Goal: Task Accomplishment & Management: Manage account settings

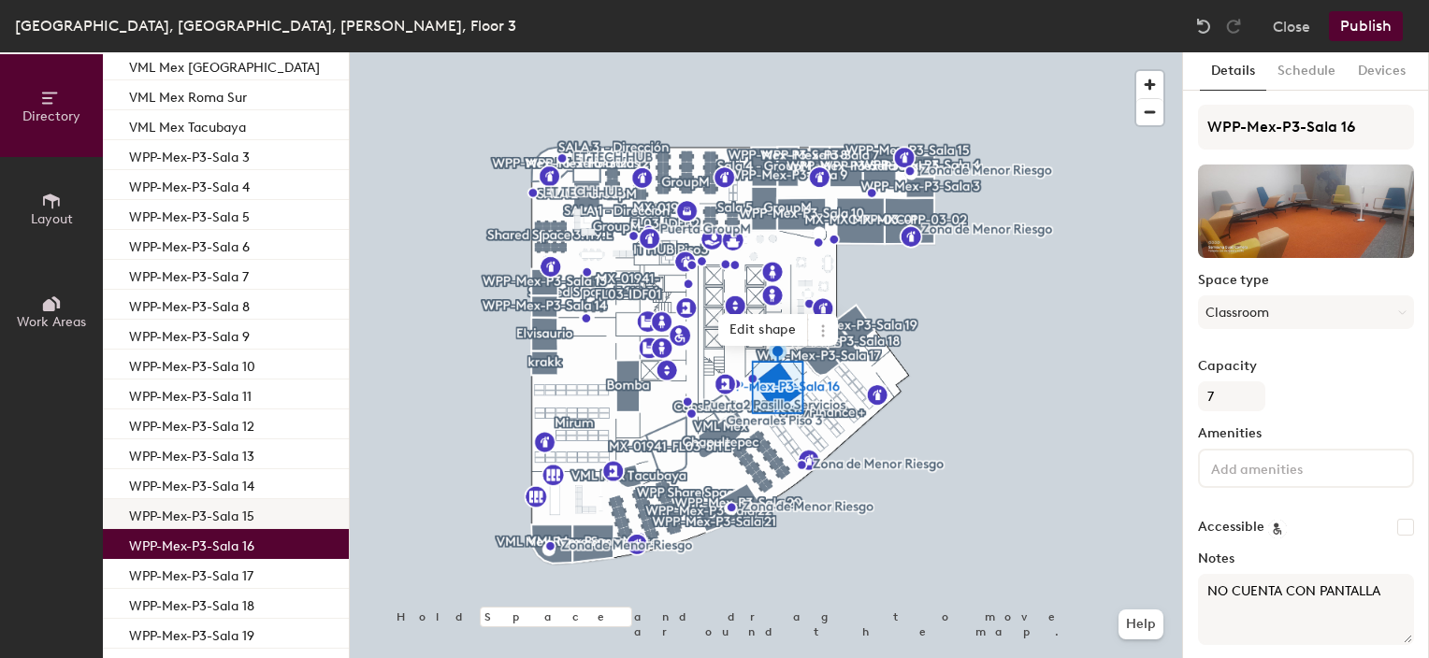
scroll to position [559, 0]
click at [219, 545] on p "WPP-Mex-P3-Sala 16" at bounding box center [191, 543] width 125 height 22
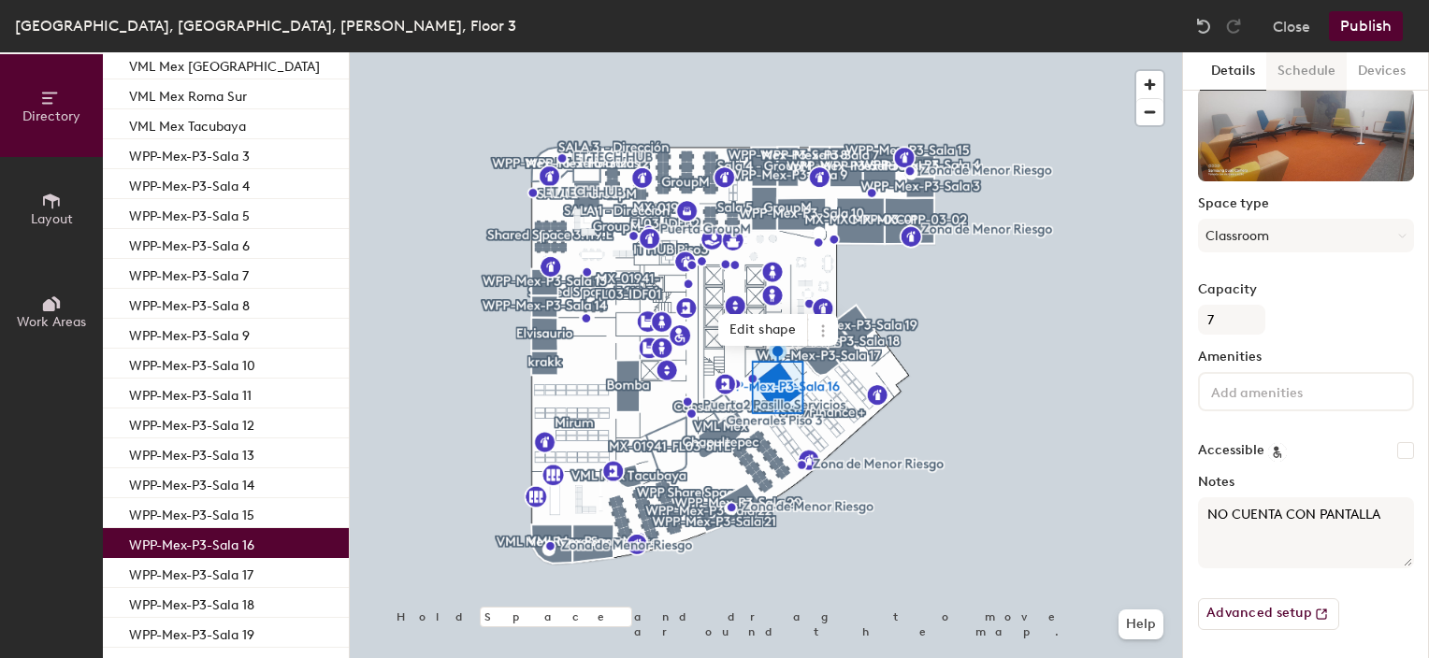
click at [1320, 62] on button "Schedule" at bounding box center [1306, 71] width 80 height 38
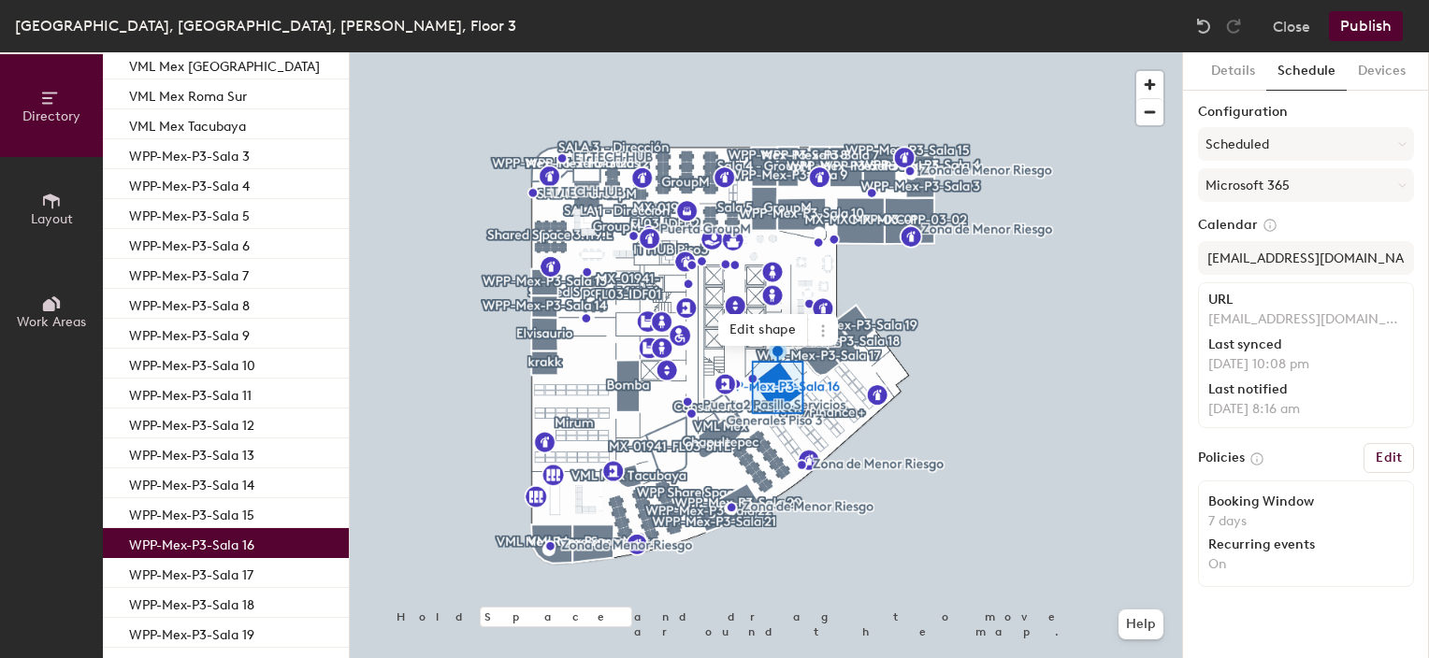
scroll to position [0, 0]
click at [1218, 67] on button "Details" at bounding box center [1233, 71] width 66 height 38
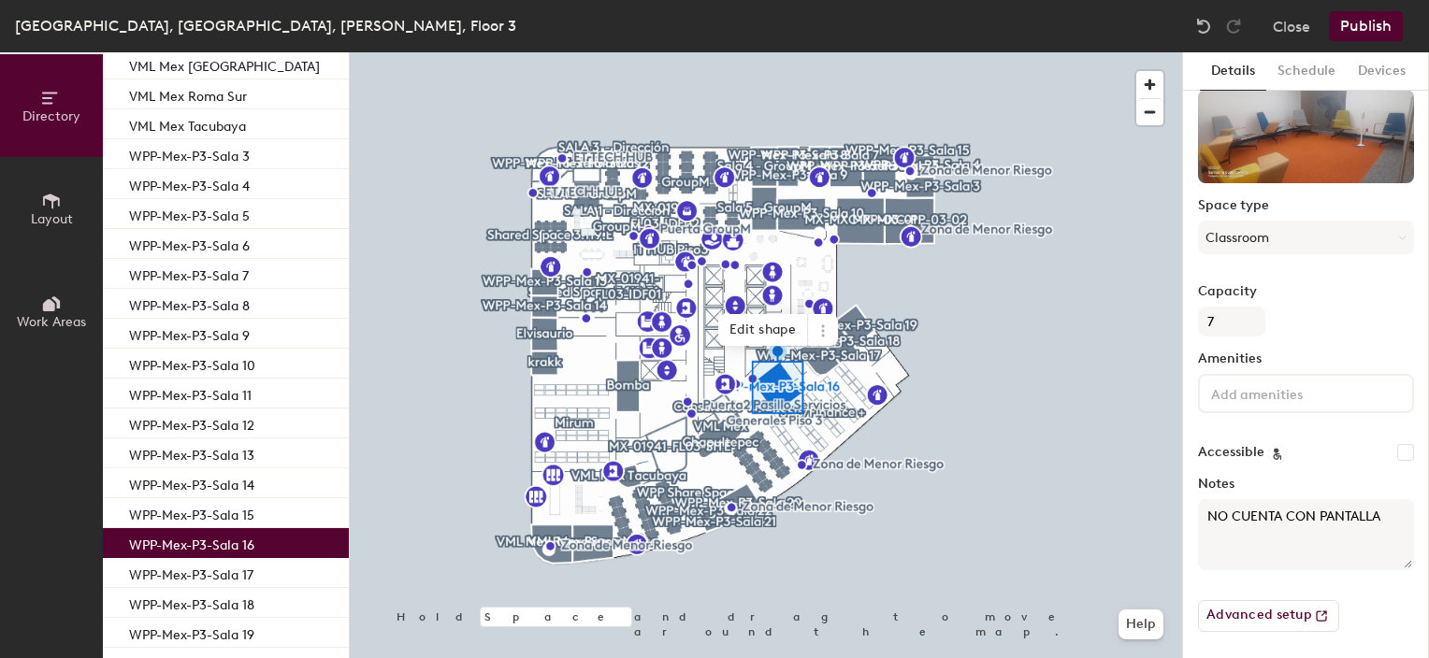
scroll to position [77, 0]
click at [1289, 613] on button "Advanced setup" at bounding box center [1268, 614] width 141 height 32
click at [1293, 25] on button "Close" at bounding box center [1291, 26] width 37 height 30
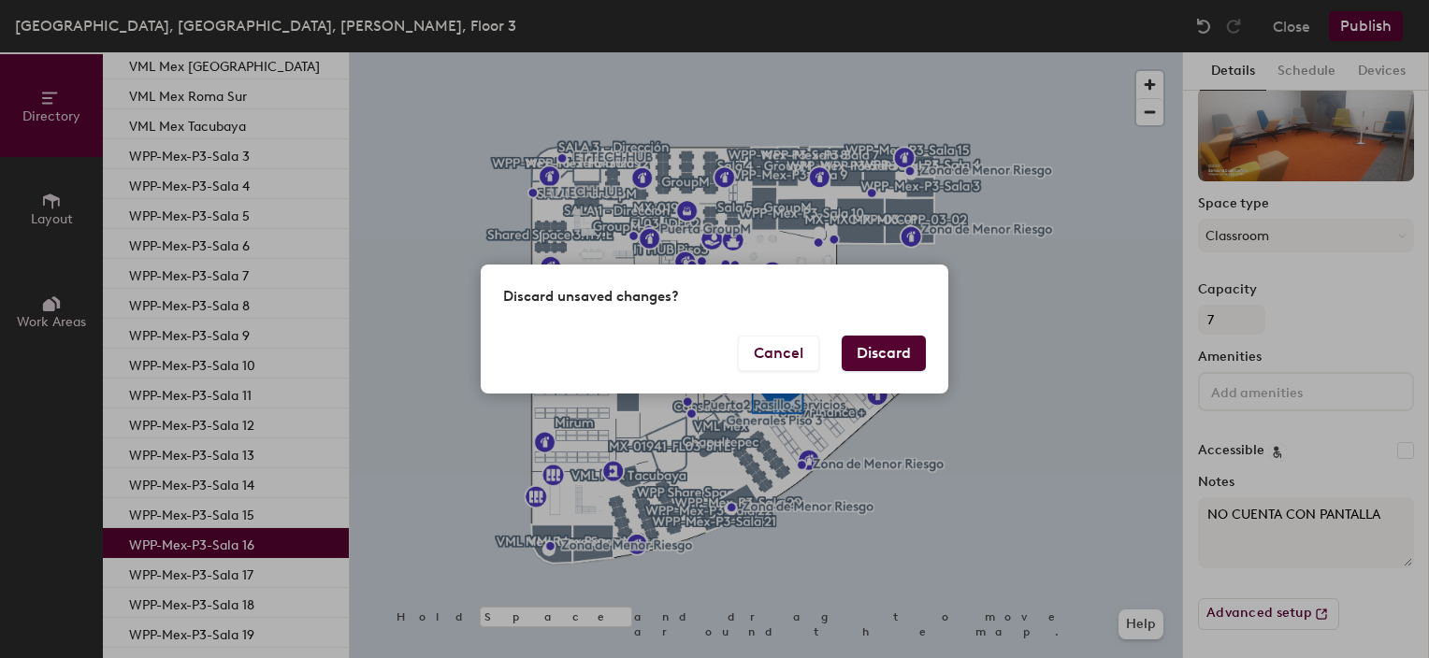
click at [894, 358] on button "Discard" at bounding box center [884, 354] width 84 height 36
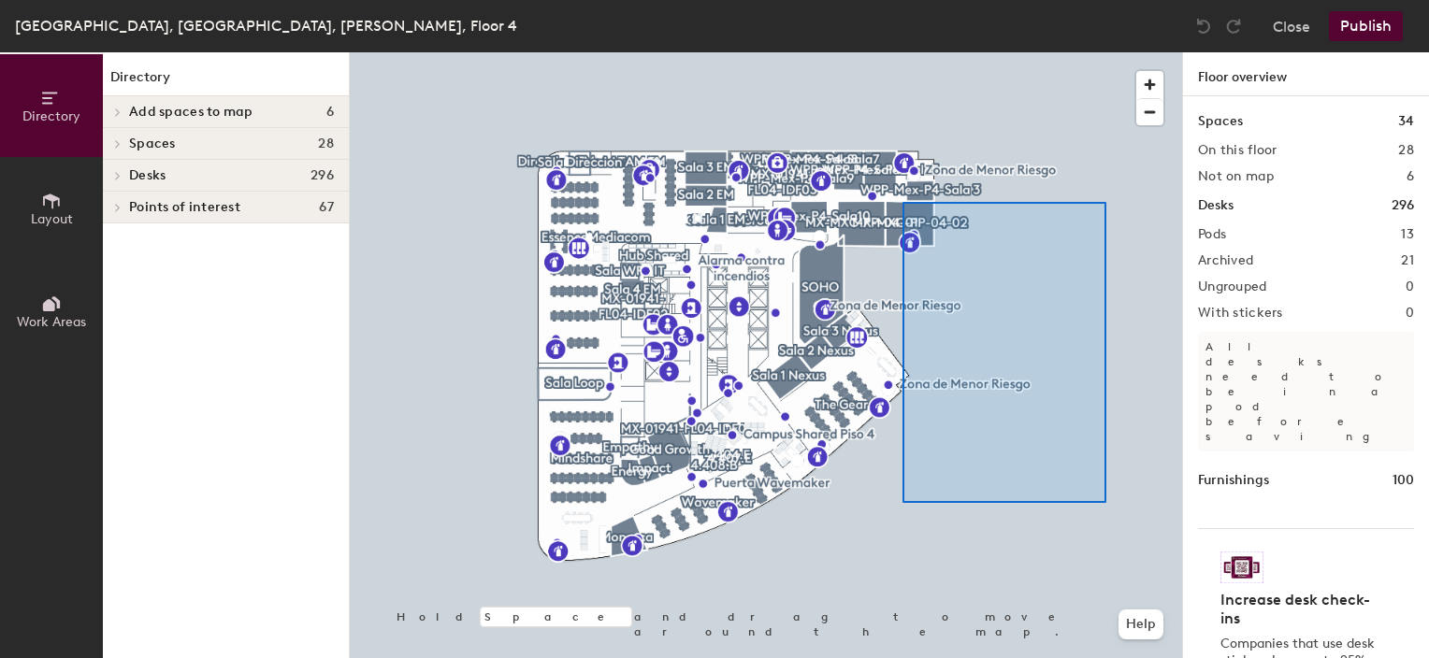
click at [1032, 52] on div at bounding box center [766, 52] width 832 height 0
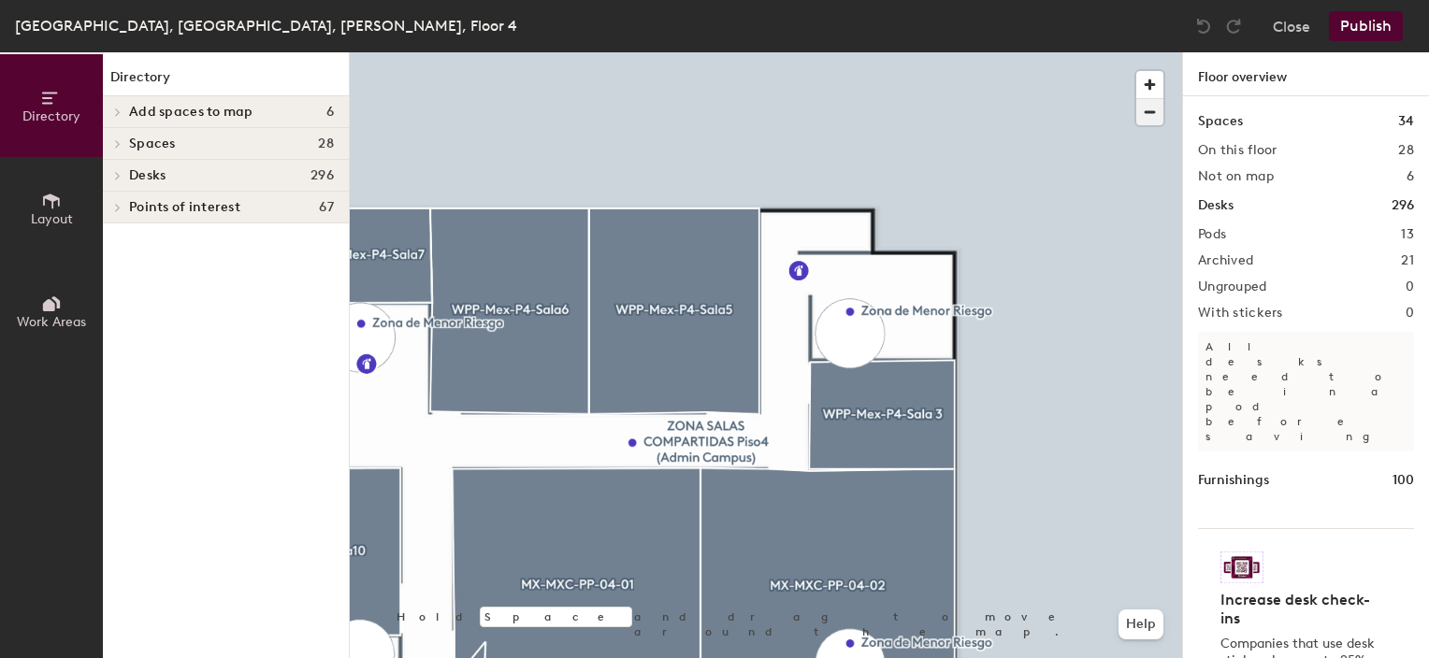
click at [1148, 119] on span "button" at bounding box center [1149, 112] width 27 height 26
click at [1107, 52] on div at bounding box center [766, 52] width 832 height 0
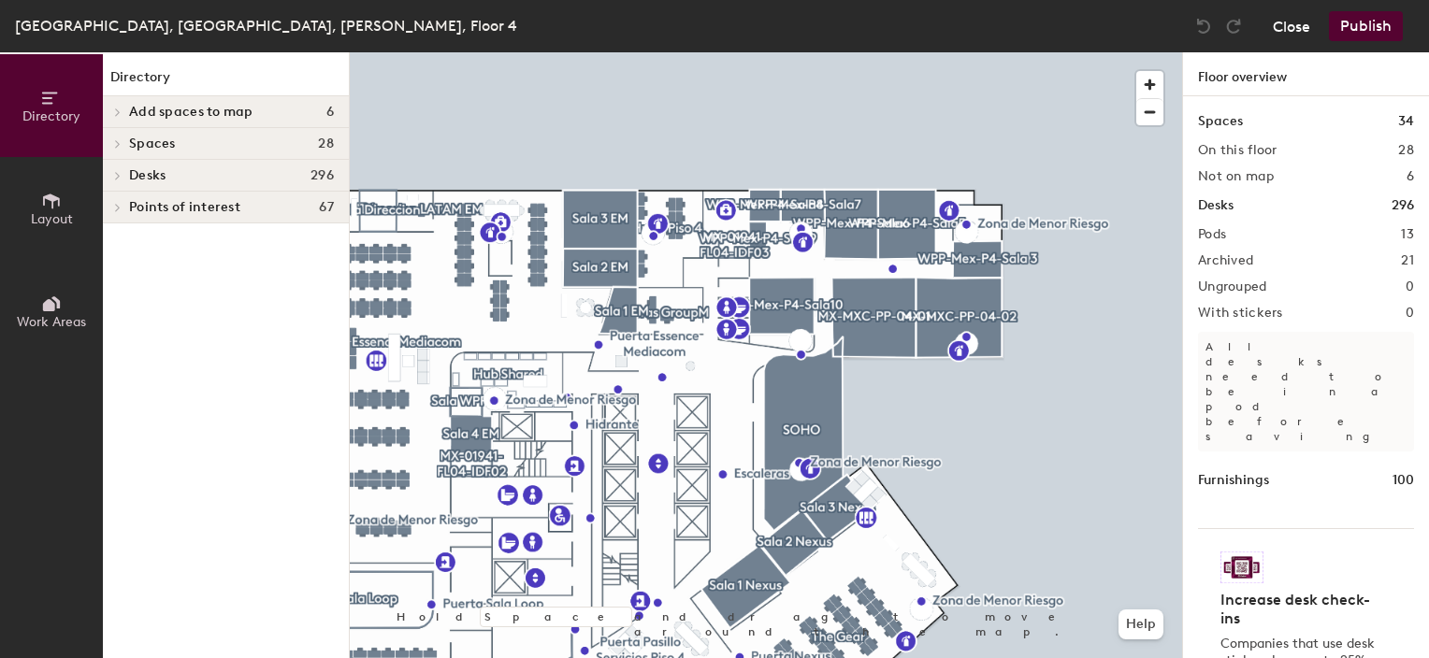
click at [1296, 26] on button "Close" at bounding box center [1291, 26] width 37 height 30
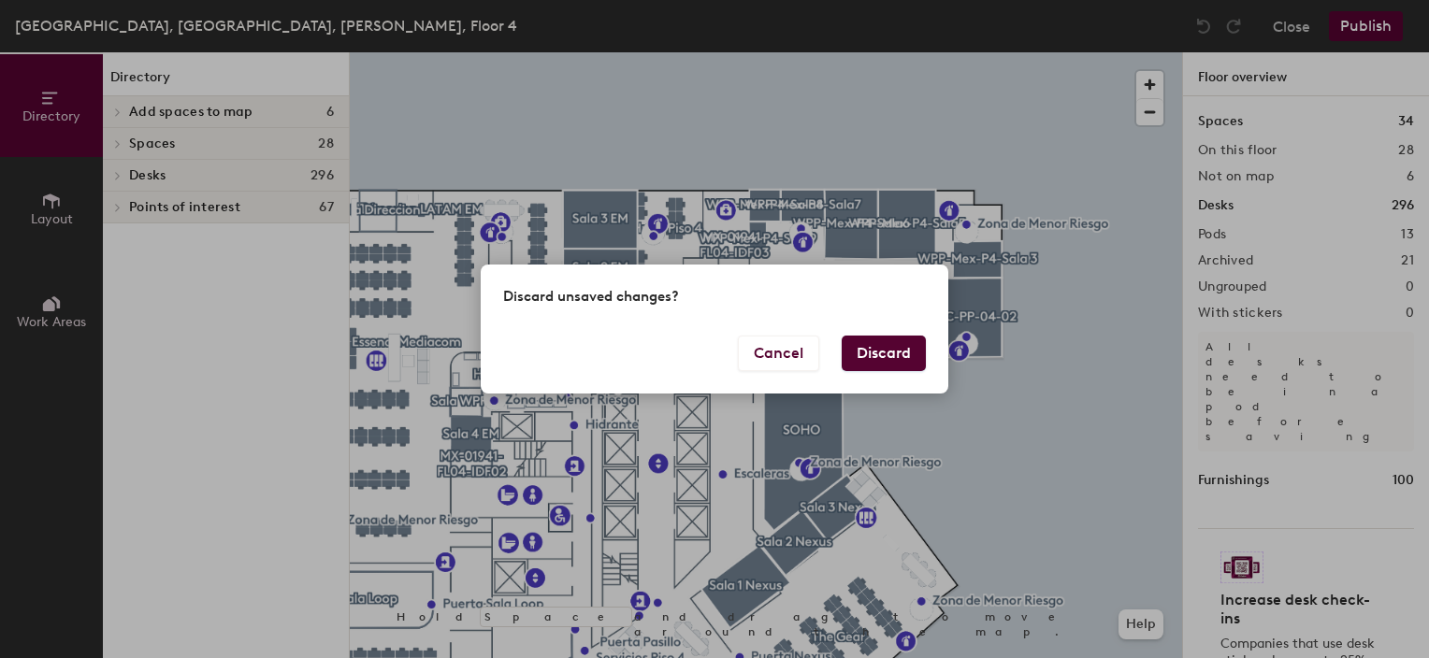
click at [894, 356] on button "Discard" at bounding box center [884, 354] width 84 height 36
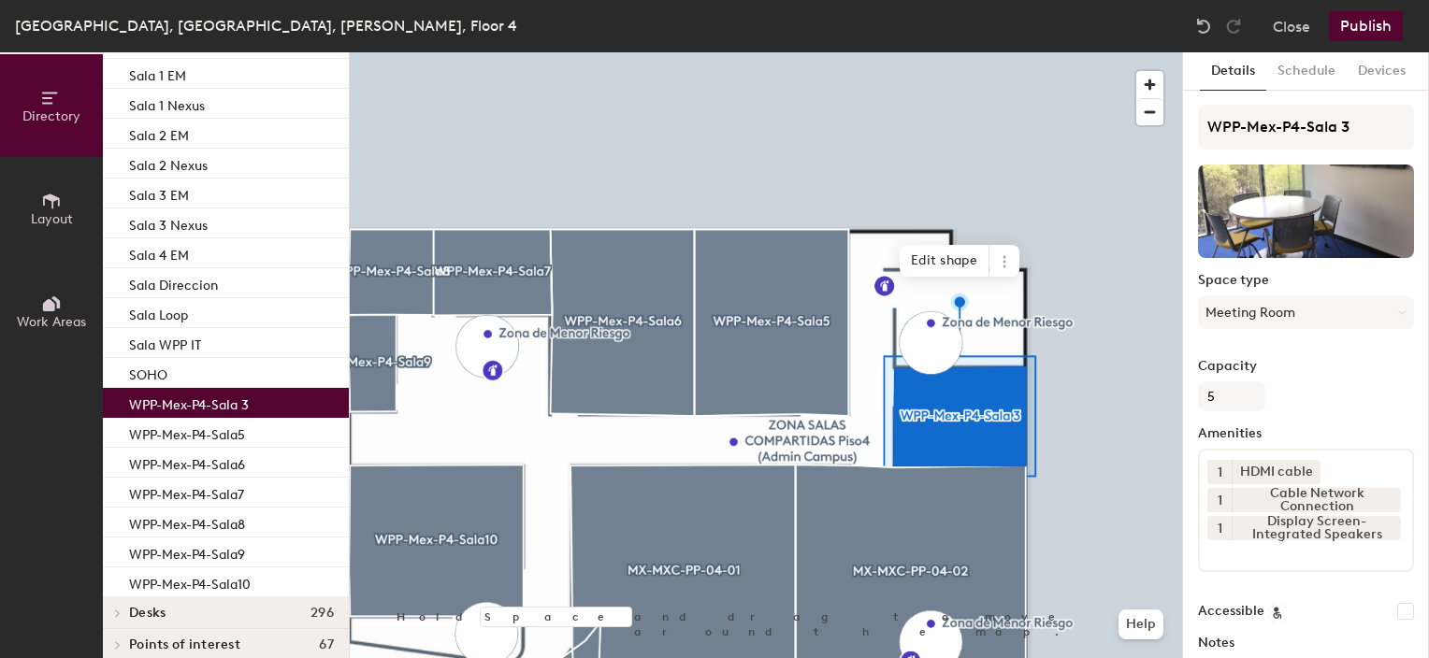
scroll to position [418, 0]
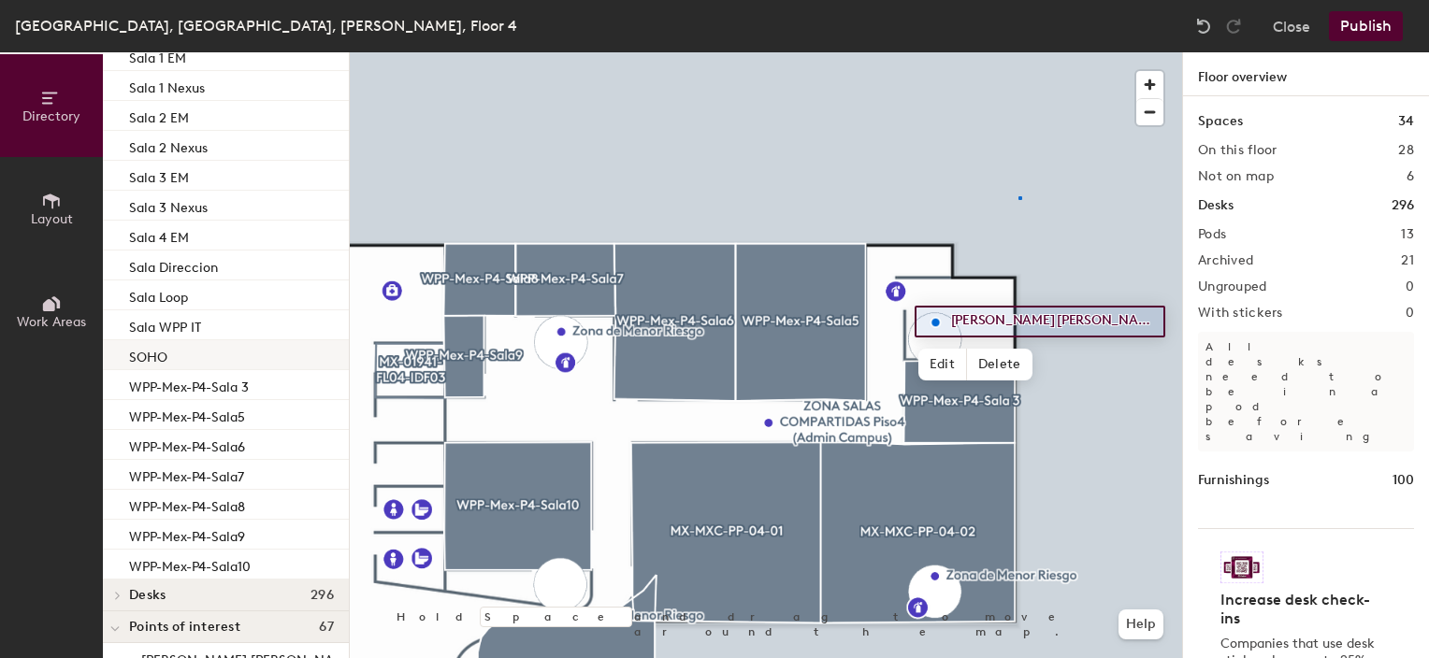
click at [1020, 52] on div at bounding box center [766, 52] width 832 height 0
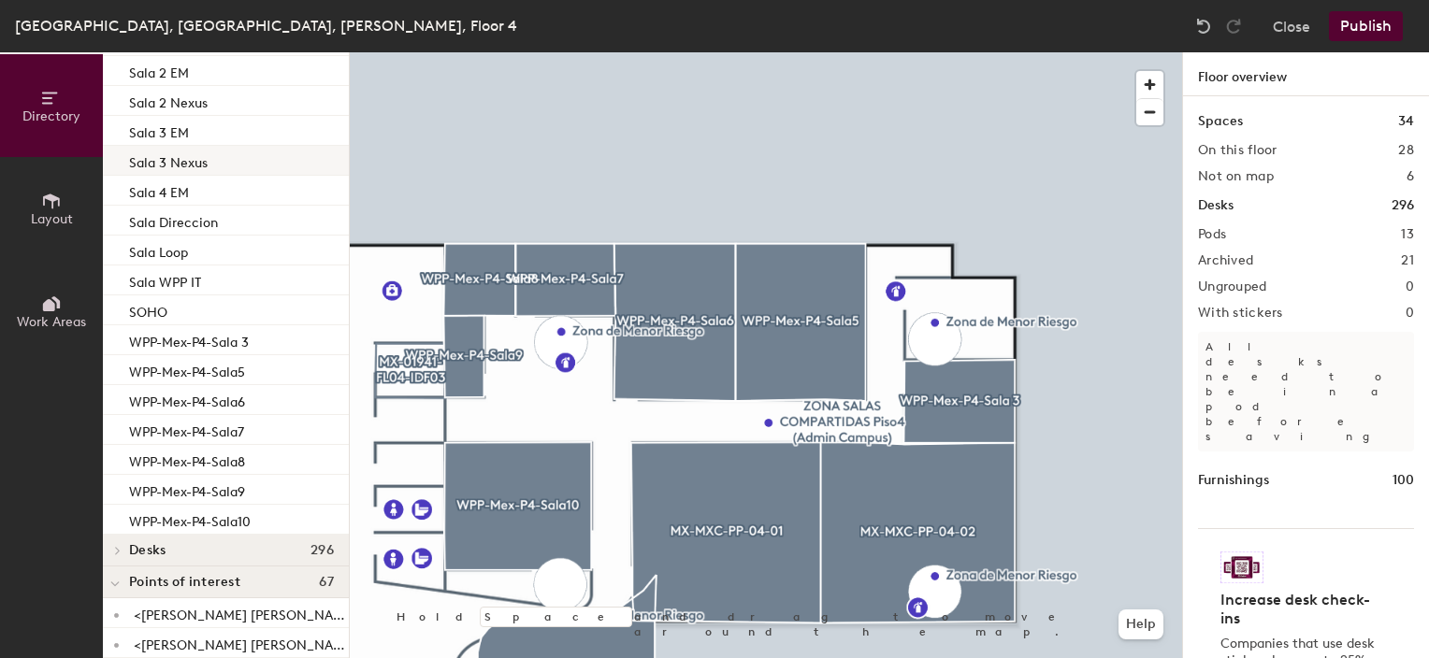
scroll to position [464, 0]
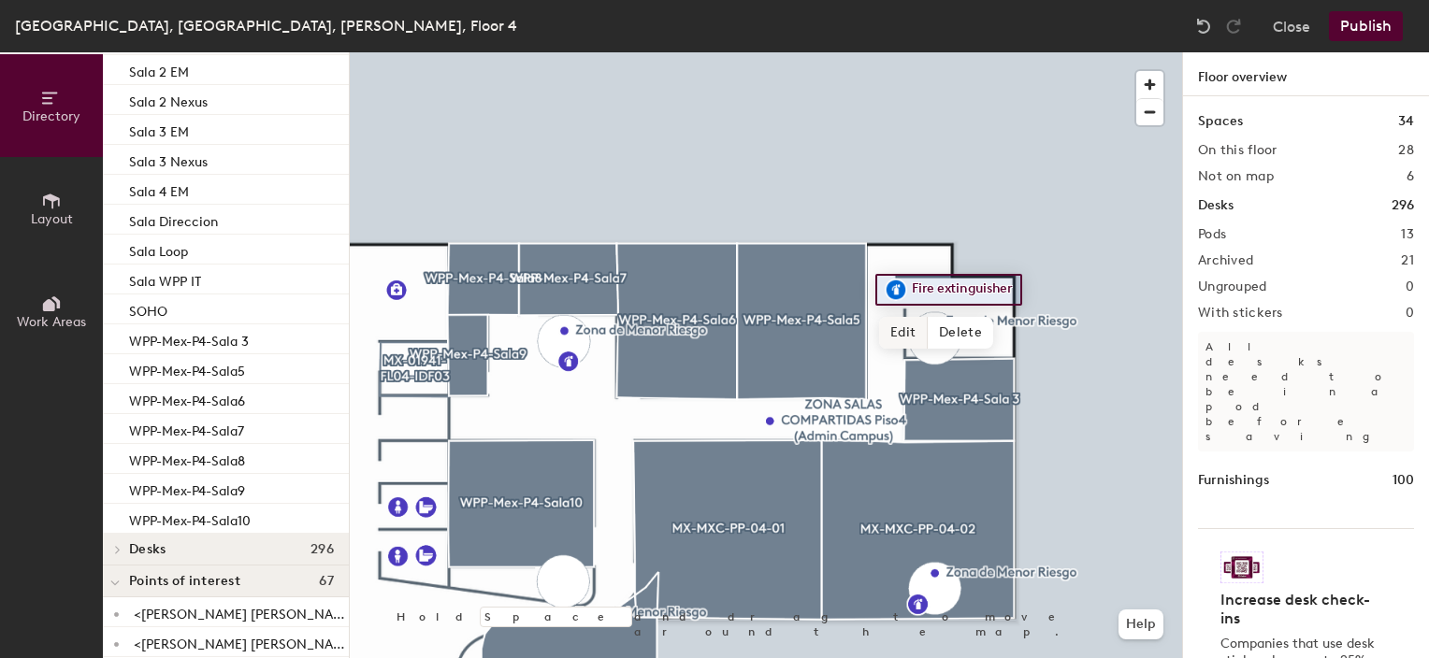
click at [916, 336] on span "Edit" at bounding box center [903, 333] width 49 height 32
click at [1156, 73] on span "button" at bounding box center [1149, 84] width 27 height 27
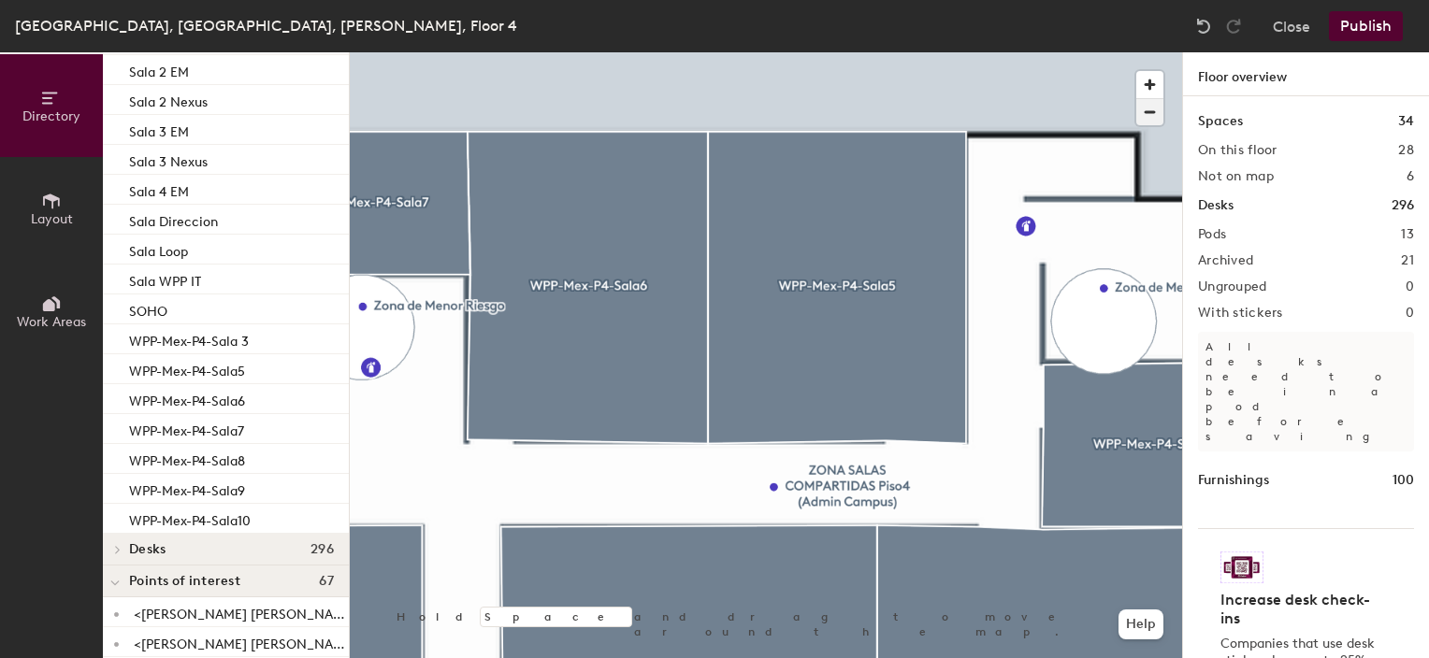
click at [1156, 121] on span "button" at bounding box center [1149, 112] width 27 height 26
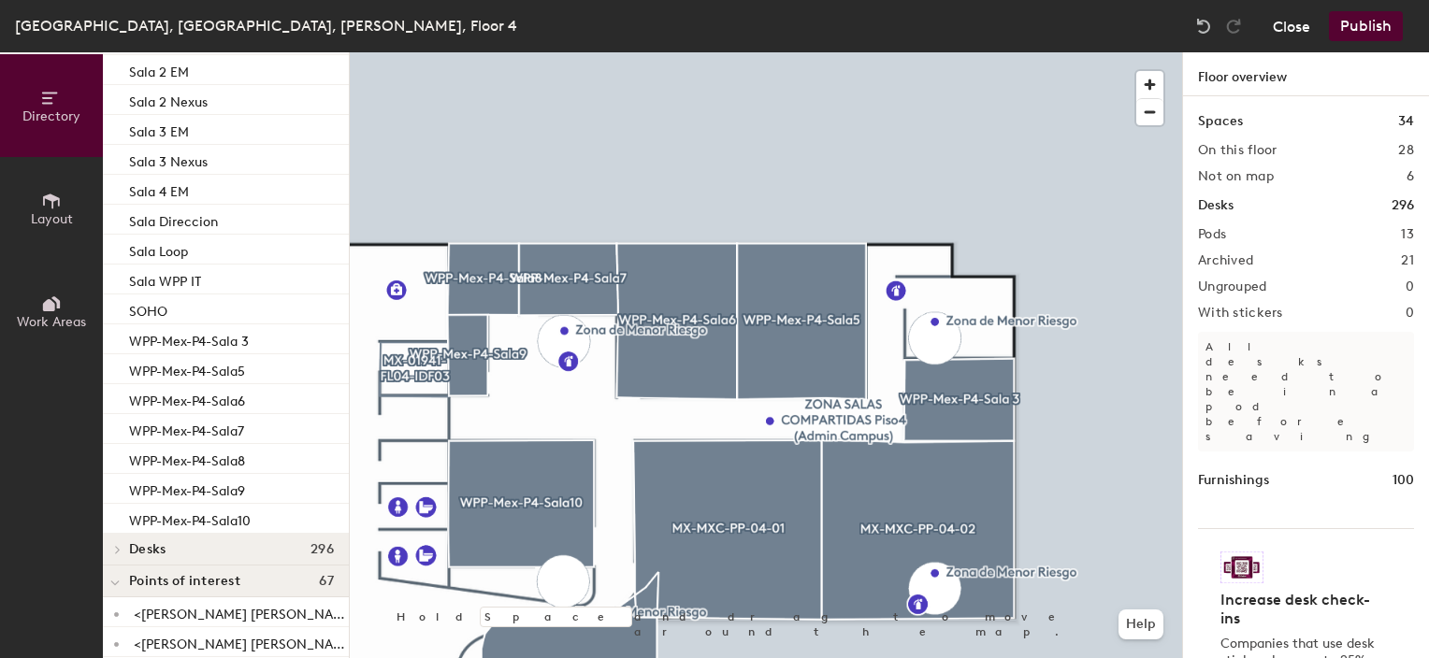
click at [1290, 29] on button "Close" at bounding box center [1291, 26] width 37 height 30
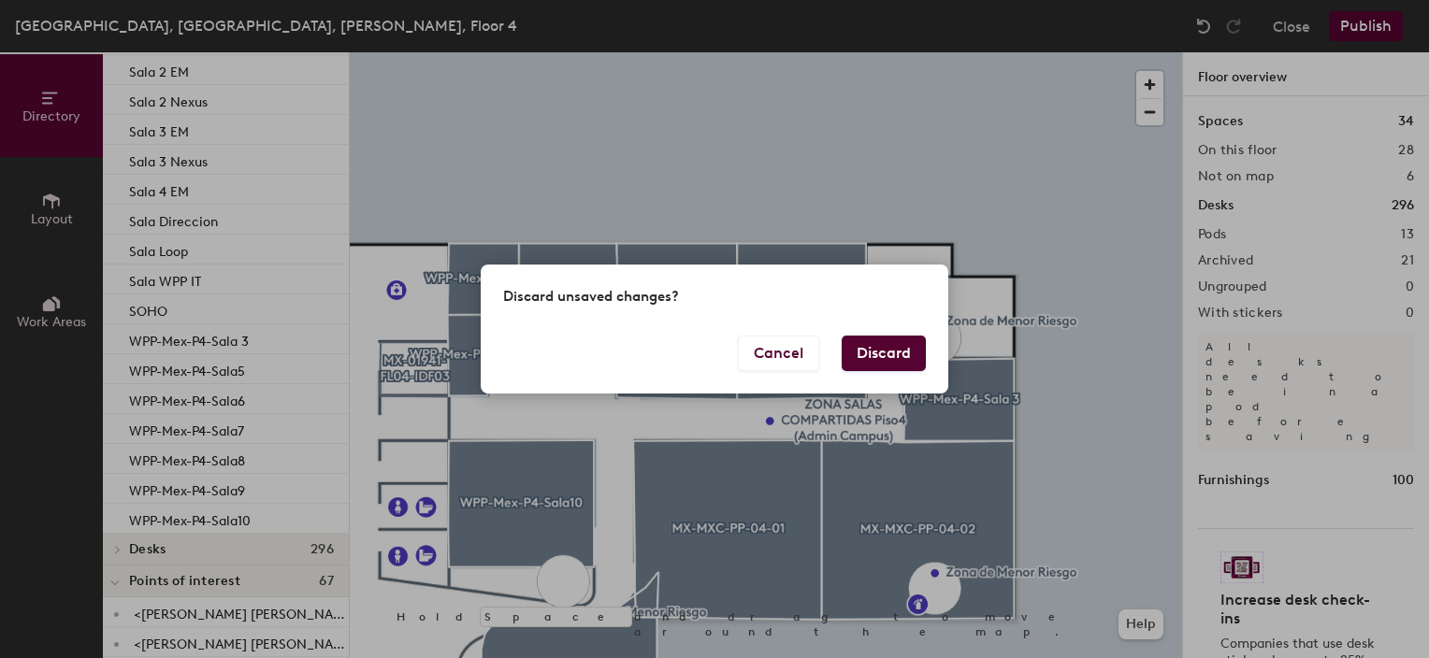
click at [883, 345] on button "Discard" at bounding box center [884, 354] width 84 height 36
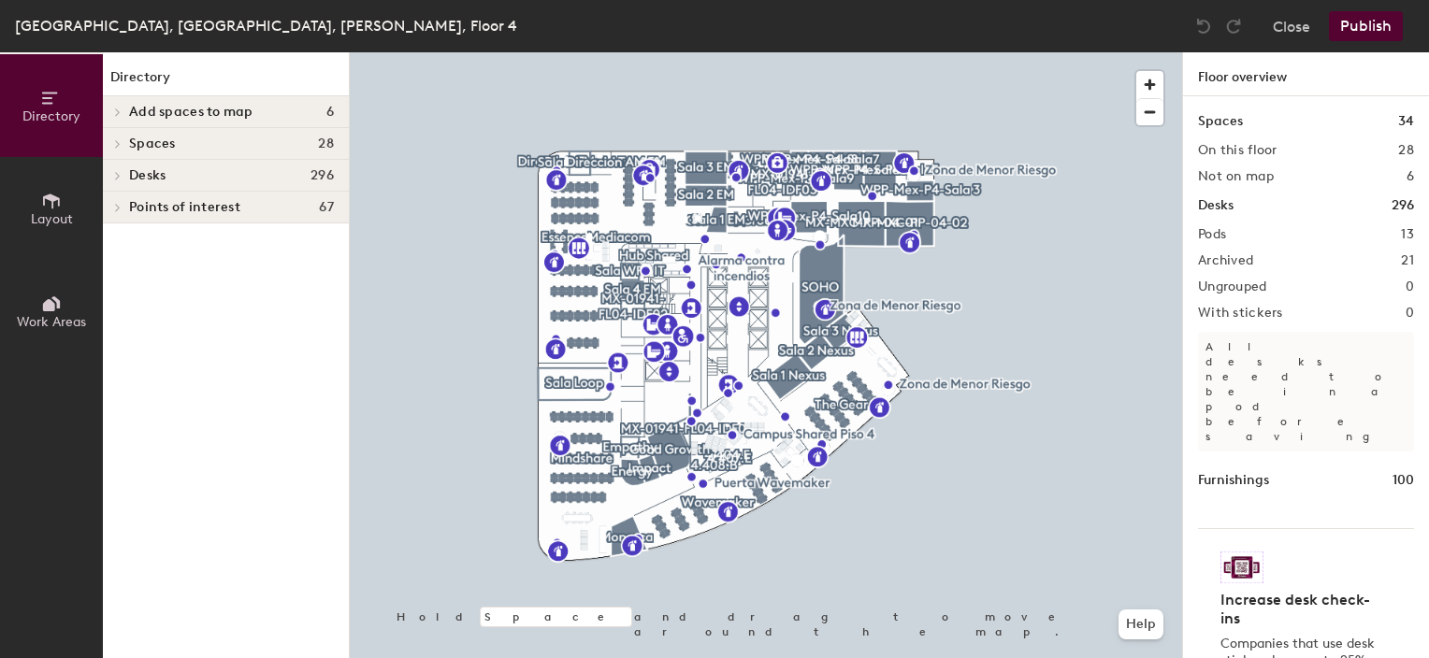
click at [122, 146] on icon at bounding box center [117, 143] width 7 height 9
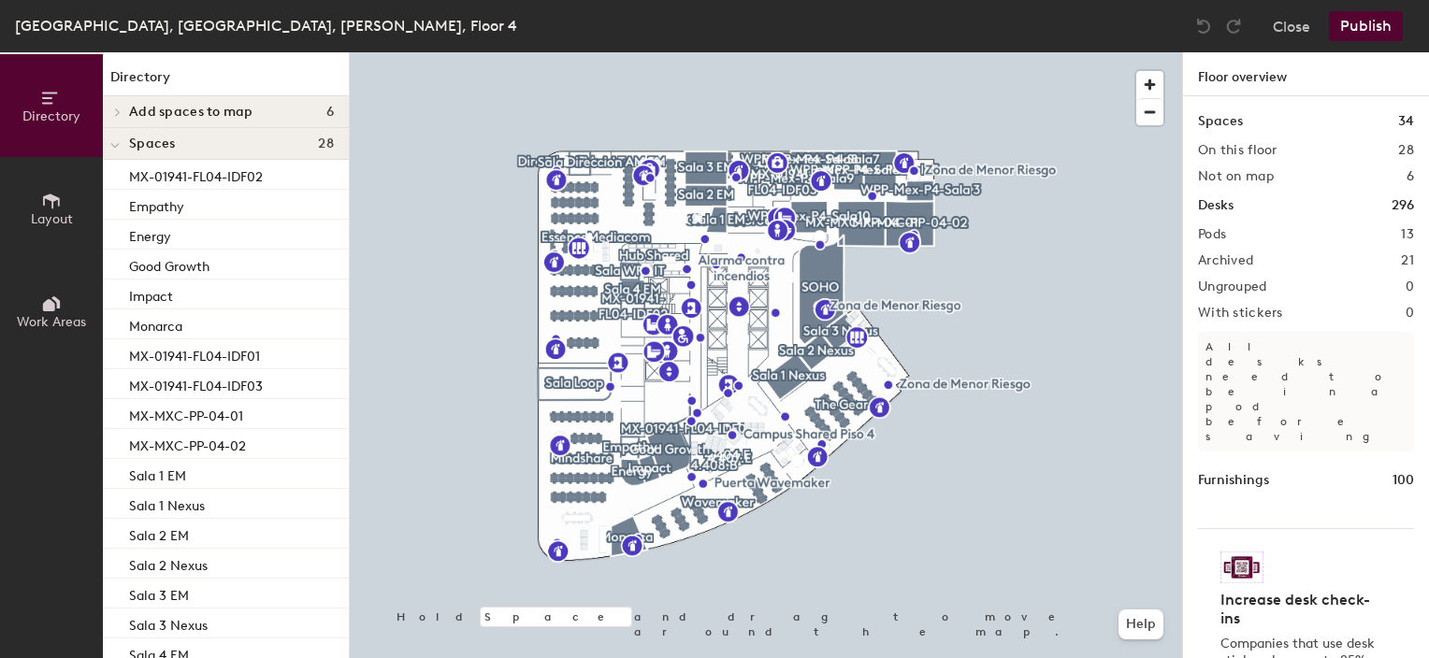
click at [50, 213] on span "Layout" at bounding box center [52, 219] width 42 height 16
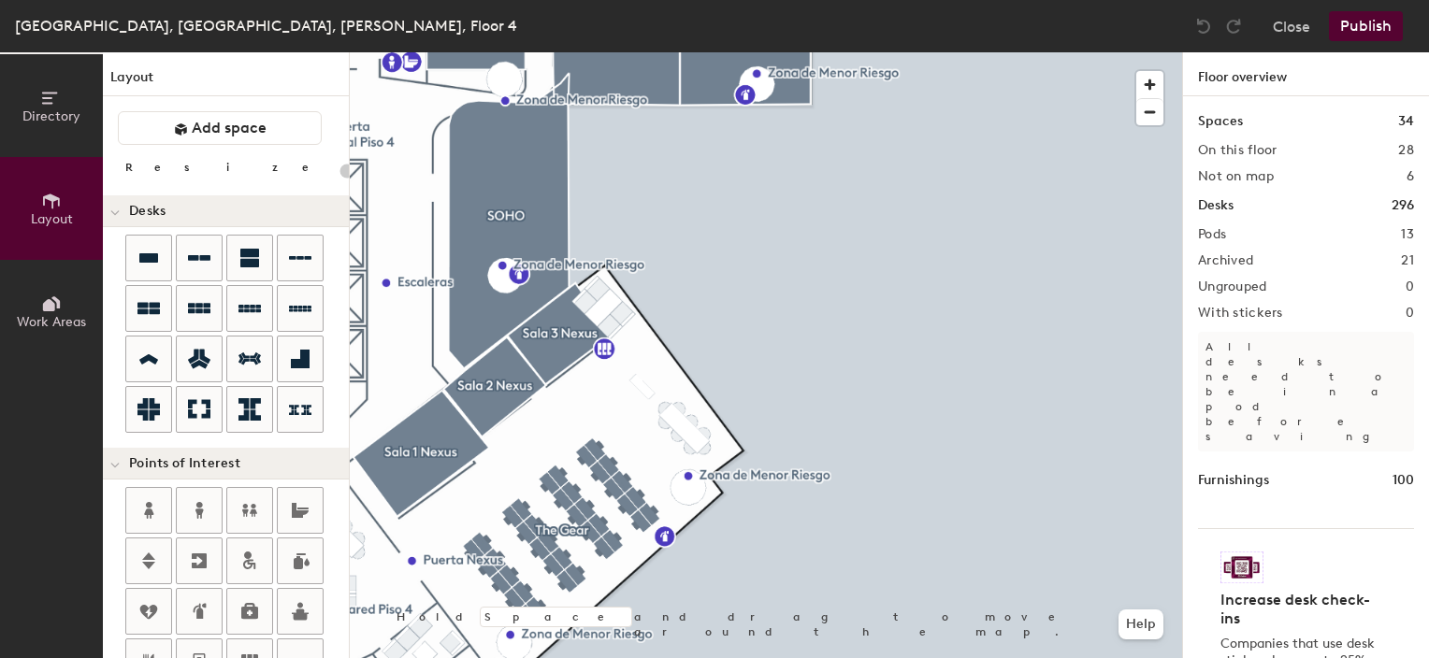
click at [1095, 657] on html "Skip navigation Schedule Office People Analytics Visits Deliveries Services Man…" at bounding box center [714, 329] width 1429 height 658
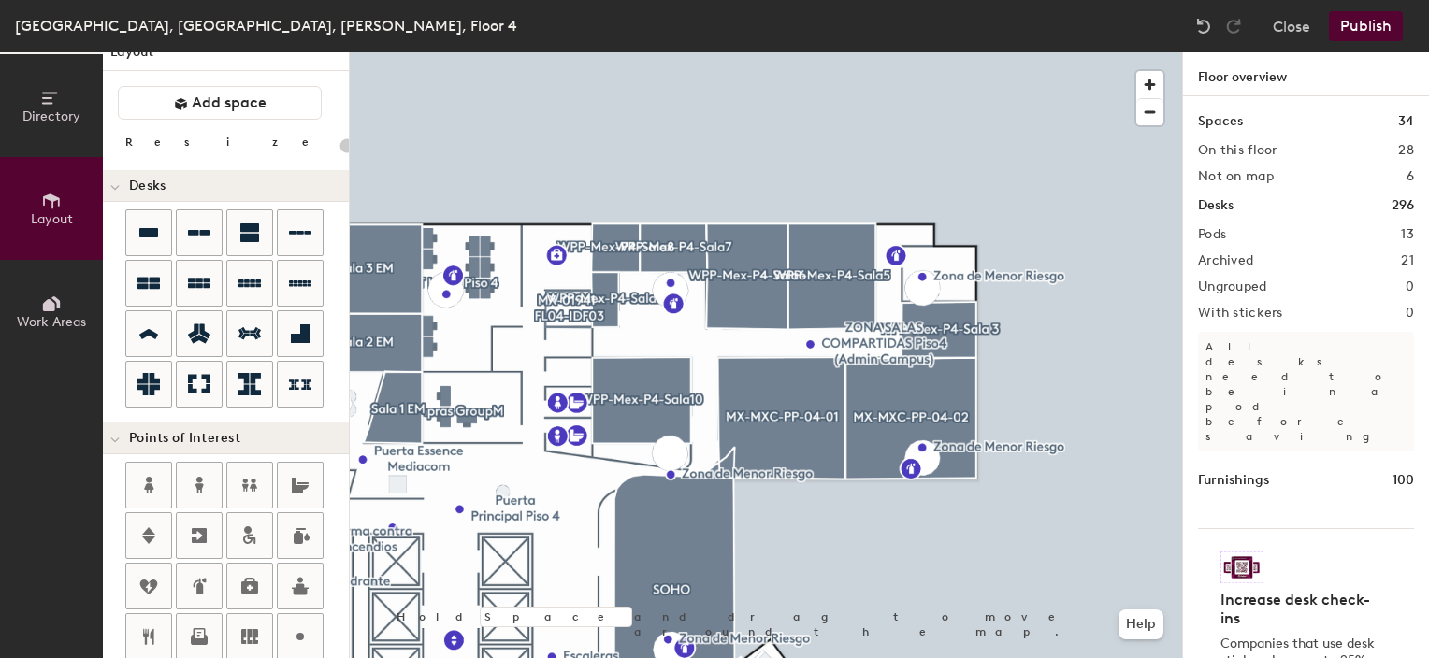
scroll to position [13, 0]
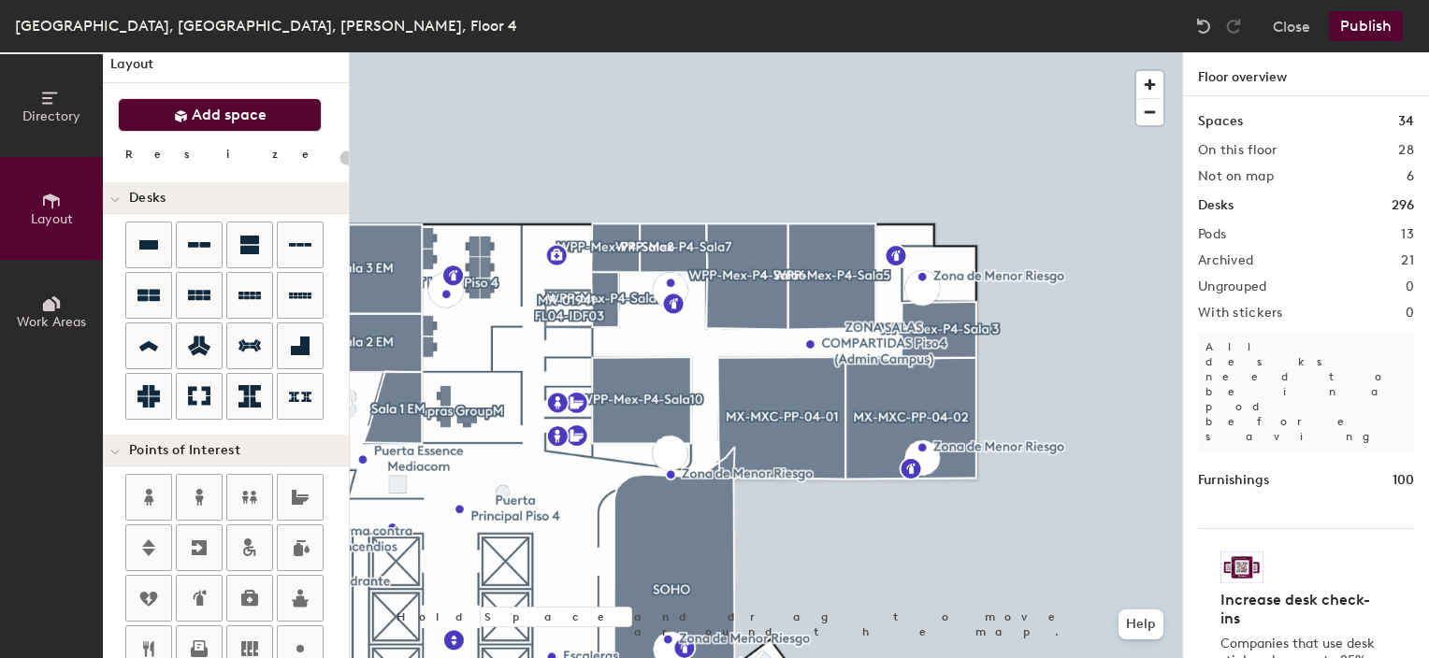
click at [209, 112] on span "Add space" at bounding box center [229, 115] width 75 height 19
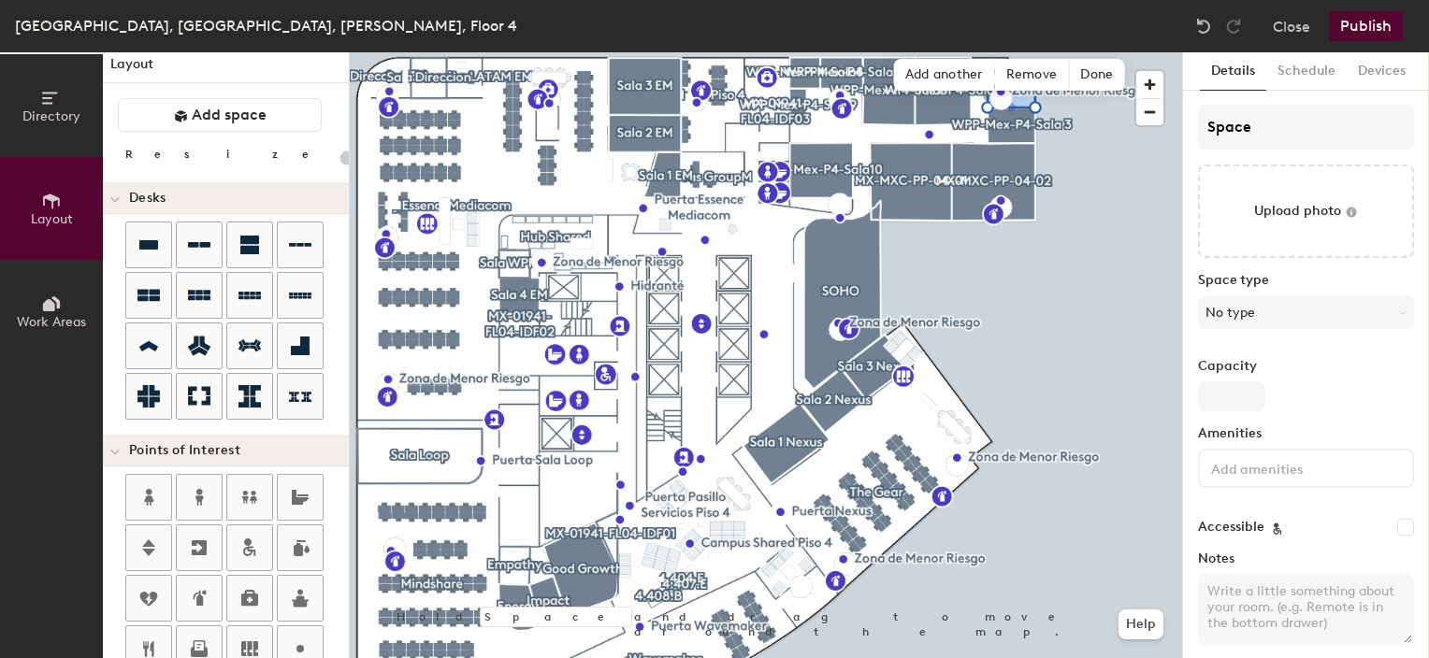
scroll to position [15, 0]
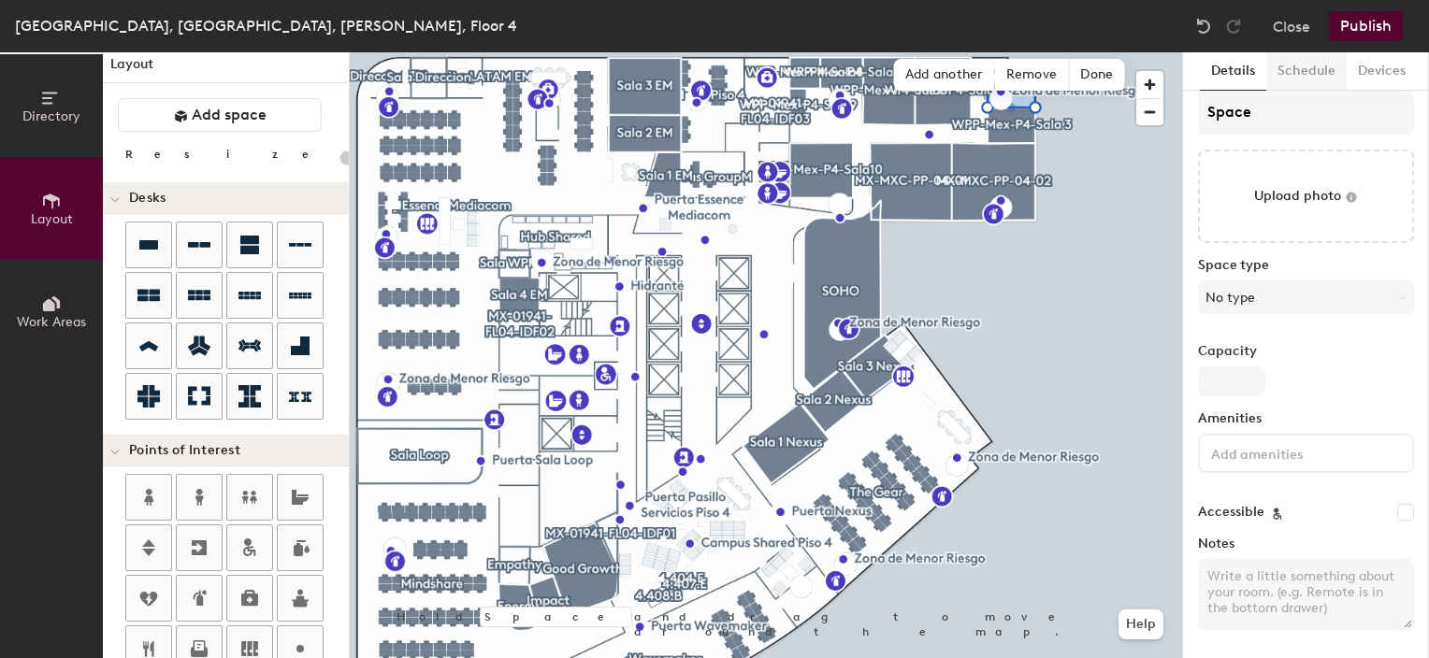
click at [1307, 67] on button "Schedule" at bounding box center [1306, 71] width 80 height 38
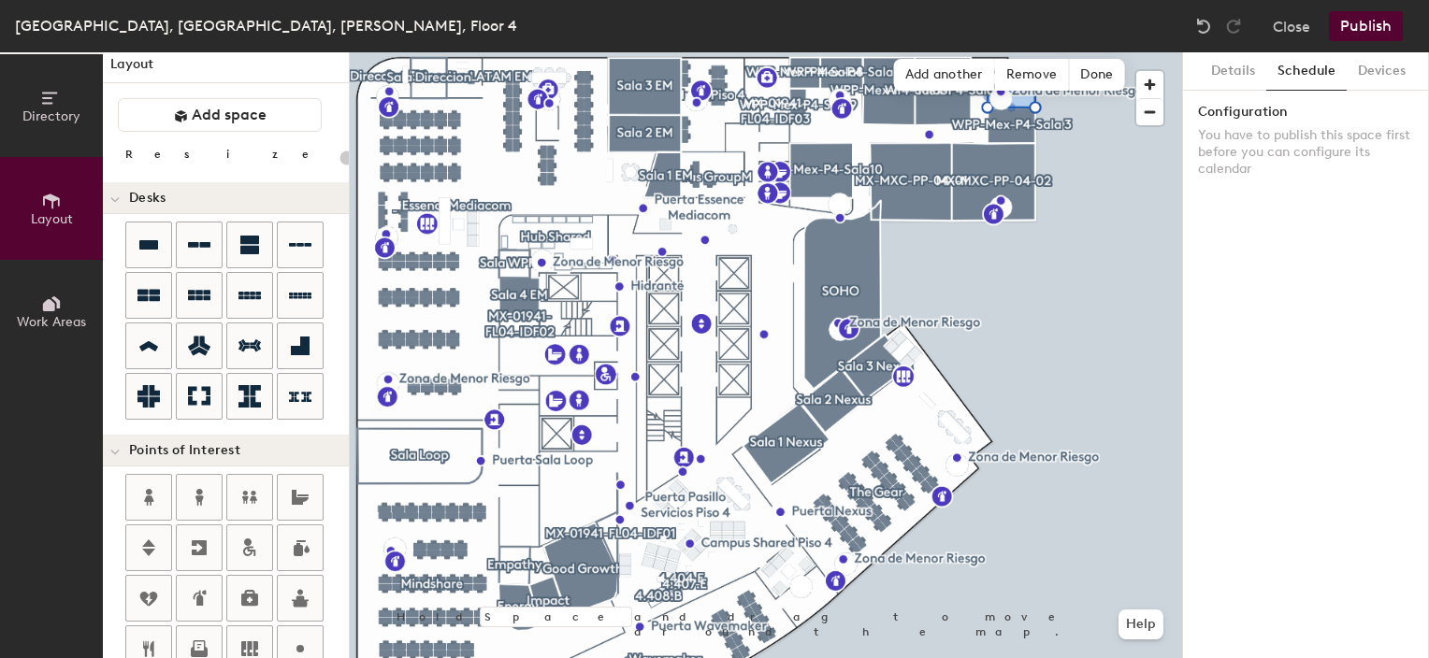
scroll to position [0, 0]
click at [1372, 67] on button "Devices" at bounding box center [1382, 71] width 70 height 38
click at [1232, 66] on button "Details" at bounding box center [1233, 71] width 66 height 38
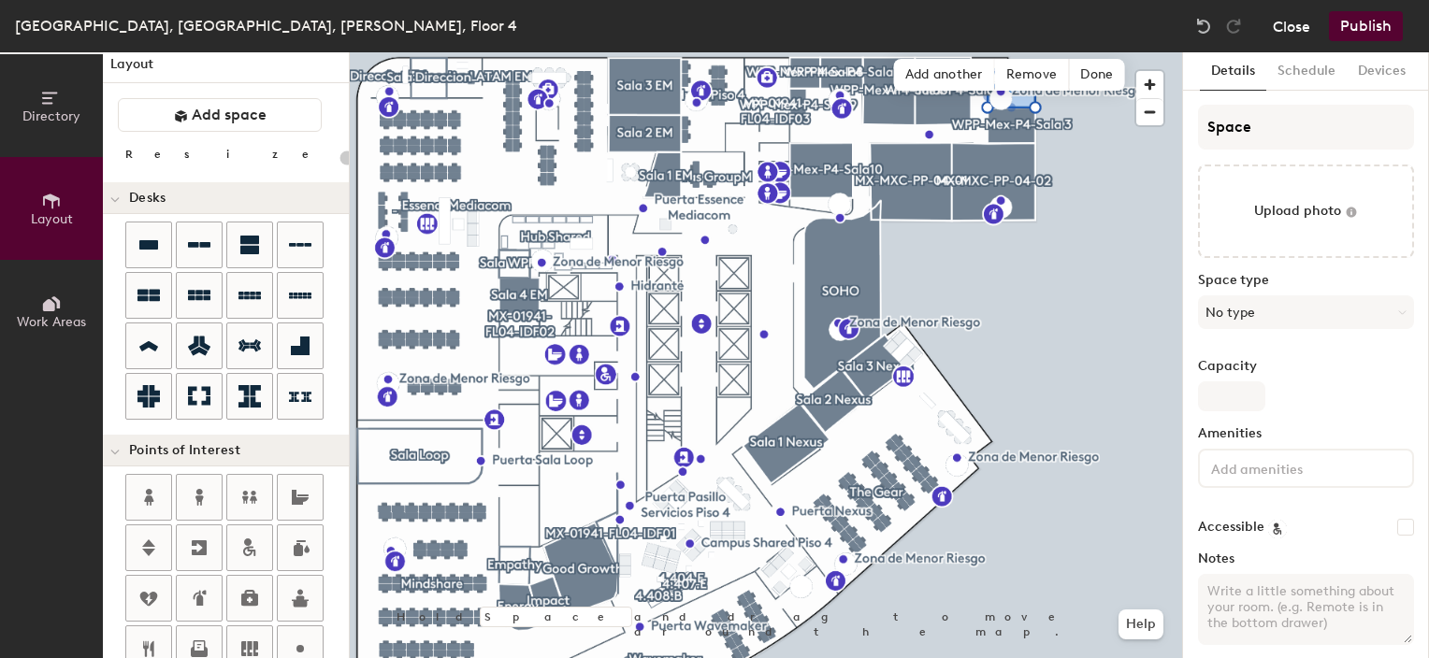
click at [1295, 29] on button "Close" at bounding box center [1291, 26] width 37 height 30
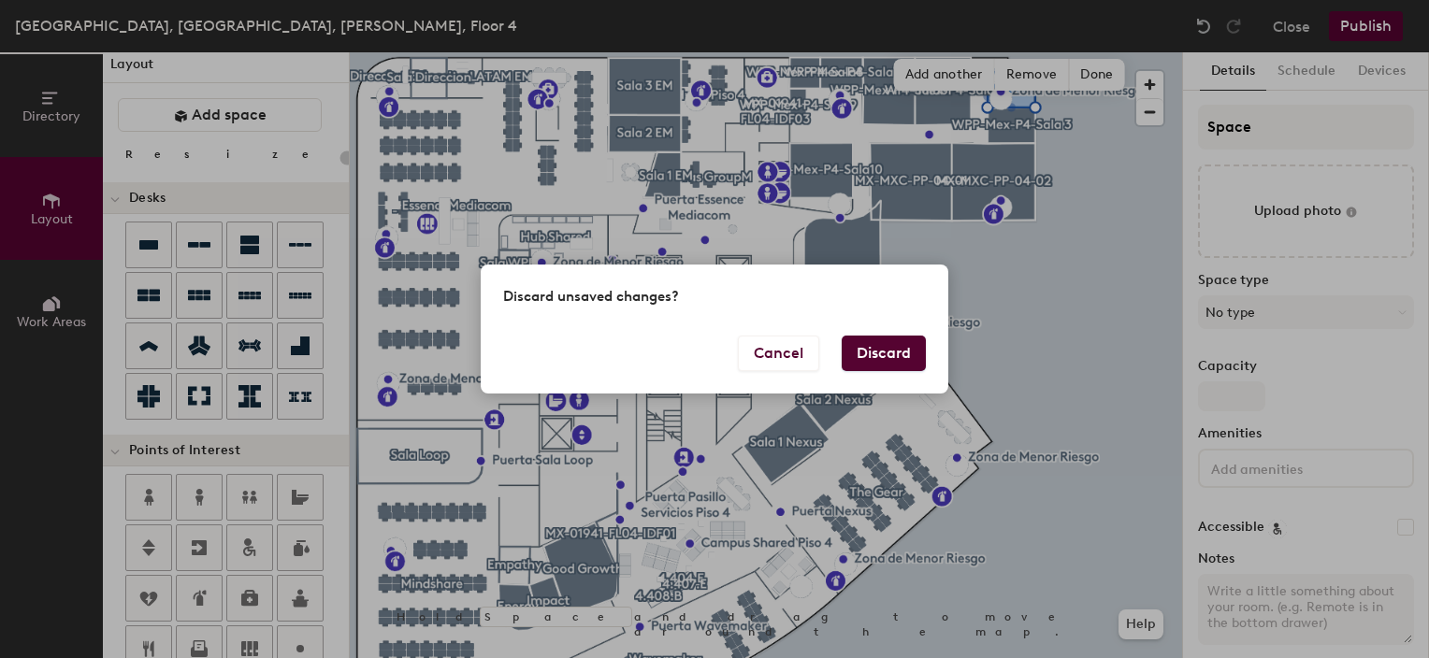
click at [898, 347] on button "Discard" at bounding box center [884, 354] width 84 height 36
type input "20"
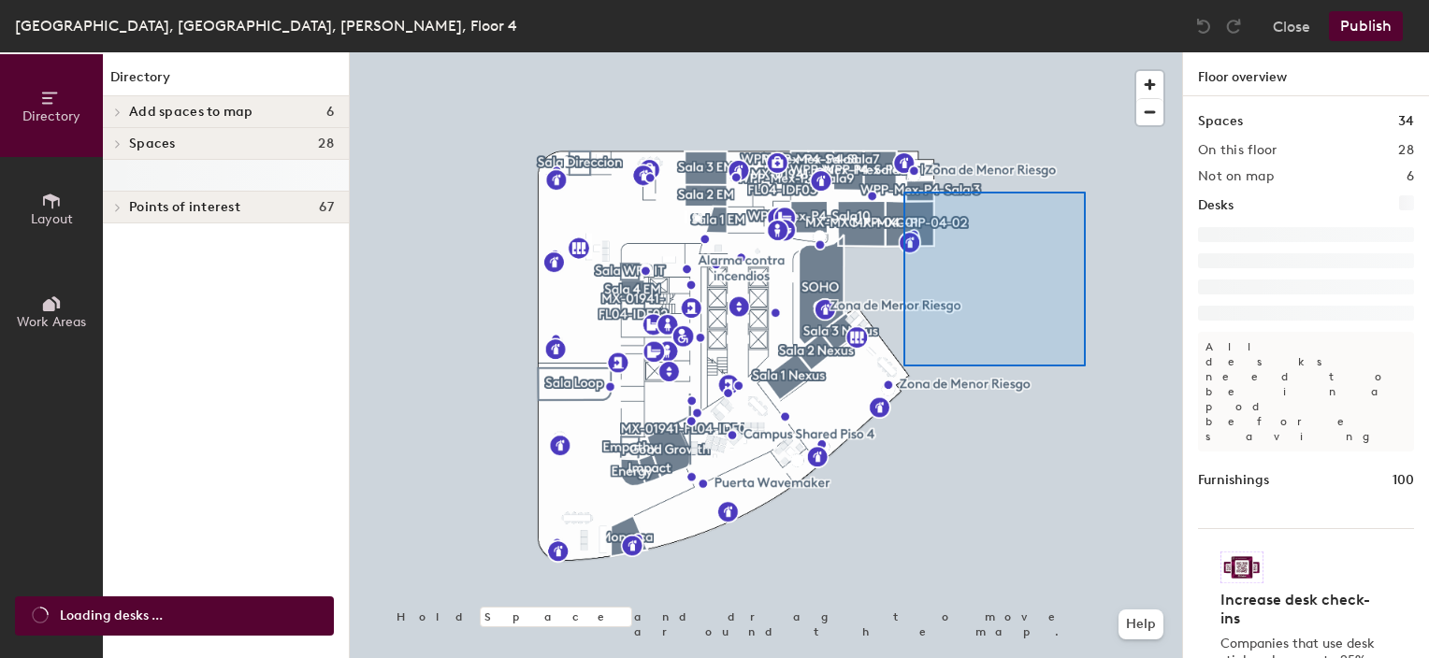
click at [1027, 52] on div at bounding box center [766, 52] width 832 height 0
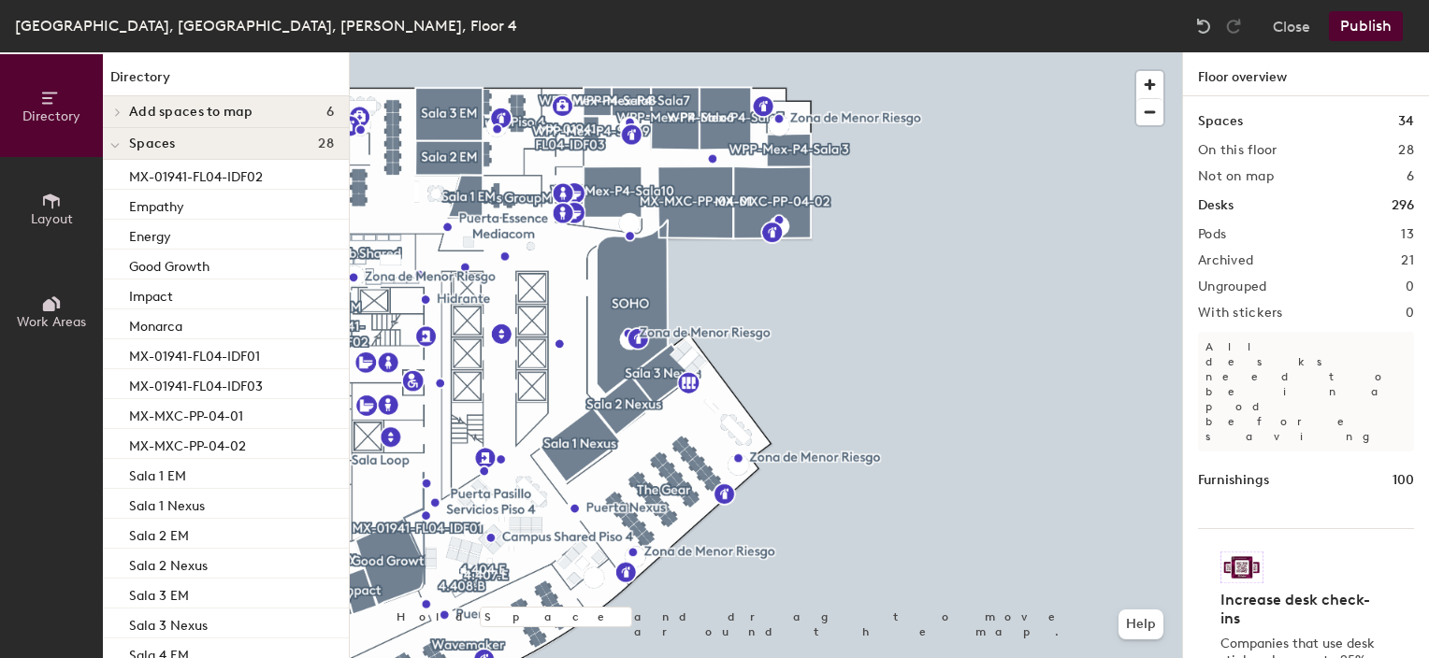
click at [56, 314] on span "Work Areas" at bounding box center [51, 322] width 69 height 16
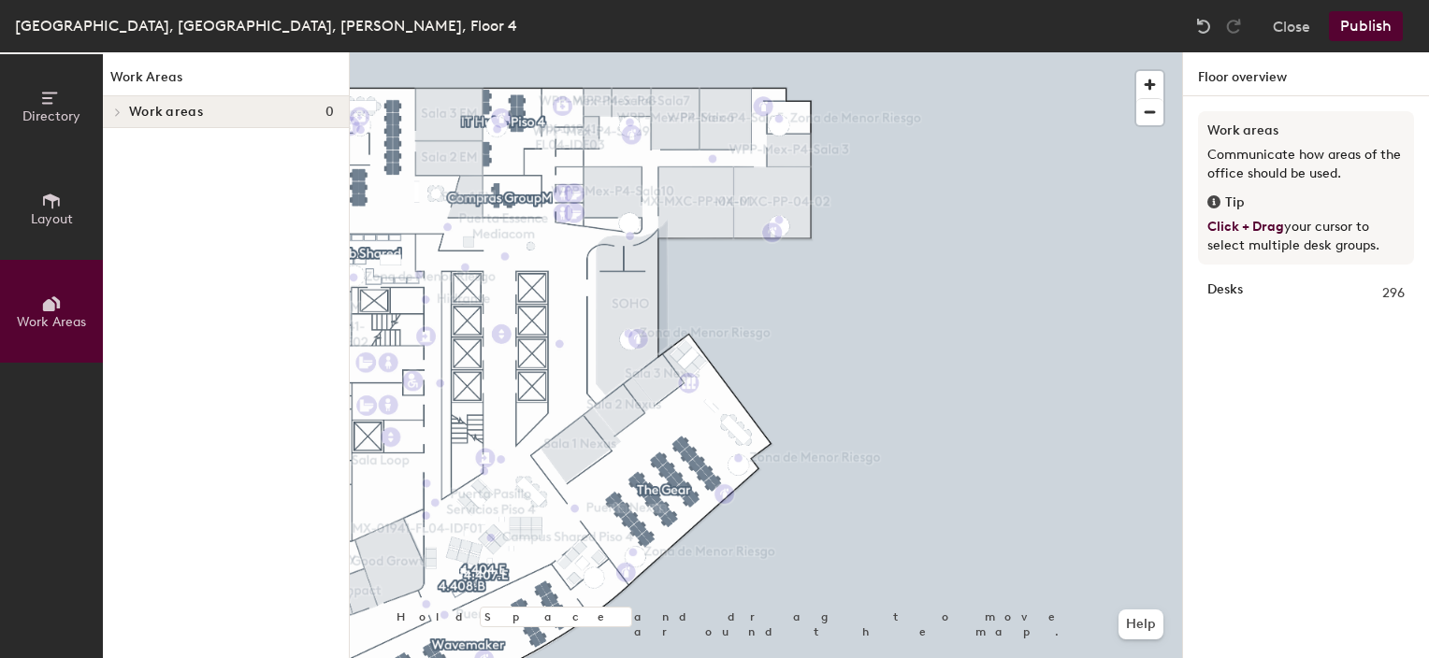
click at [62, 220] on span "Layout" at bounding box center [52, 219] width 42 height 16
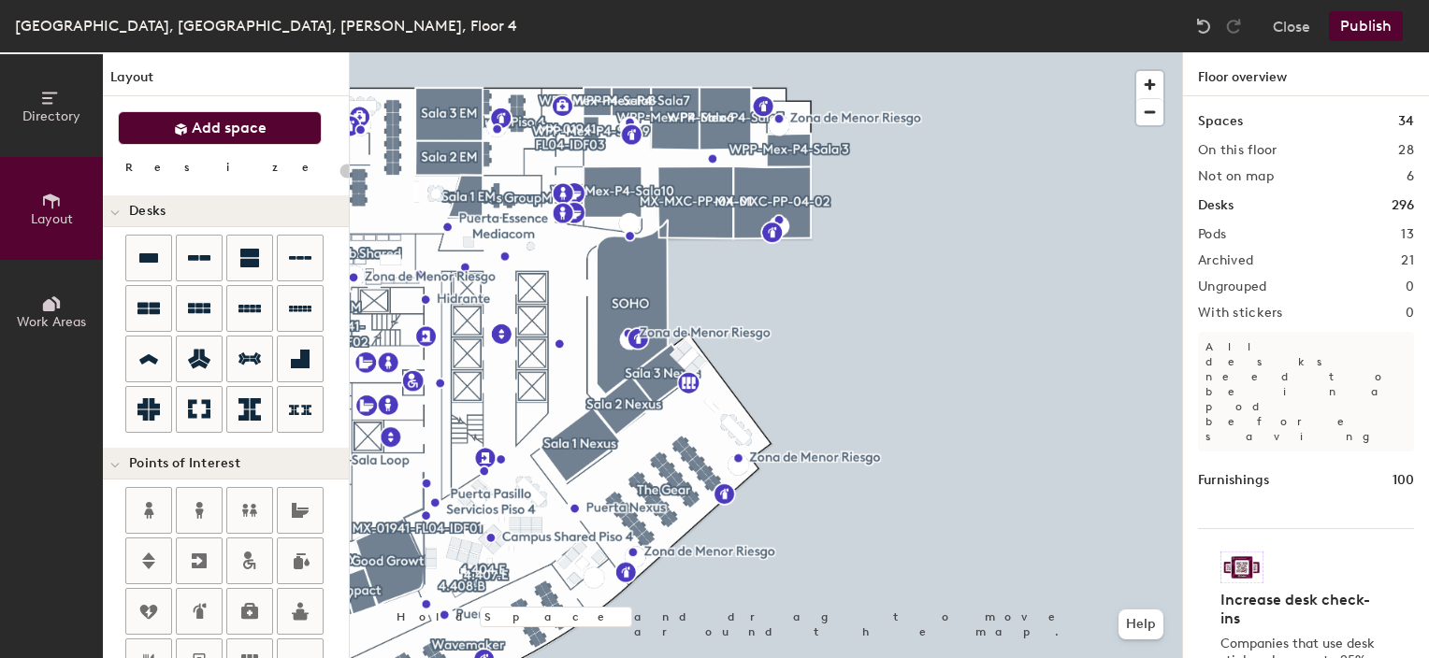
click at [216, 130] on span "Add space" at bounding box center [229, 128] width 75 height 19
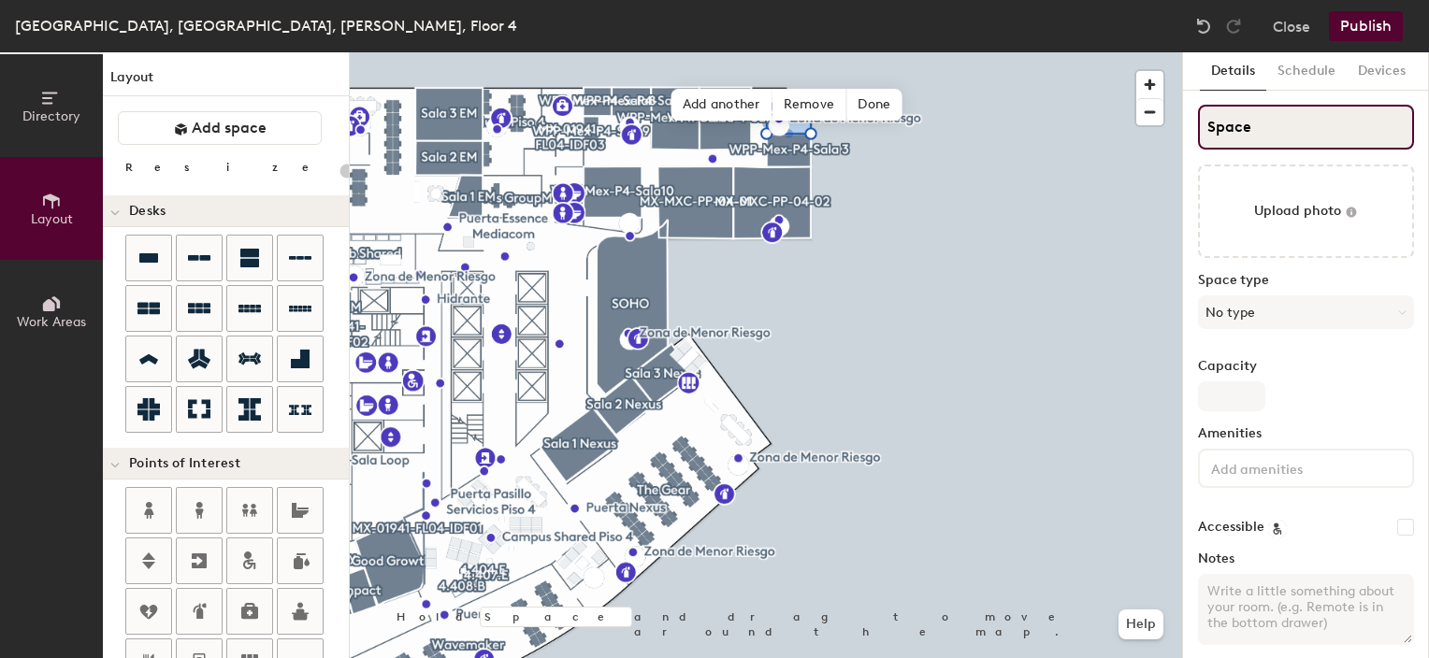
click at [1315, 129] on input "Space" at bounding box center [1306, 127] width 216 height 45
click at [1320, 130] on input "Space" at bounding box center [1306, 127] width 216 height 45
click at [1347, 318] on button "No type" at bounding box center [1306, 312] width 216 height 34
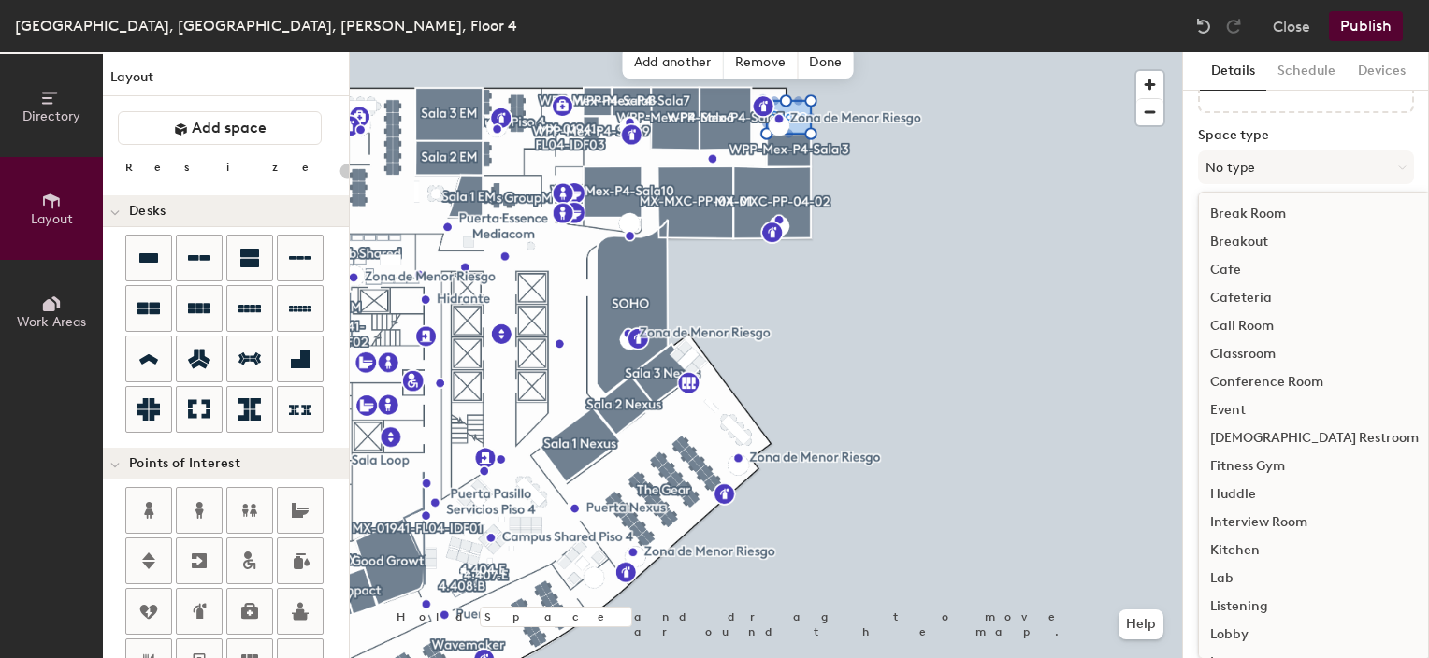
scroll to position [15, 0]
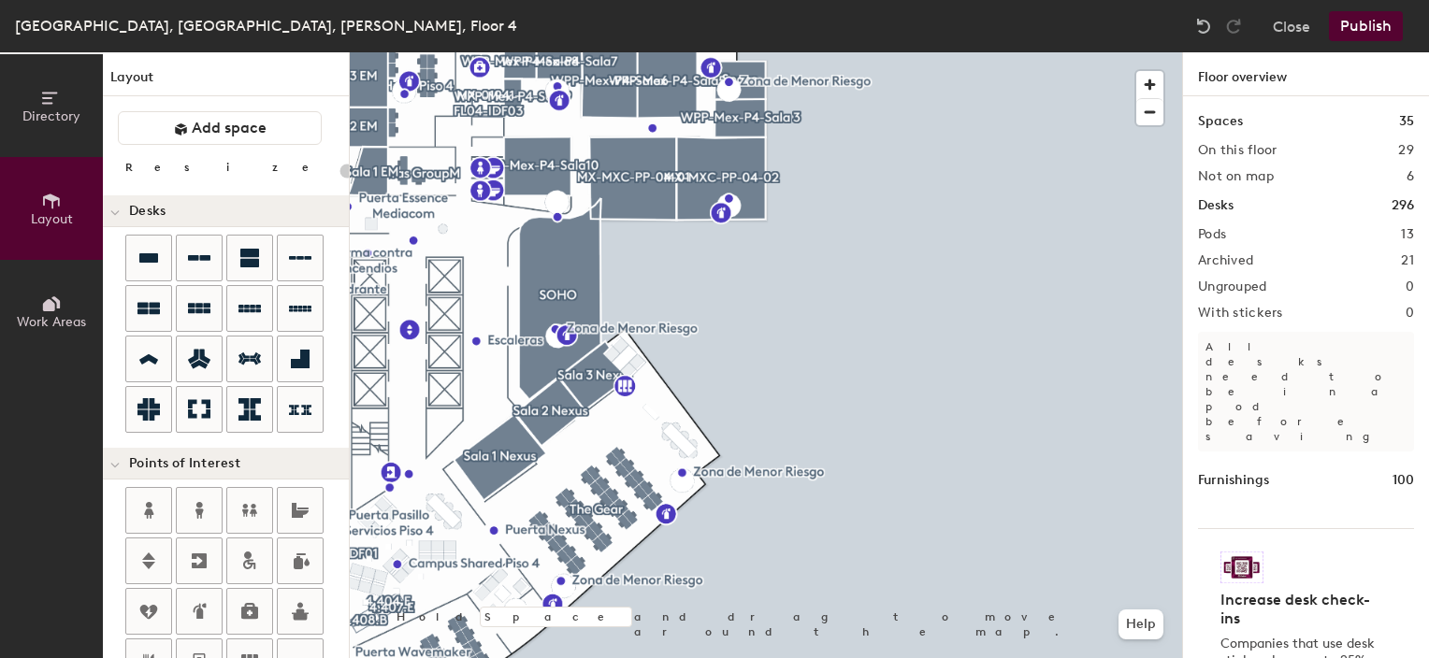
type input "20"
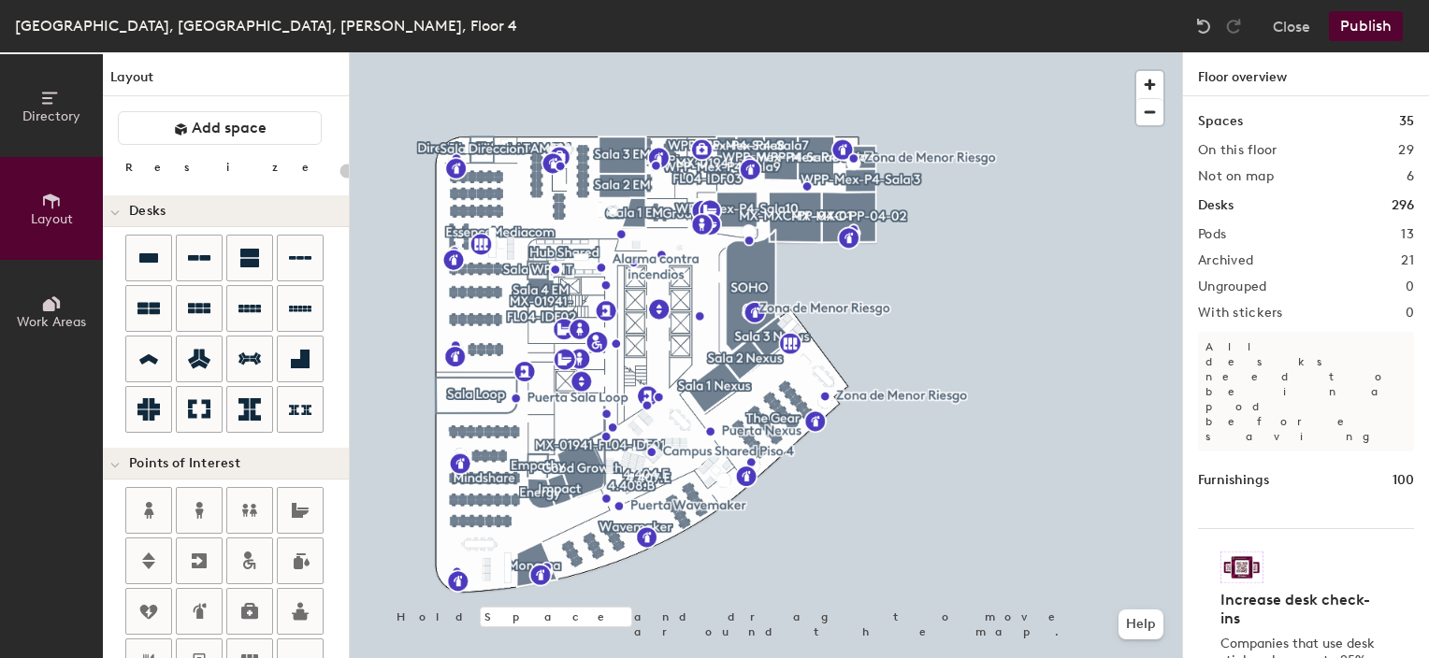
click at [39, 112] on span "Directory" at bounding box center [51, 116] width 58 height 16
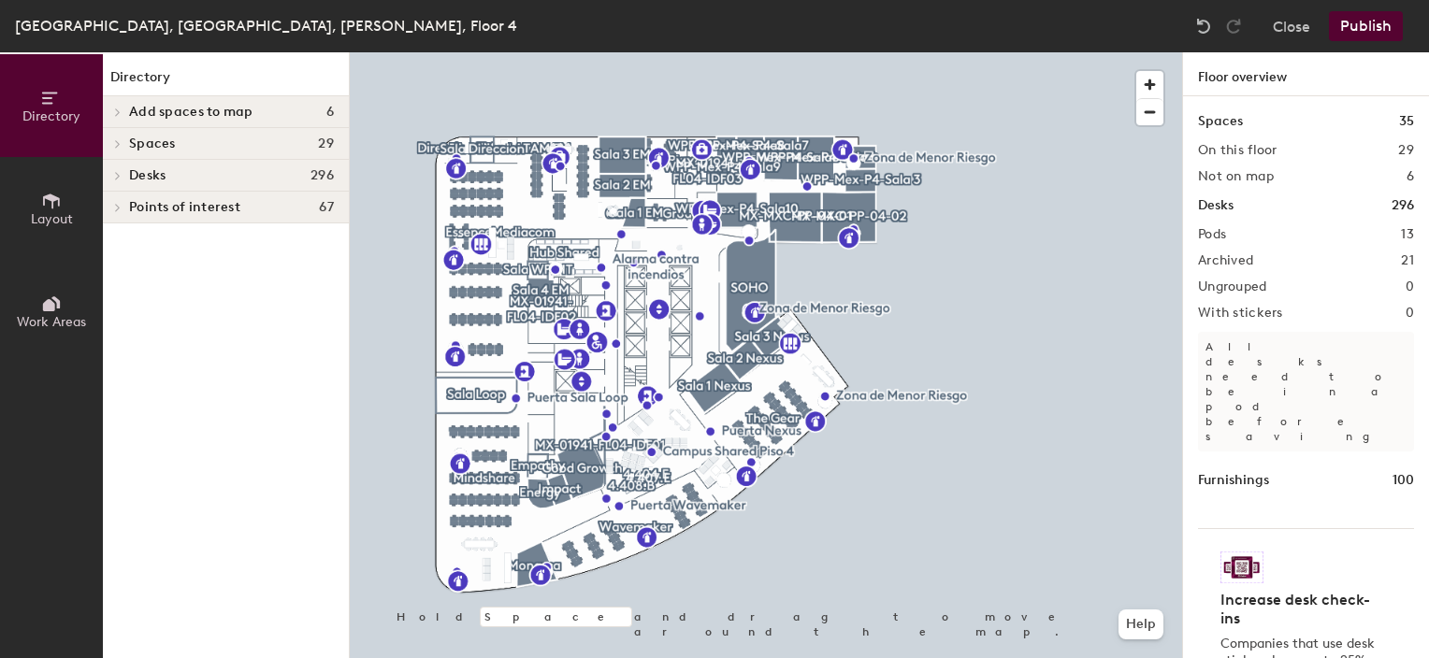
click at [121, 142] on icon at bounding box center [117, 143] width 7 height 9
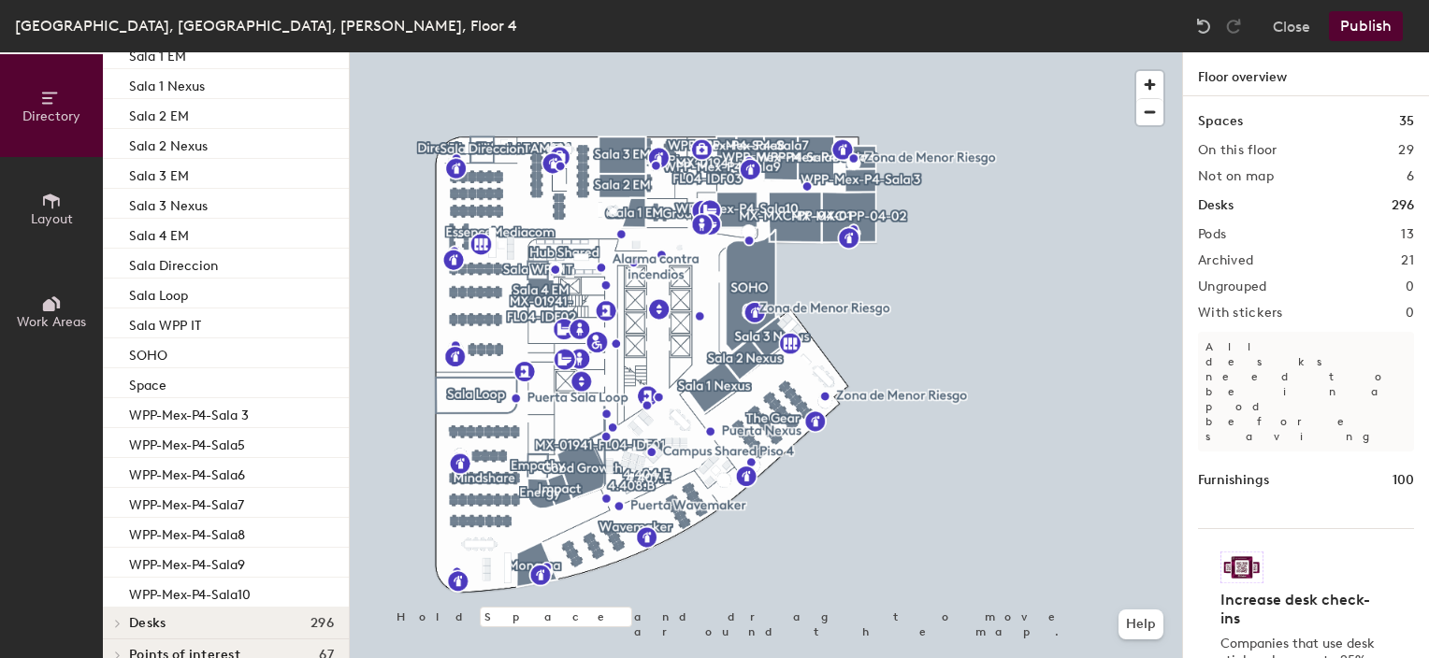
scroll to position [448, 0]
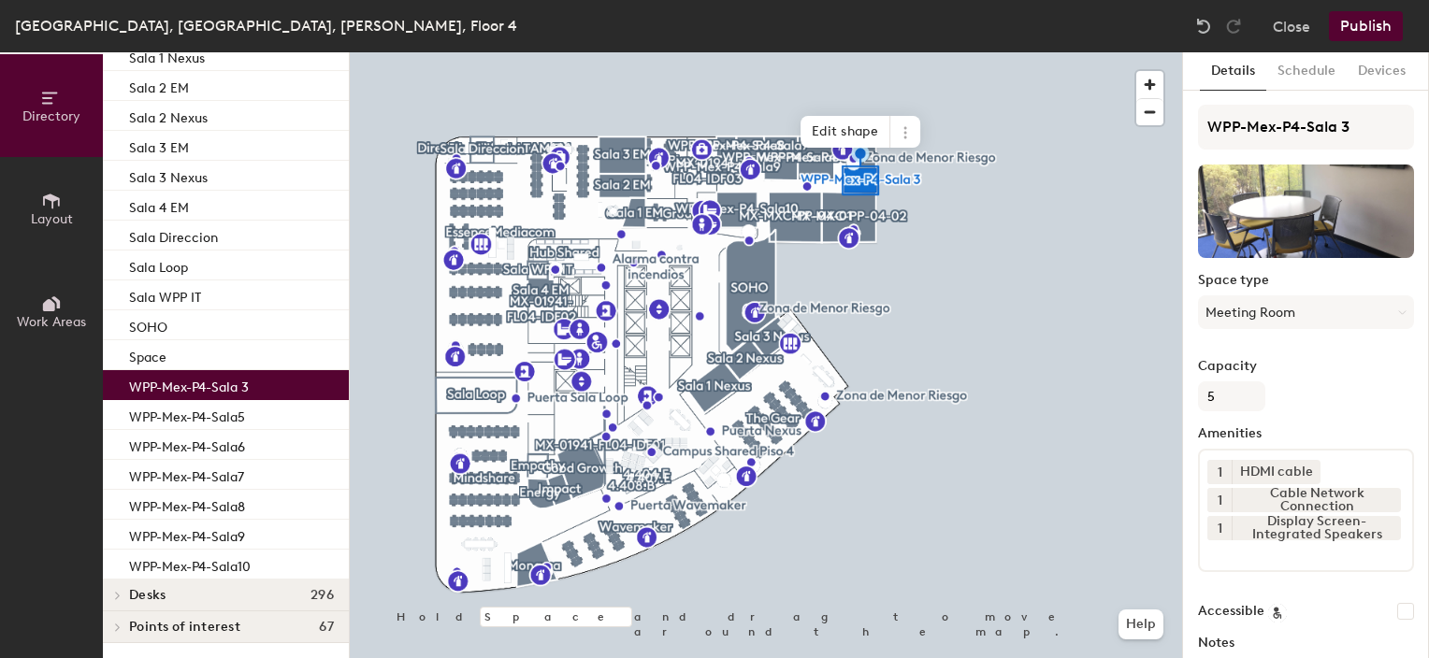
drag, startPoint x: 256, startPoint y: 390, endPoint x: 232, endPoint y: 391, distance: 24.3
click at [232, 391] on div "WPP-Mex-P4-Sala 3" at bounding box center [226, 385] width 246 height 30
click at [1292, 73] on button "Schedule" at bounding box center [1306, 71] width 80 height 38
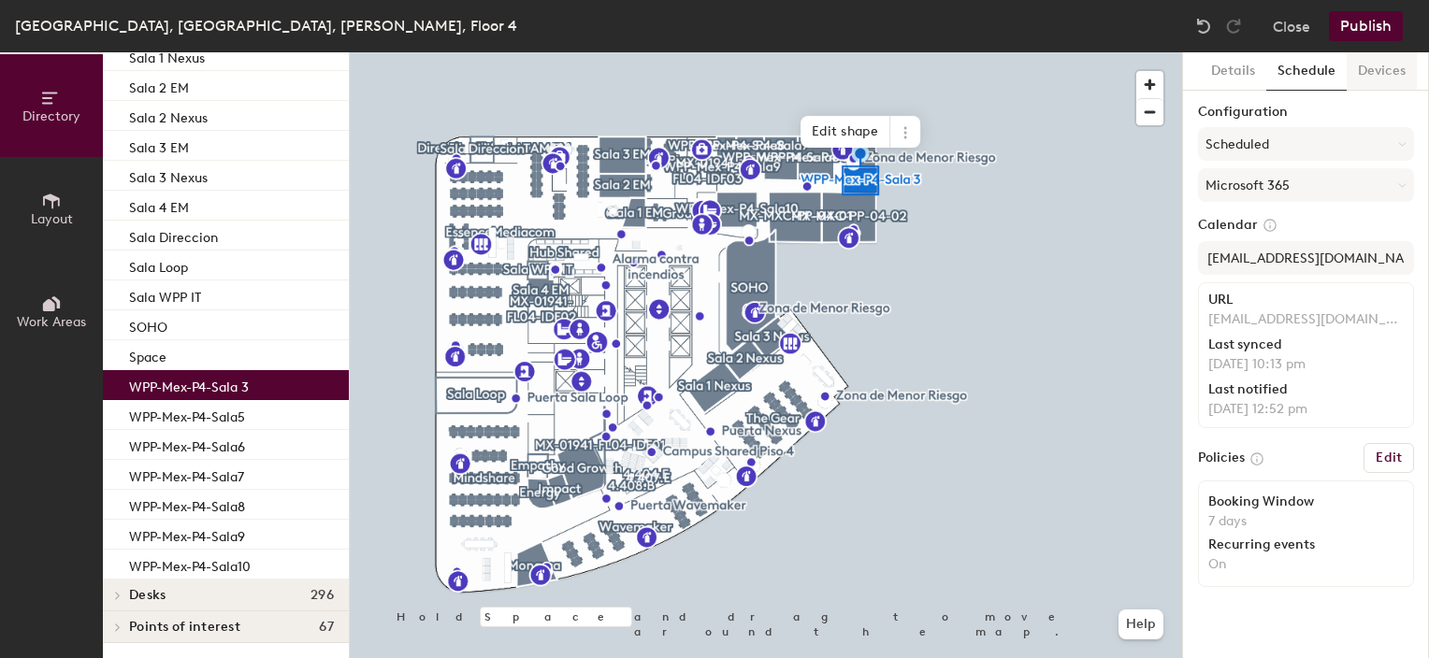
click at [1391, 71] on button "Devices" at bounding box center [1382, 71] width 70 height 38
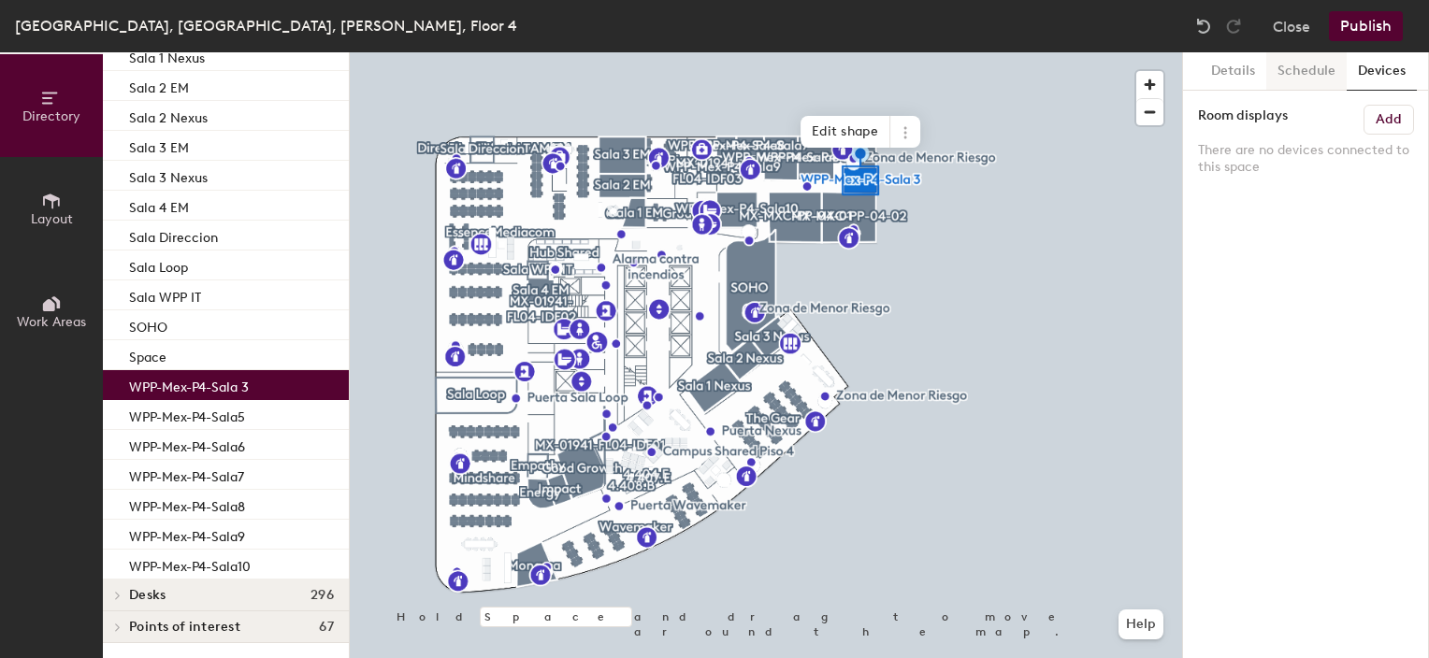
click at [1316, 76] on button "Schedule" at bounding box center [1306, 71] width 80 height 38
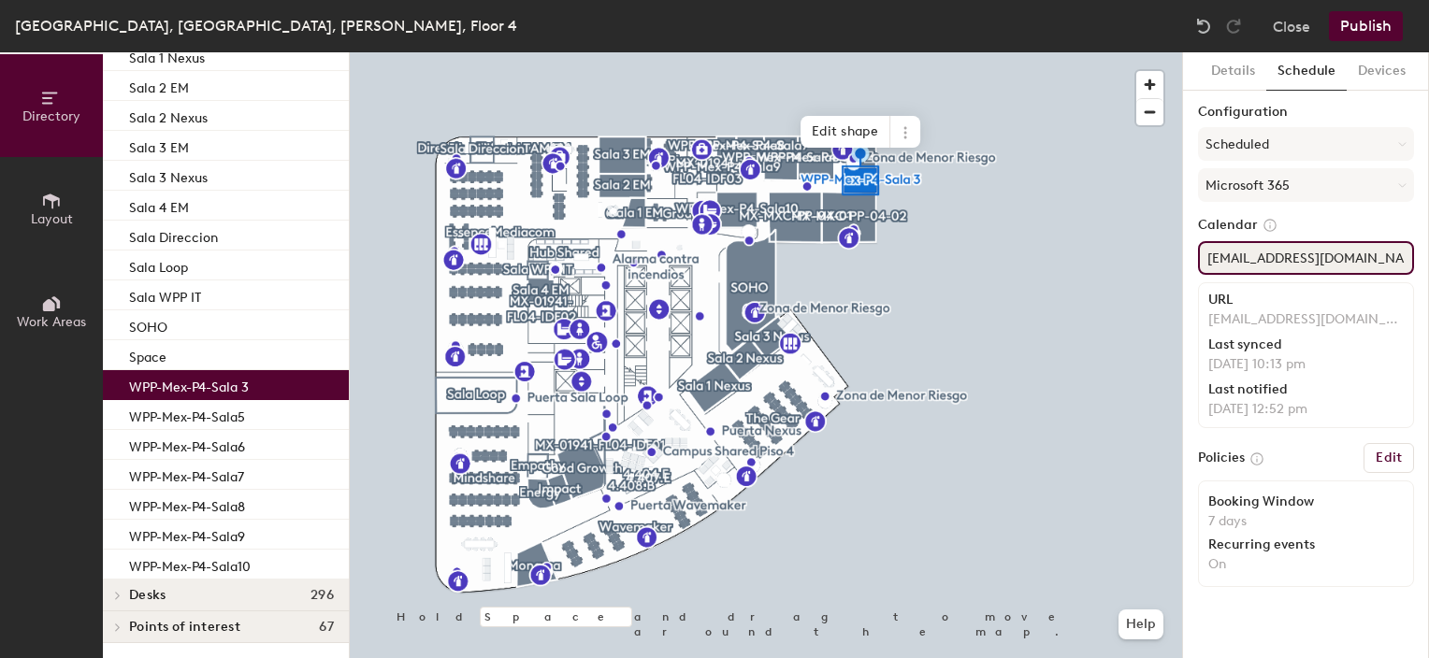
click at [1313, 261] on input "wpp-mex-p4-sala3@wppsystems.com" at bounding box center [1306, 258] width 216 height 34
click at [251, 417] on div "WPP-Mex-P4-Sala5" at bounding box center [226, 415] width 246 height 30
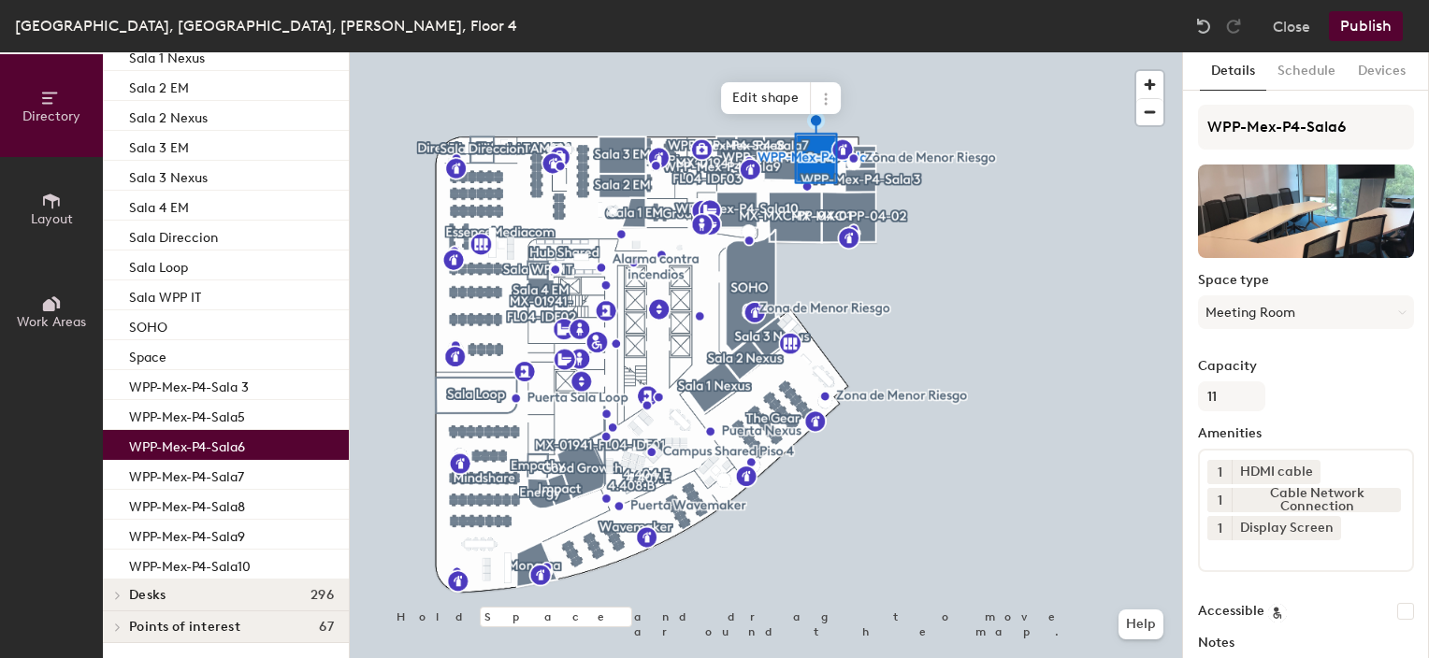
click at [245, 445] on p "WPP-Mex-P4-Sala6" at bounding box center [187, 445] width 116 height 22
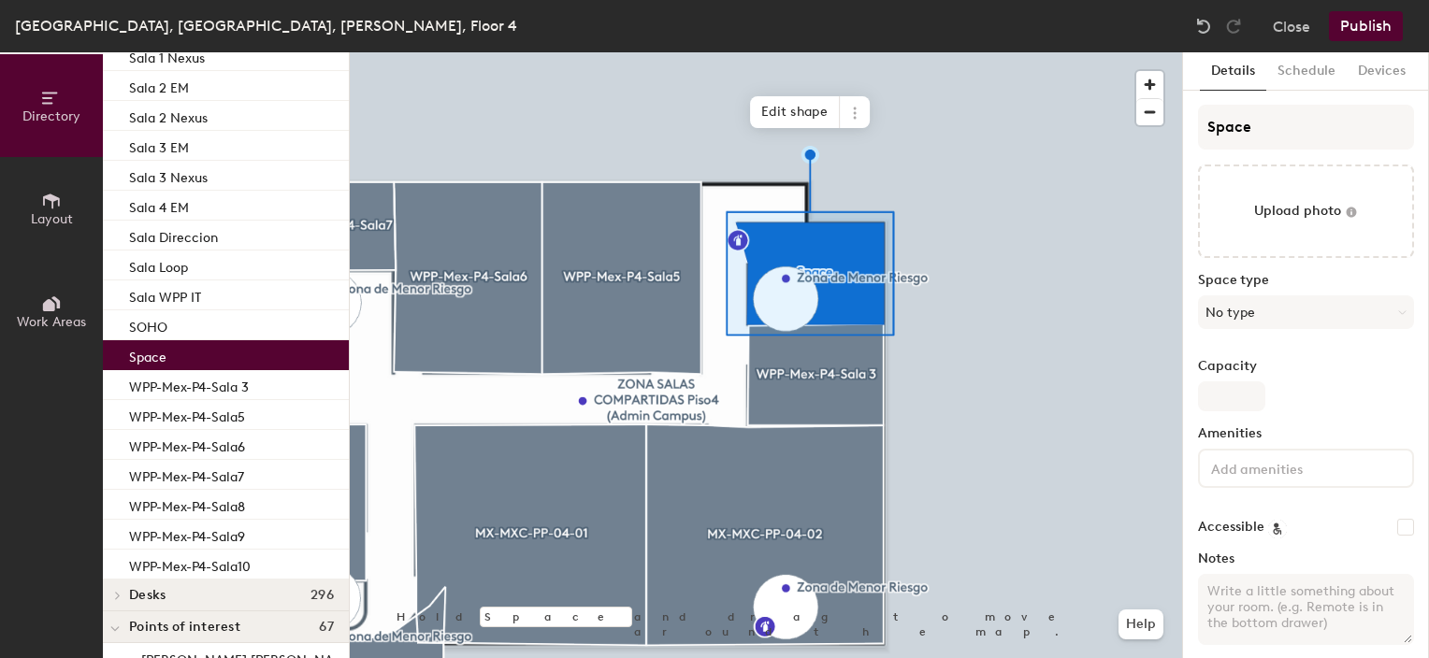
click at [969, 52] on div at bounding box center [766, 52] width 832 height 0
click at [849, 120] on icon at bounding box center [854, 113] width 15 height 15
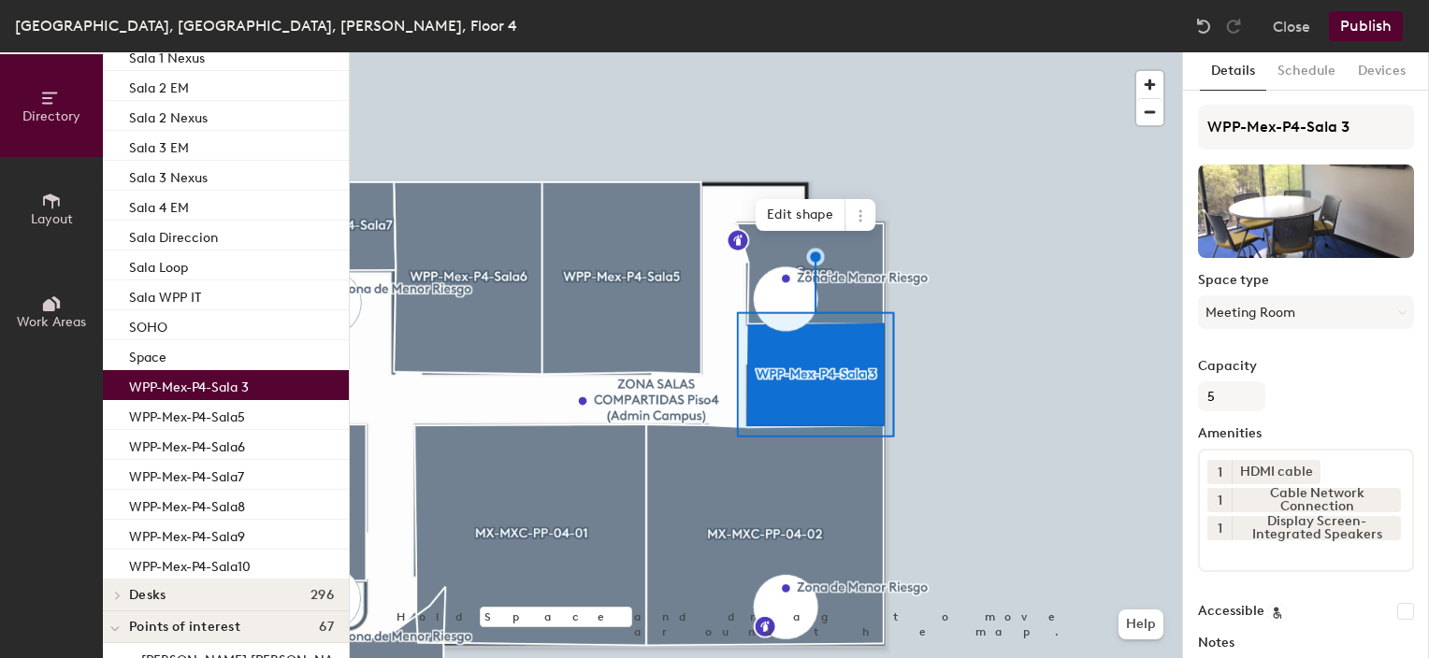
click at [980, 52] on div at bounding box center [766, 52] width 832 height 0
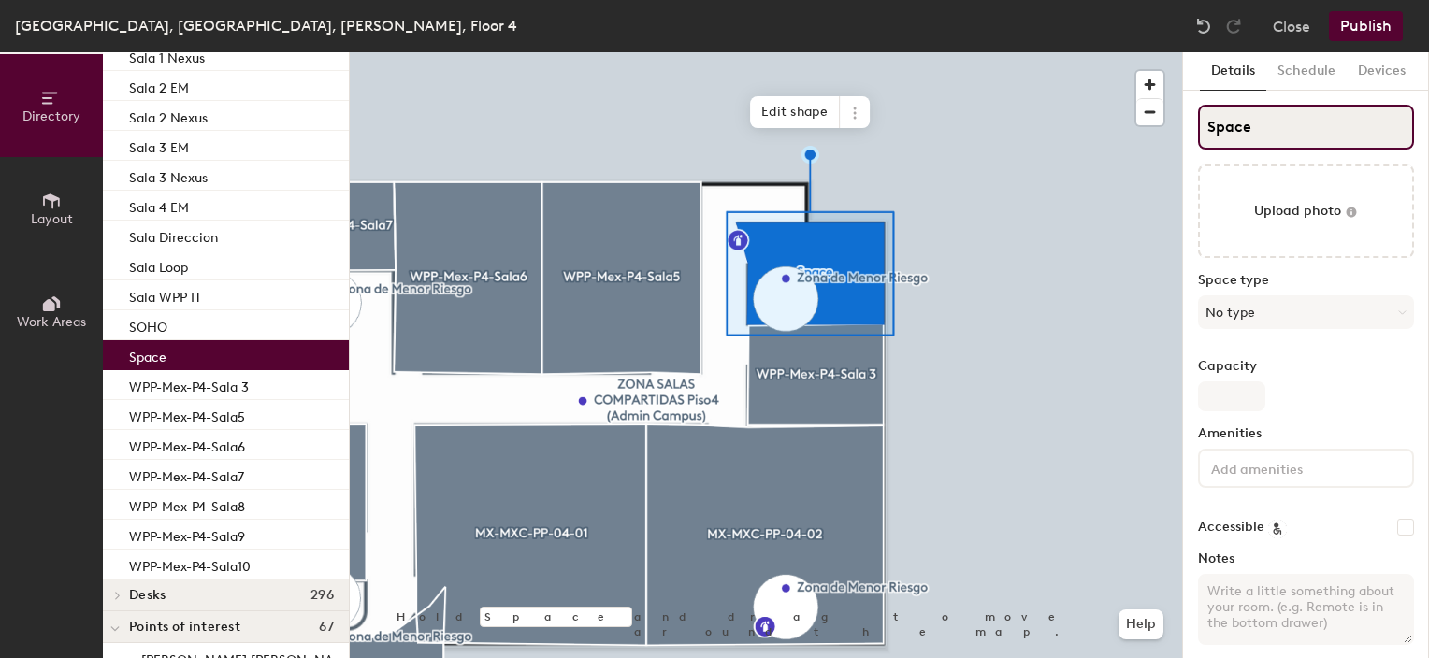
click at [1250, 123] on input "Space" at bounding box center [1306, 127] width 216 height 45
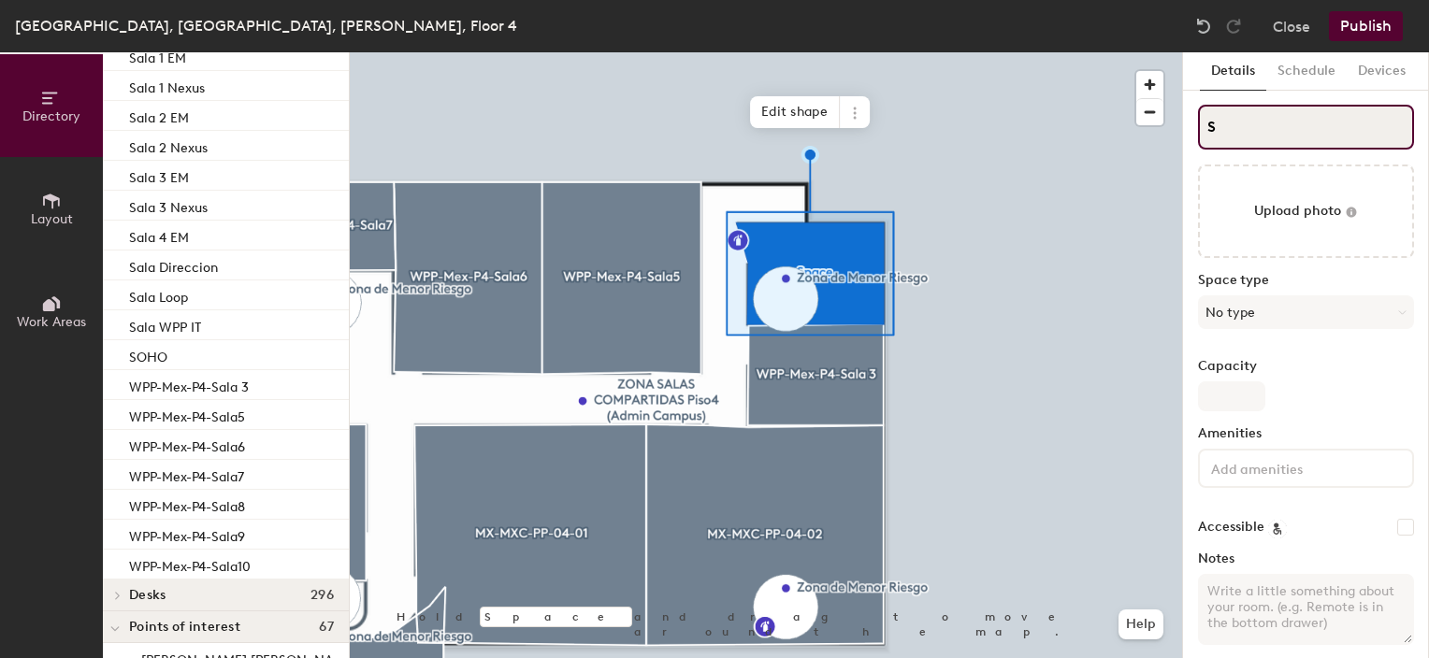
scroll to position [119, 0]
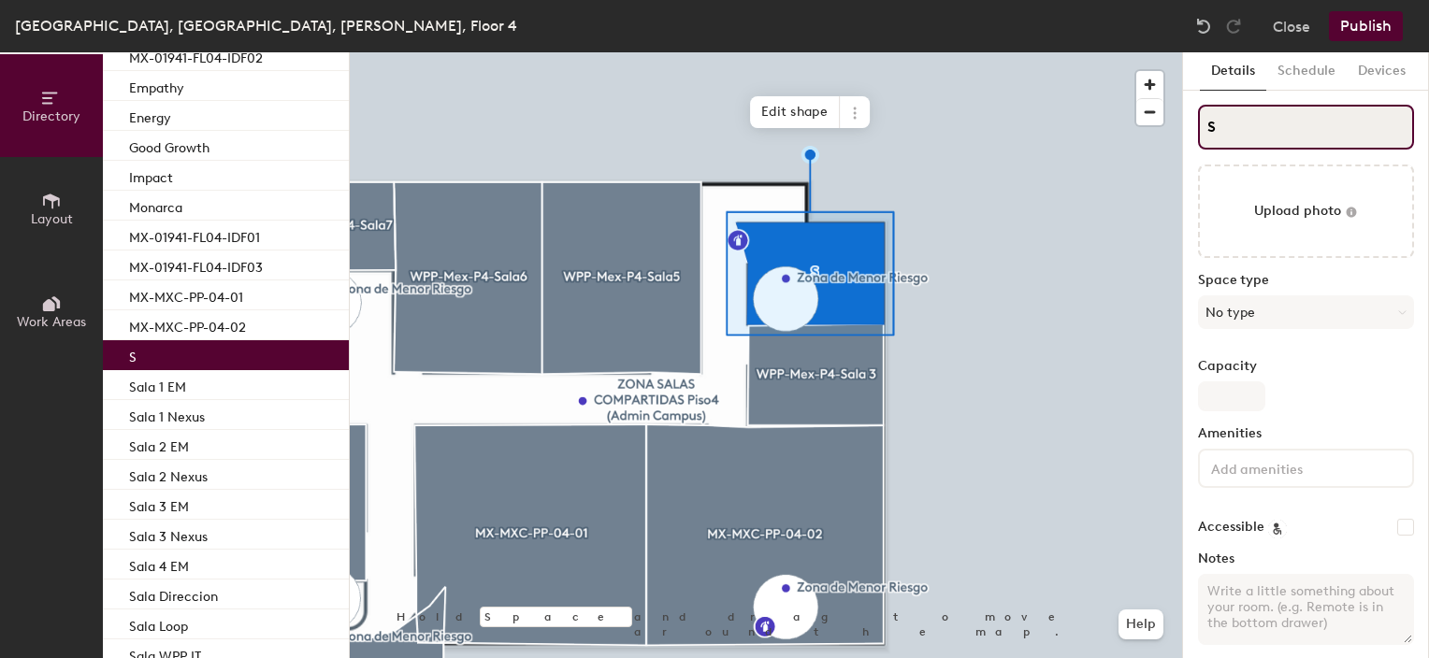
click at [1253, 123] on input "S" at bounding box center [1306, 127] width 216 height 45
click at [1204, 132] on input "S" at bounding box center [1306, 127] width 216 height 45
click at [1238, 65] on button "Details" at bounding box center [1233, 71] width 66 height 38
click at [1224, 121] on input "S" at bounding box center [1306, 127] width 216 height 45
type input "S"
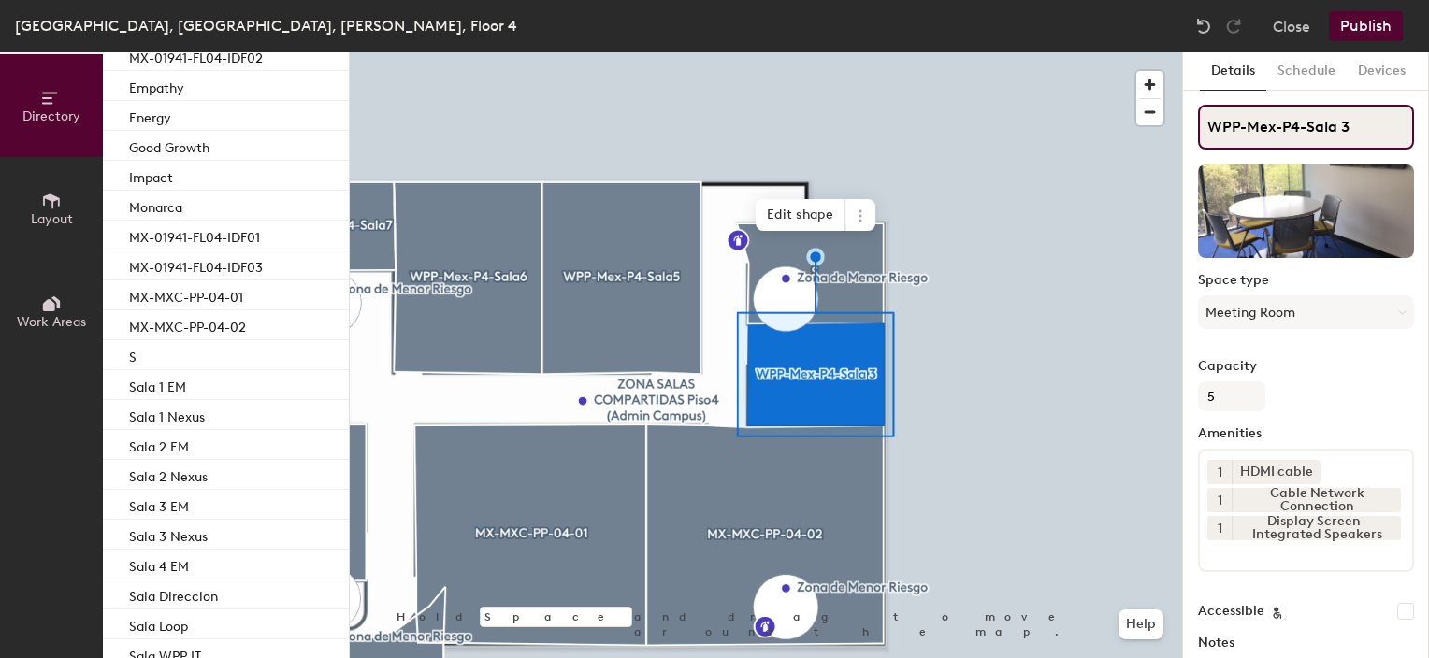
drag, startPoint x: 1347, startPoint y: 123, endPoint x: 1205, endPoint y: 135, distance: 142.6
click at [1202, 135] on input "WPP-Mex-P4-Sala 3" at bounding box center [1306, 127] width 216 height 45
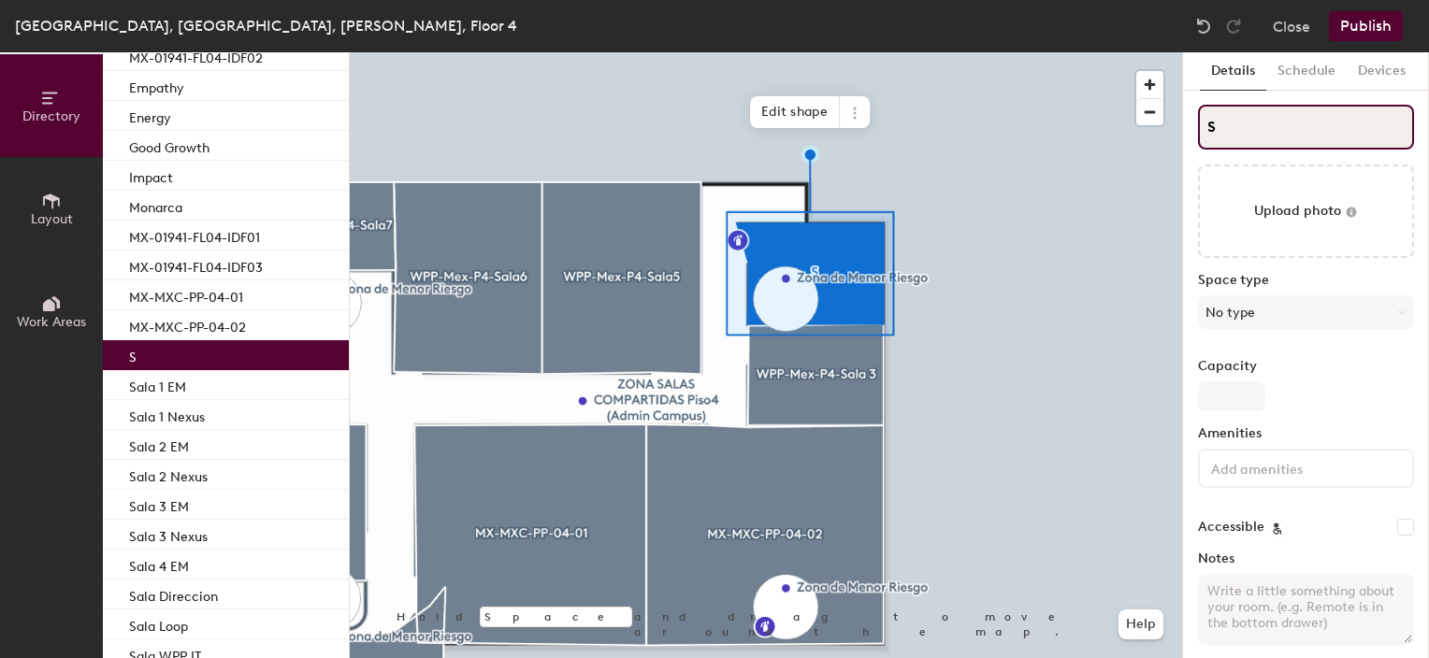
click at [1214, 123] on input "S" at bounding box center [1306, 127] width 216 height 45
click at [1206, 127] on input "S" at bounding box center [1306, 127] width 216 height 45
paste input "WPP-Mex-P4-Sala 3"
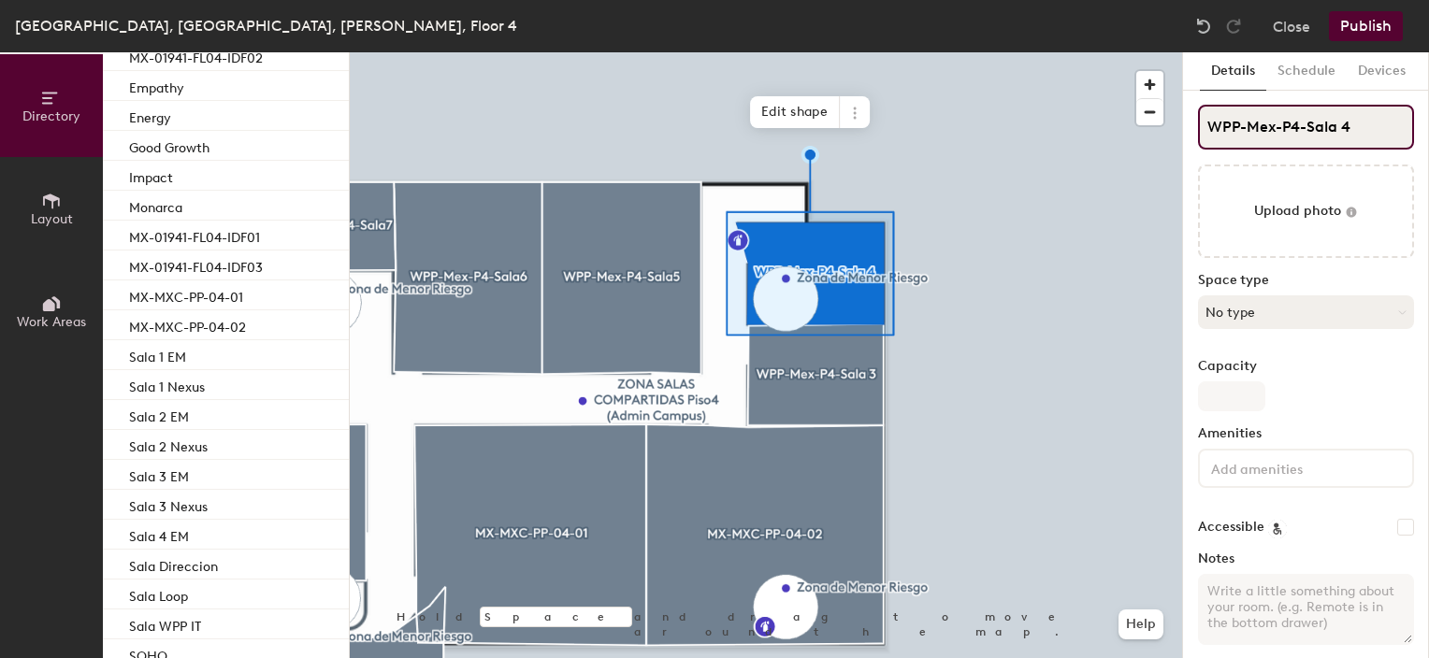
type input "WPP-Mex-P4-Sala 4"
click at [1219, 314] on button "No type" at bounding box center [1306, 312] width 216 height 34
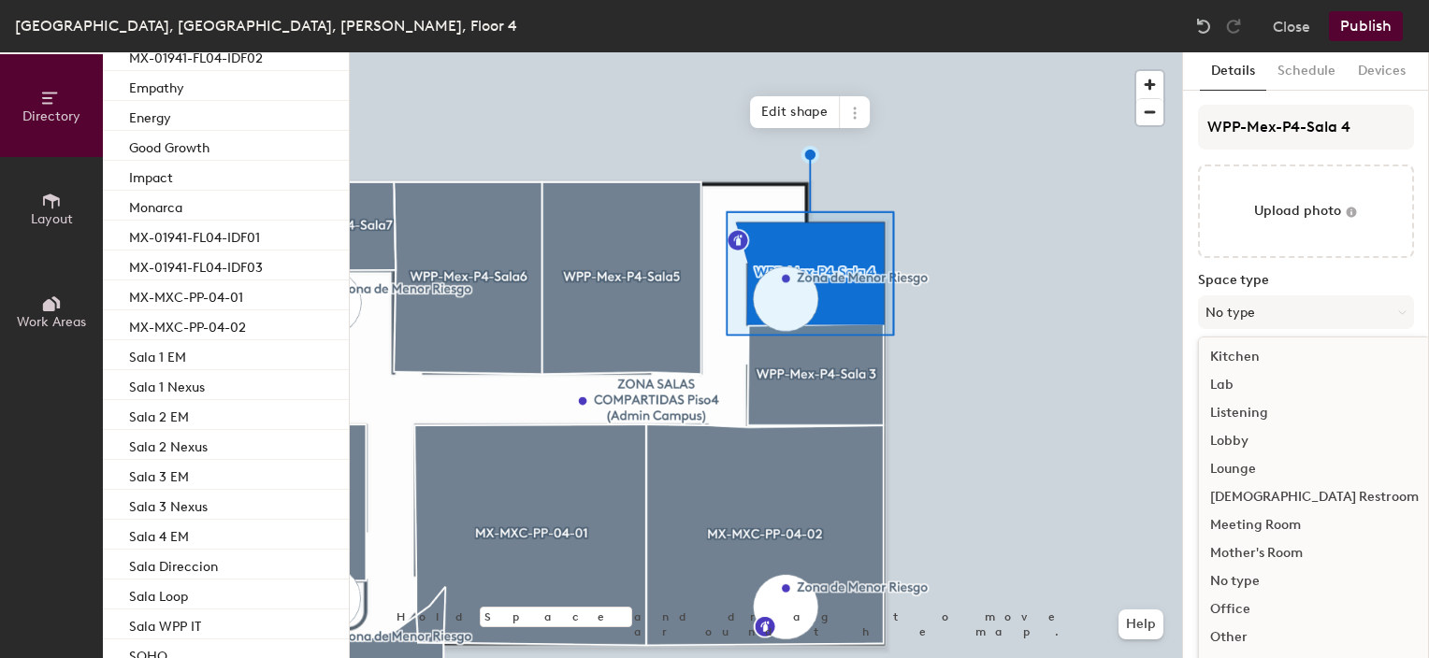
scroll to position [364, 0]
click at [1292, 499] on div "Meeting Room" at bounding box center [1314, 500] width 231 height 28
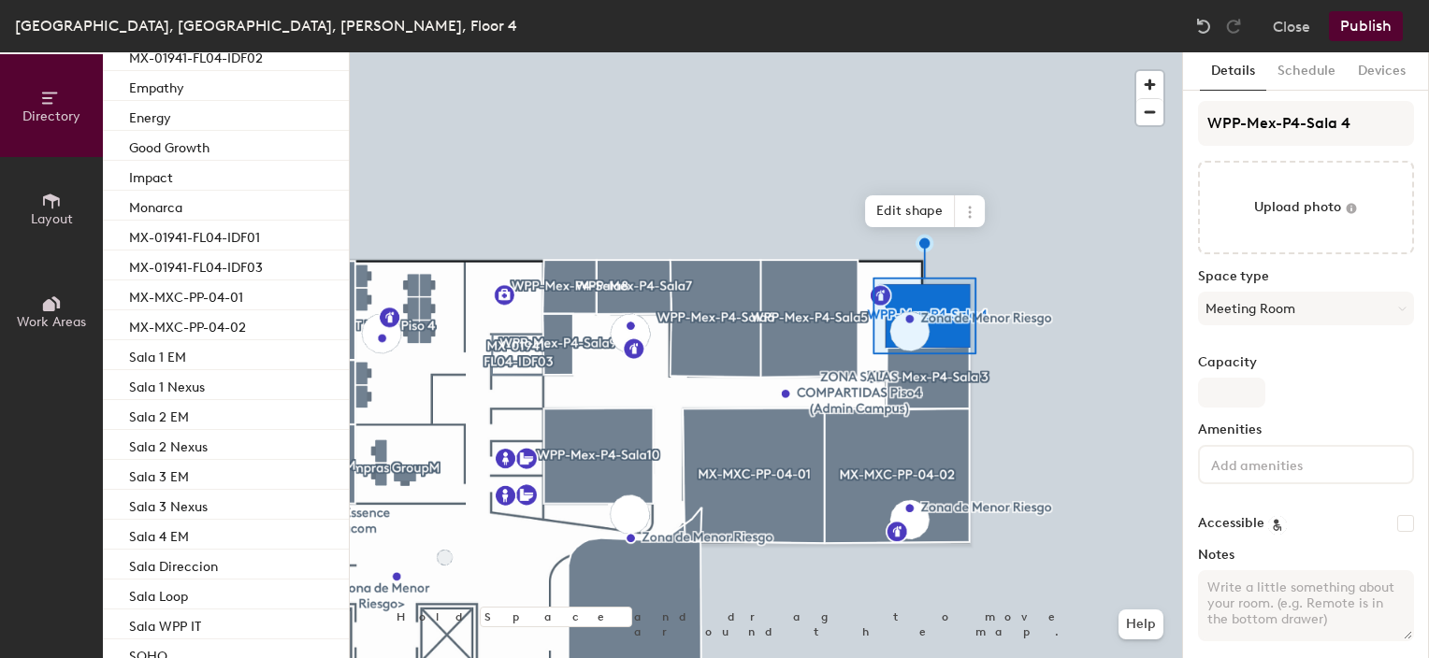
scroll to position [0, 0]
click at [1324, 65] on button "Schedule" at bounding box center [1306, 71] width 80 height 38
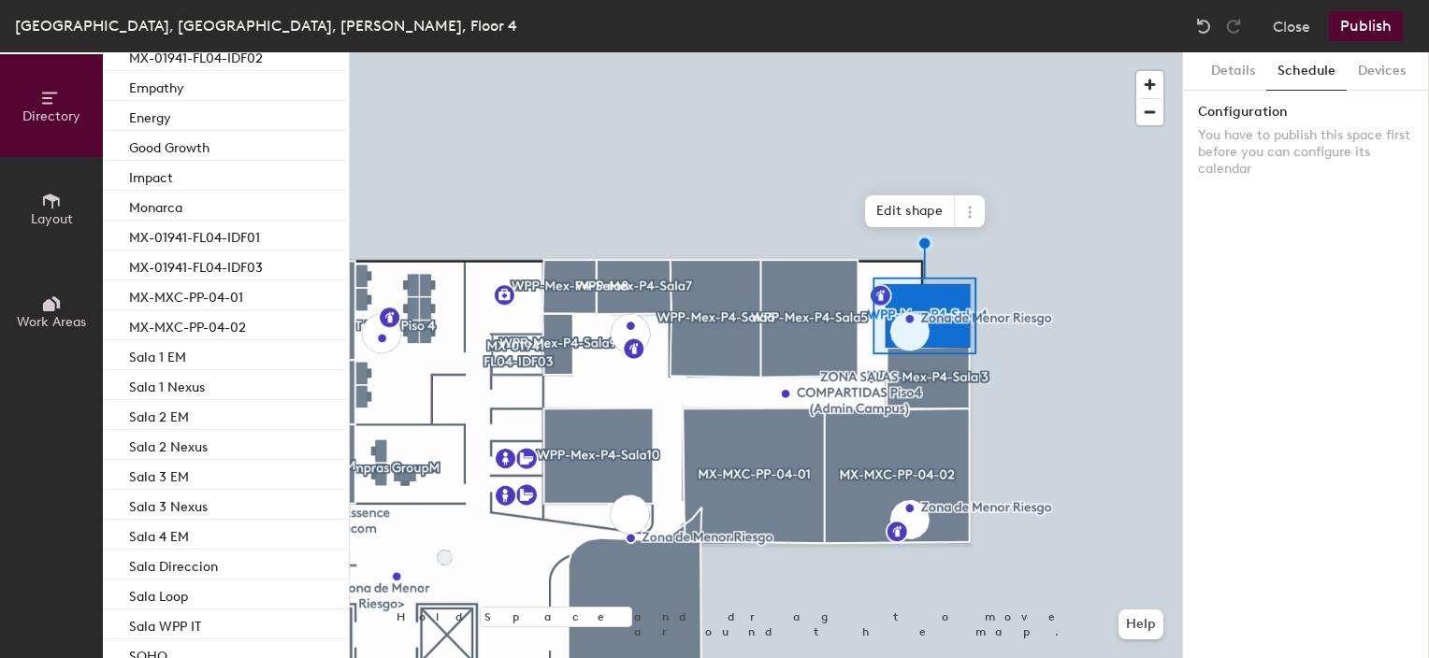
click at [1309, 78] on button "Schedule" at bounding box center [1306, 71] width 80 height 38
click at [1253, 117] on label "Configuration" at bounding box center [1306, 112] width 216 height 15
click at [1249, 141] on p "You have to publish this space first before you can configure its calendar" at bounding box center [1306, 152] width 216 height 50
click at [1227, 70] on button "Details" at bounding box center [1233, 71] width 66 height 38
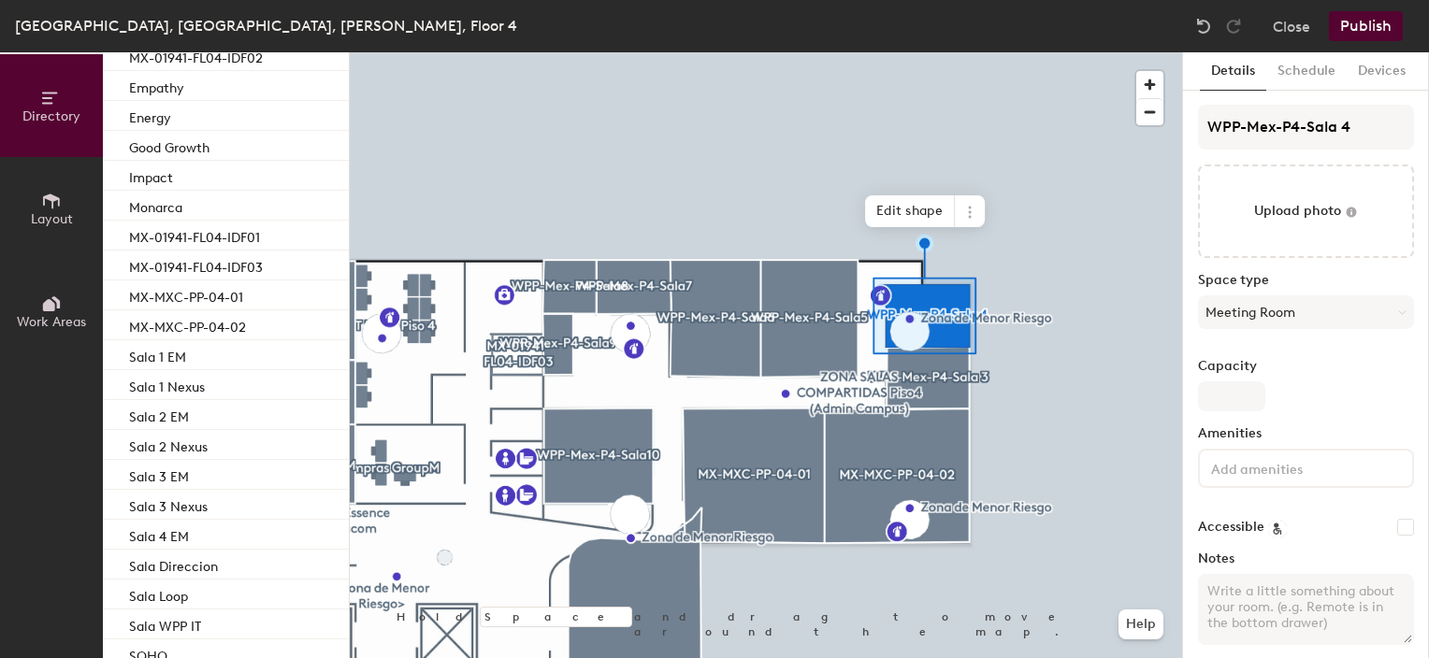
click at [1391, 27] on button "Publish" at bounding box center [1366, 26] width 74 height 30
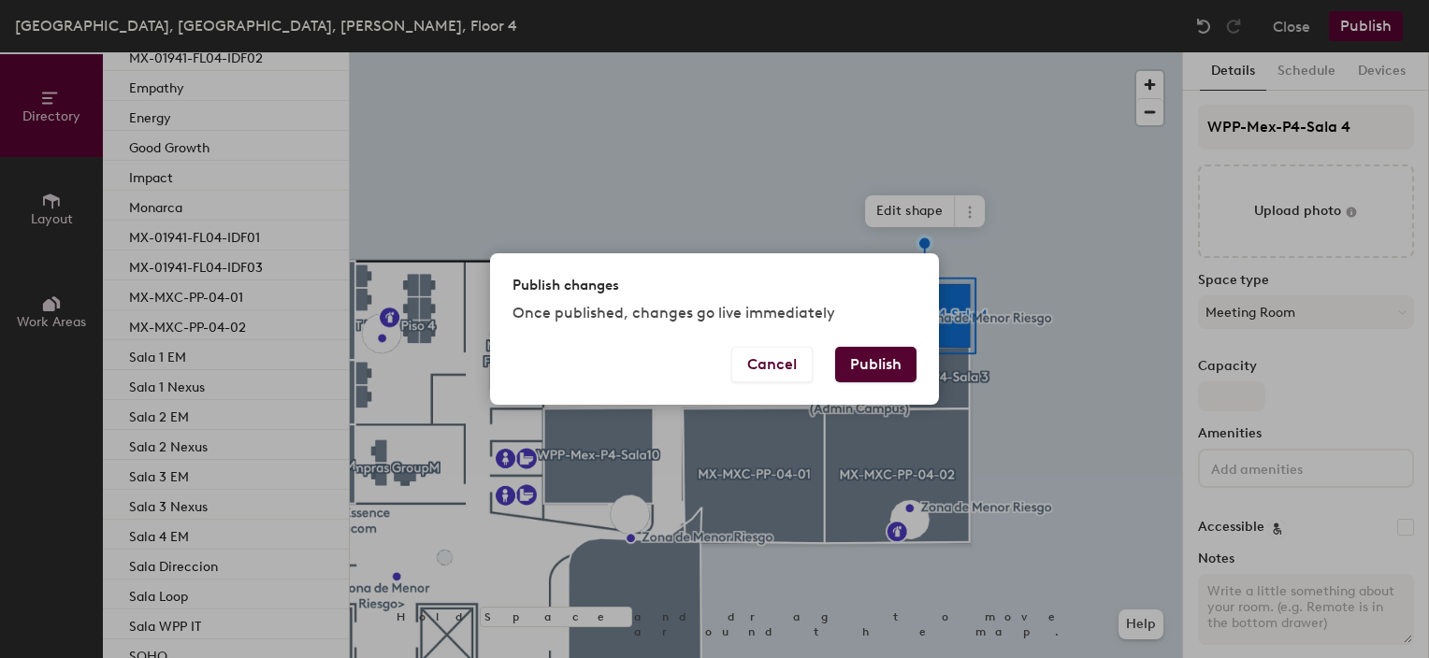
click at [861, 363] on button "Publish" at bounding box center [875, 365] width 81 height 36
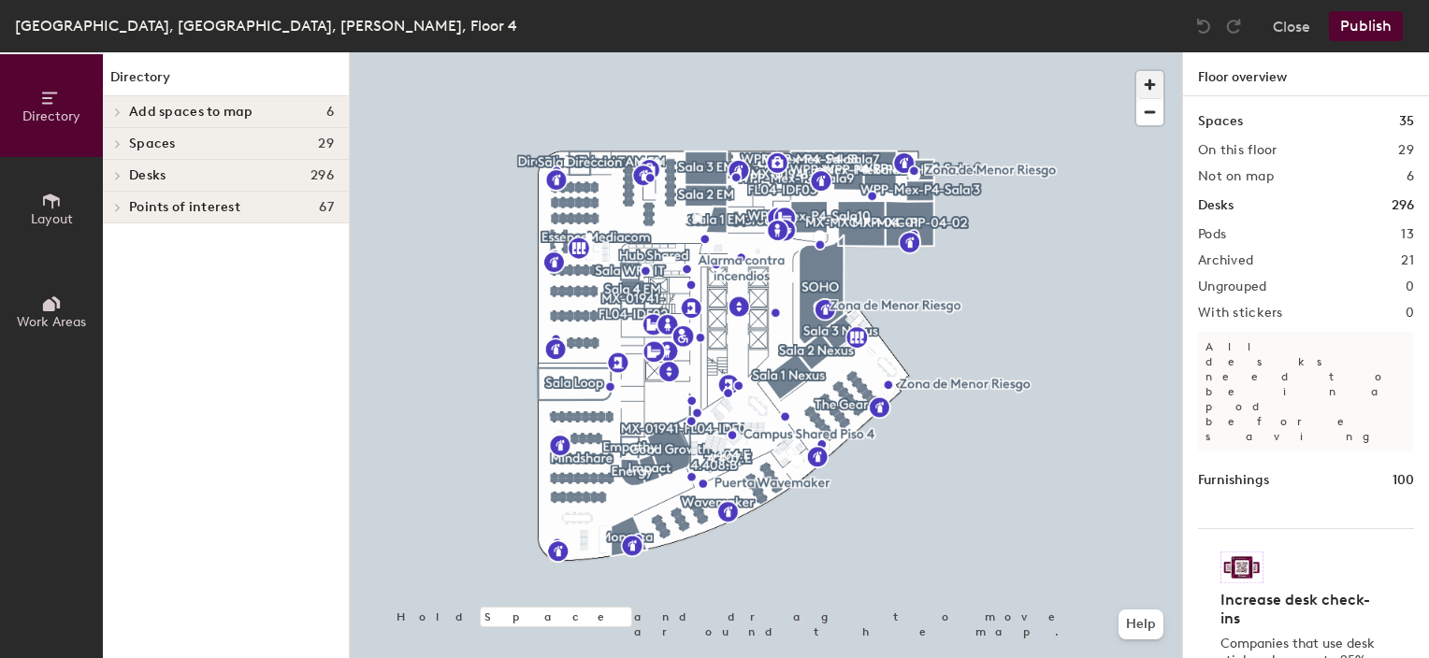
click at [1146, 88] on span "button" at bounding box center [1149, 84] width 27 height 27
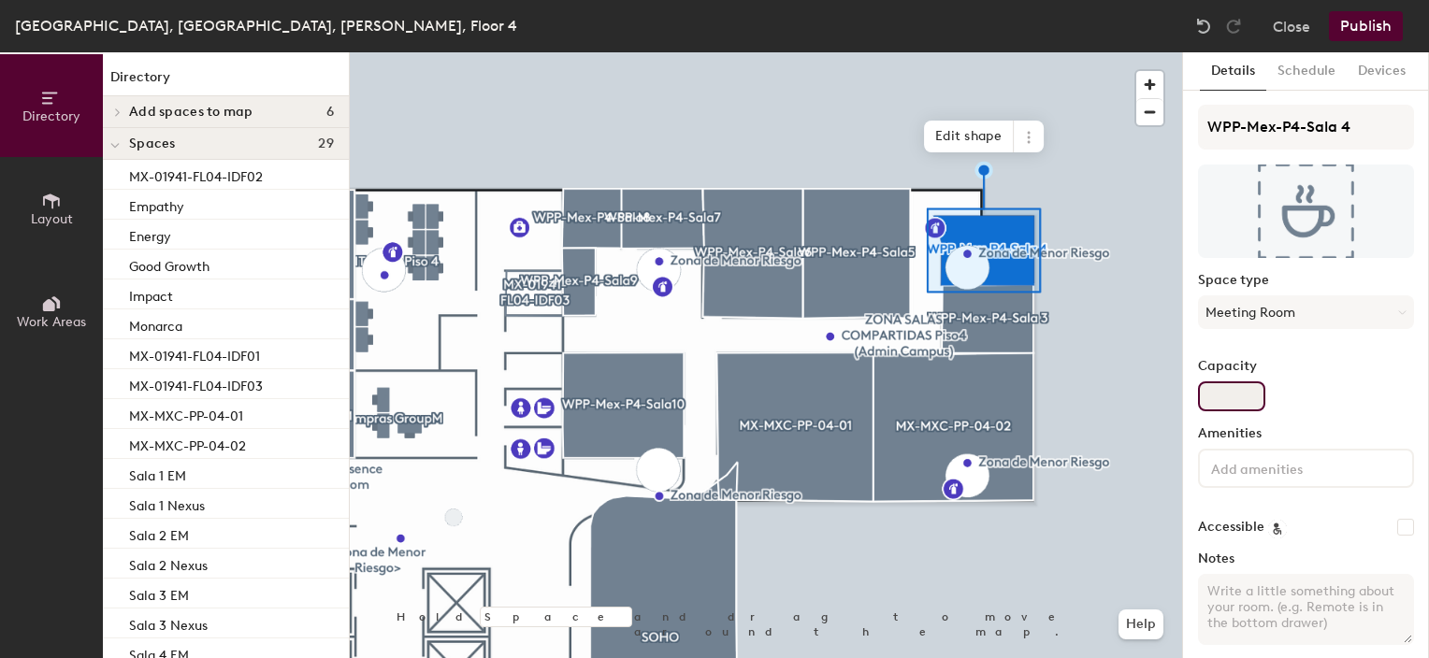
click at [1223, 393] on input "Capacity" at bounding box center [1231, 397] width 67 height 30
type input "5"
click at [1361, 403] on div "Capacity 5" at bounding box center [1306, 385] width 216 height 52
click at [1297, 66] on button "Schedule" at bounding box center [1306, 71] width 80 height 38
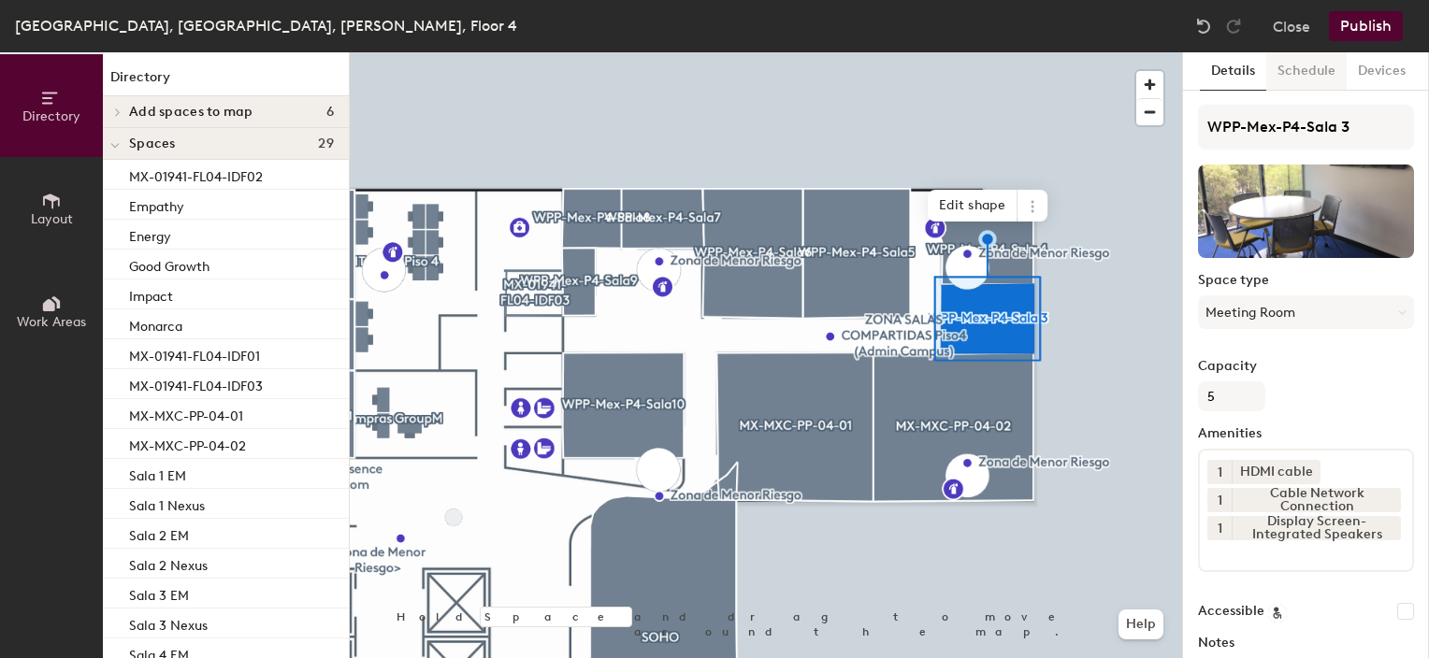
click at [1301, 69] on button "Schedule" at bounding box center [1306, 71] width 80 height 38
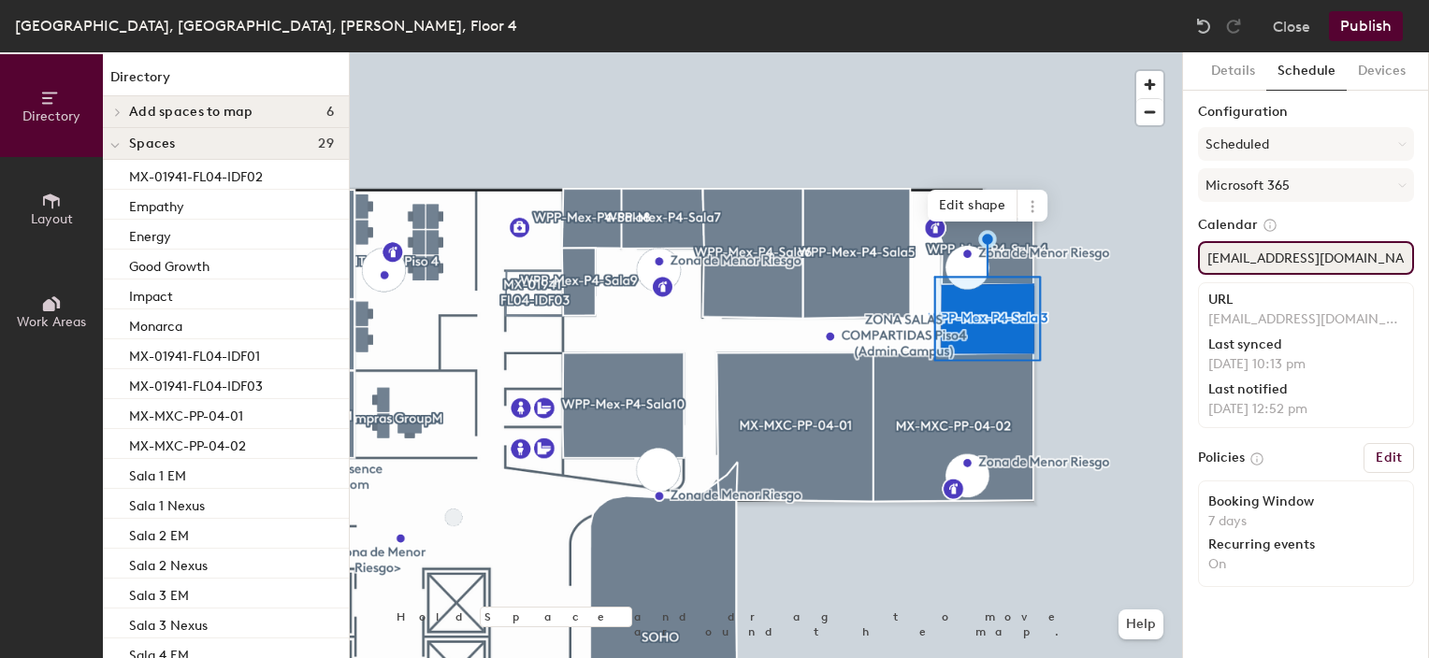
click at [1356, 255] on input "wpp-mex-p4-sala3@wppsystems.com" at bounding box center [1306, 258] width 216 height 34
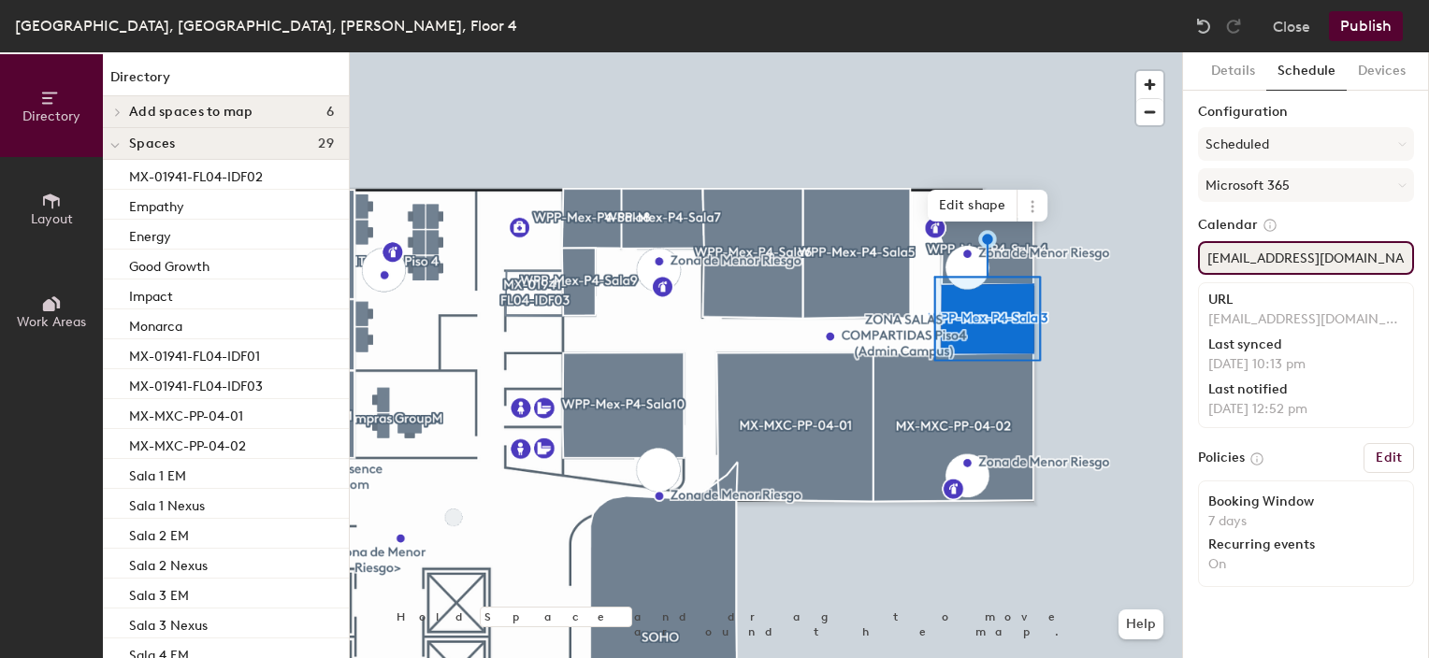
click at [1356, 255] on input "wpp-mex-p4-sala3@wppsystems.com" at bounding box center [1306, 258] width 216 height 34
click at [1362, 252] on input "wpp-mex-p4-sala3@wppsystems.com" at bounding box center [1306, 258] width 216 height 34
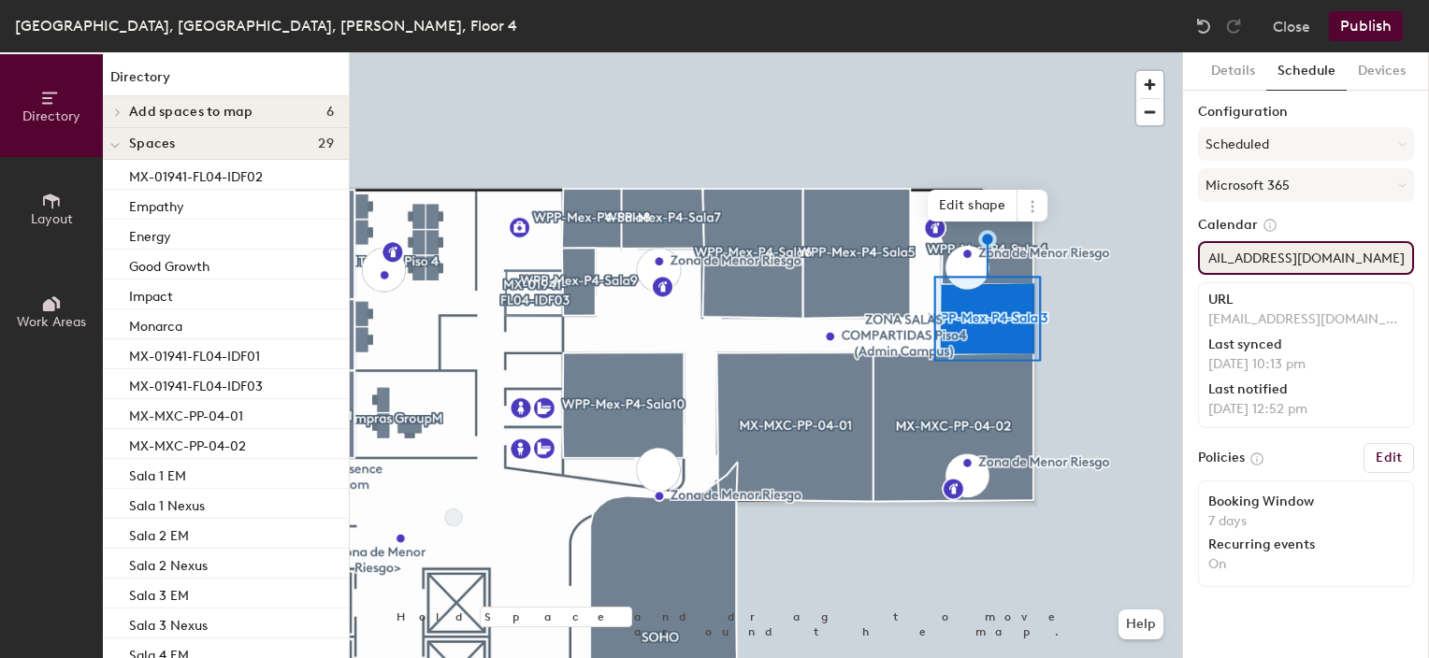
click at [1362, 252] on input "wpp-mex-p4-sala3@wppsystems.com" at bounding box center [1306, 258] width 216 height 34
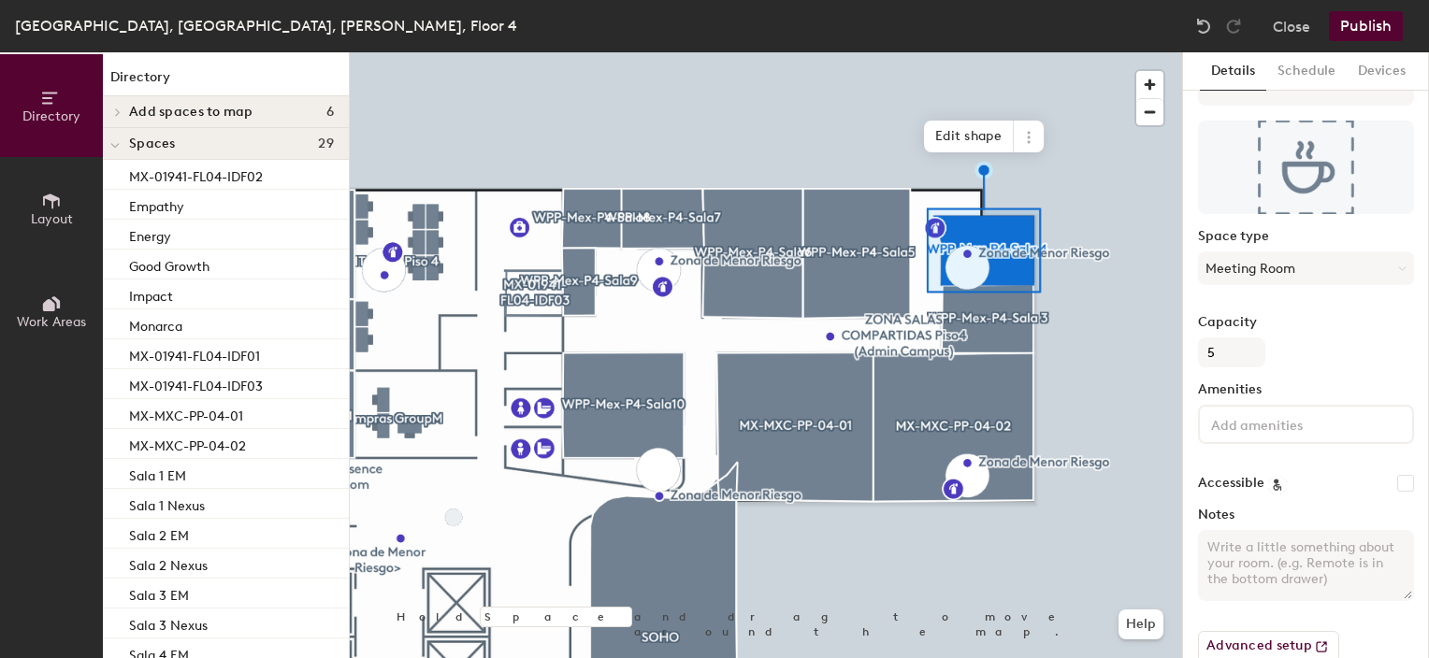
scroll to position [0, 0]
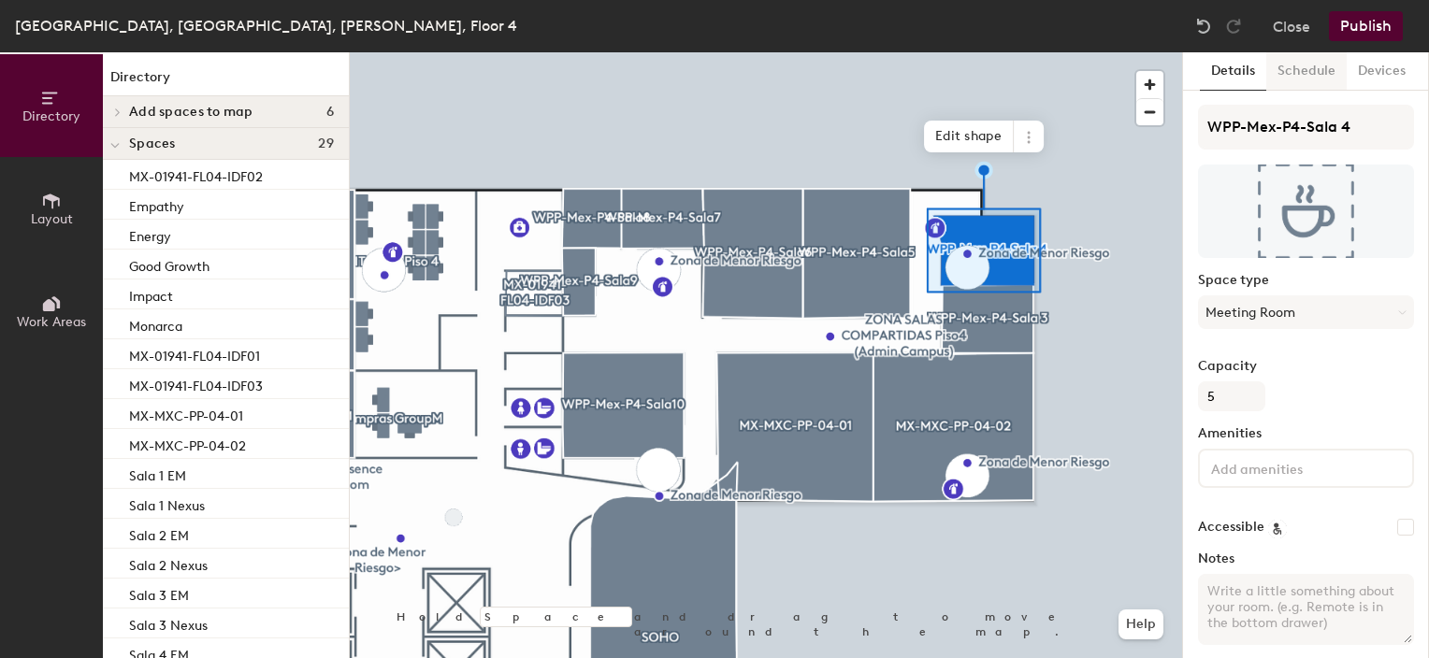
click at [1299, 72] on button "Schedule" at bounding box center [1306, 71] width 80 height 38
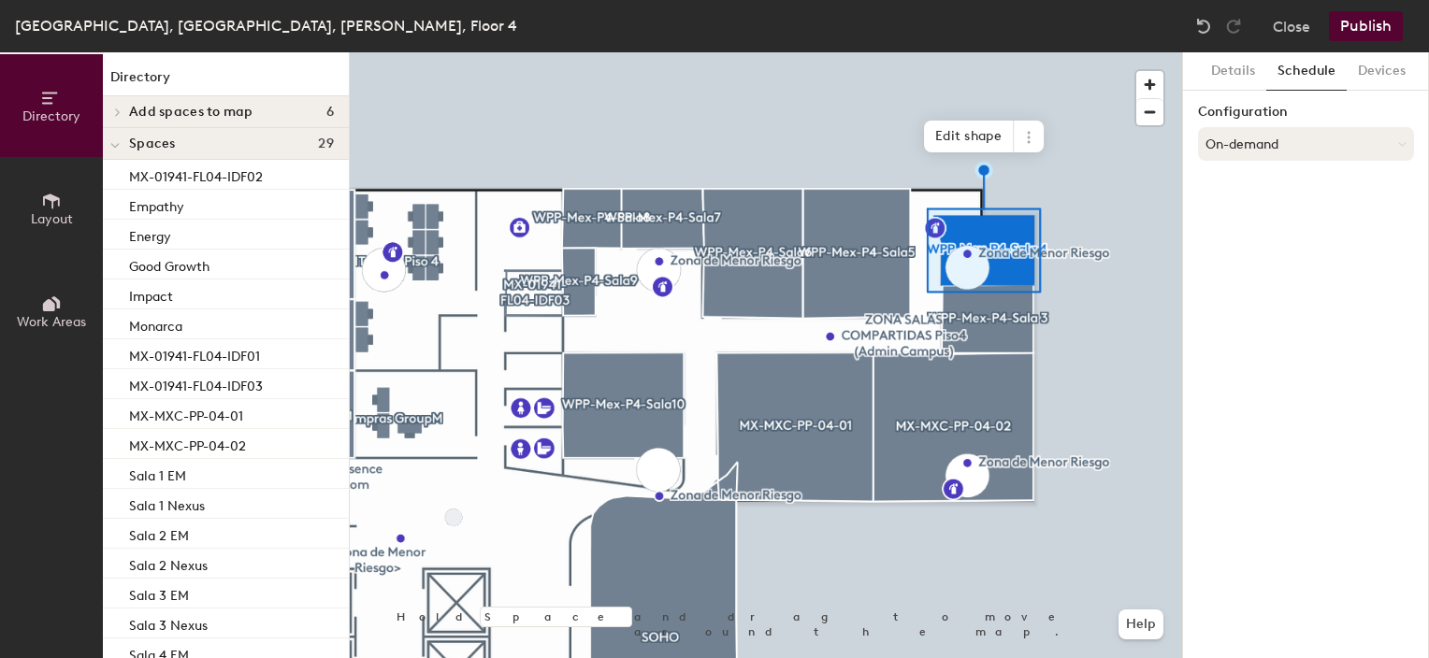
click at [1238, 150] on button "On-demand" at bounding box center [1306, 144] width 216 height 34
click at [1242, 213] on div "Scheduled" at bounding box center [1306, 219] width 214 height 28
click at [1240, 182] on button "Select account" at bounding box center [1306, 185] width 216 height 34
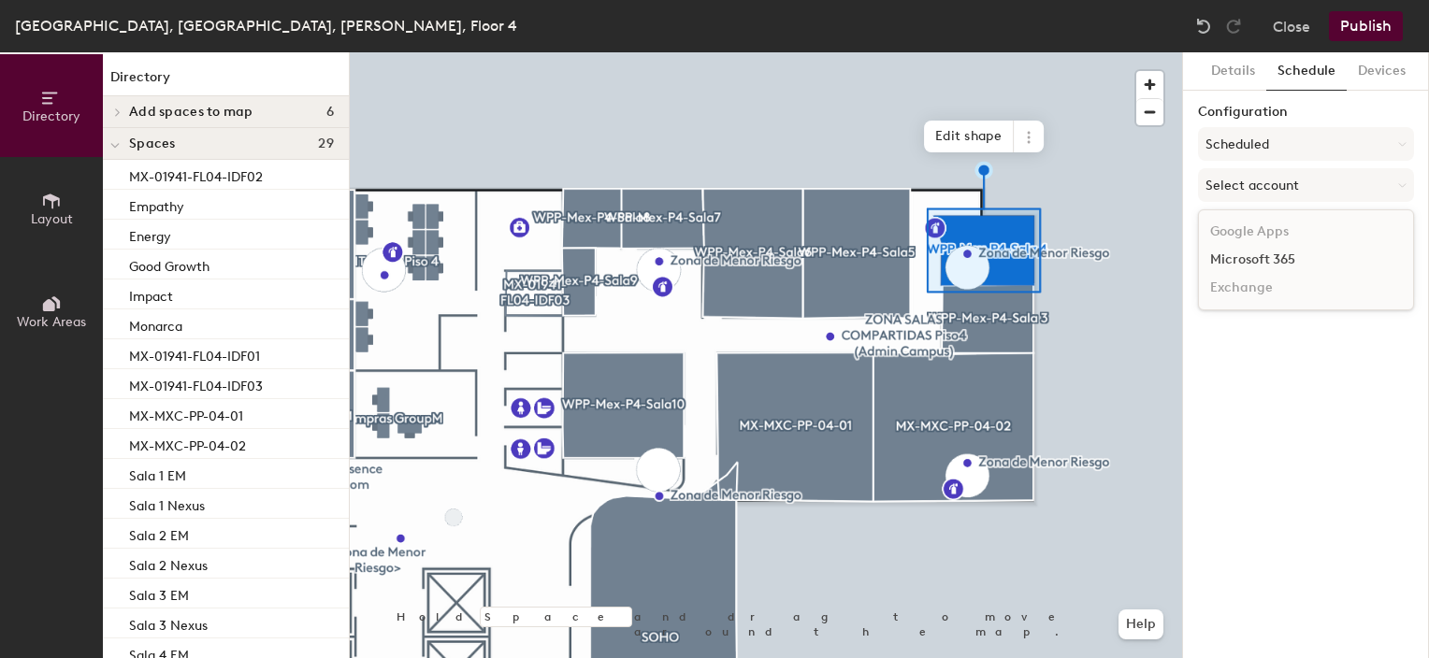
click at [1249, 262] on div "Microsoft 365" at bounding box center [1306, 260] width 214 height 28
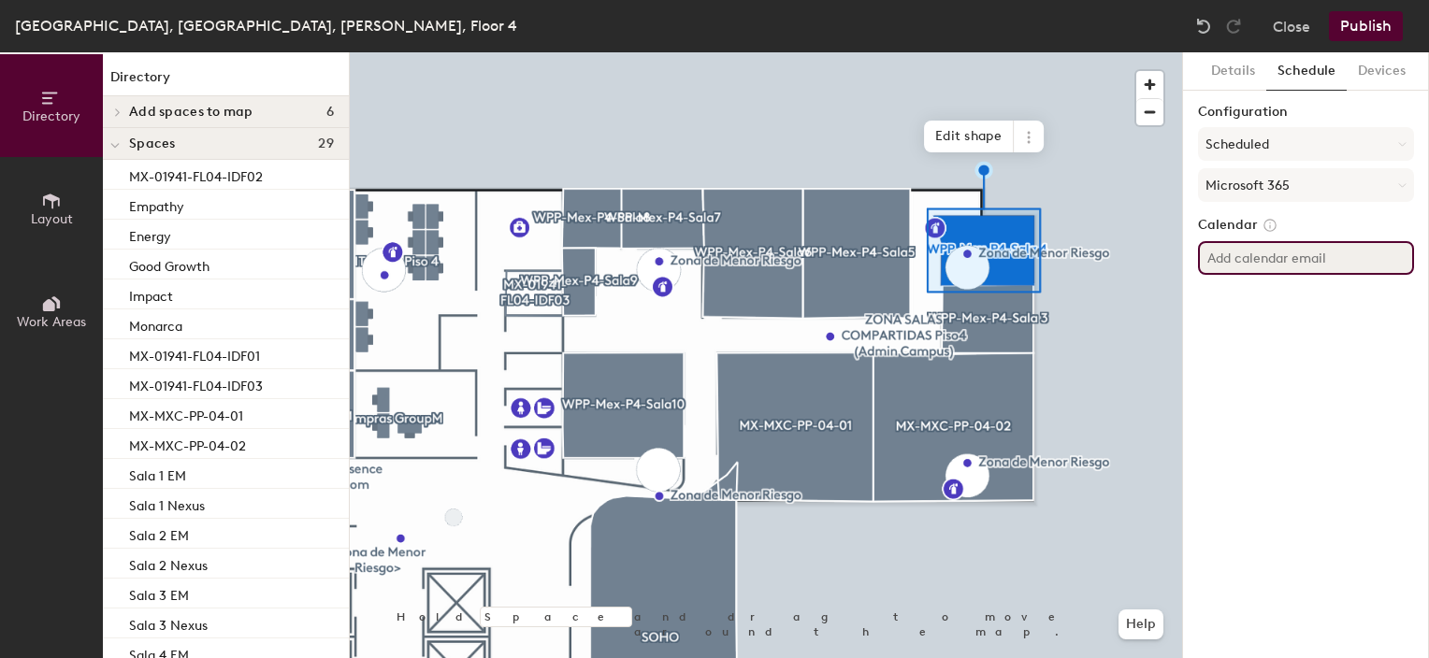
click at [1269, 264] on input at bounding box center [1306, 258] width 216 height 34
paste input "wpp-mex-p4-sala3@wppsystems.com"
type input "wpp-mex-p4-sala4@wppsystems.com"
click at [1296, 353] on div "Details Schedule Devices Configuration Scheduled Microsoft 365 Calendar wpp-mex…" at bounding box center [1306, 355] width 246 height 606
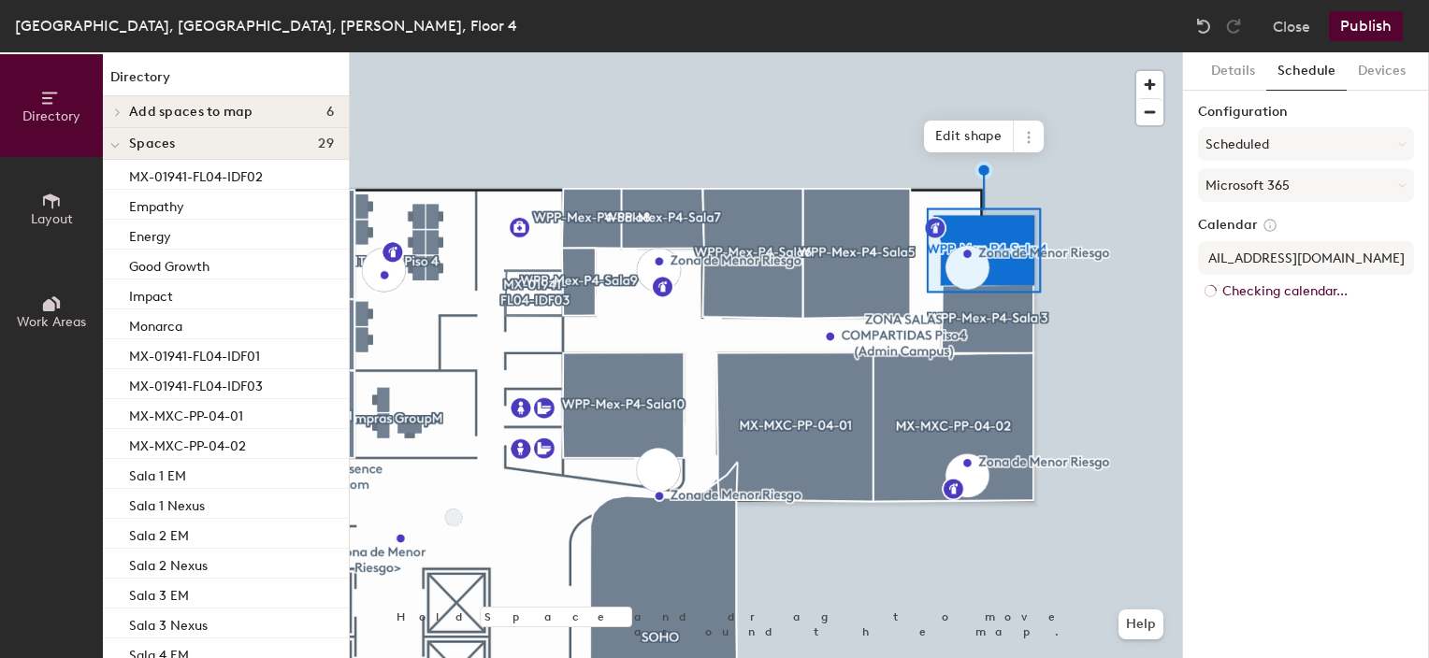
scroll to position [0, 0]
click at [1244, 350] on div "Details Schedule Devices Configuration Scheduled Microsoft 365 Calendar wpp-mex…" at bounding box center [1306, 355] width 246 height 606
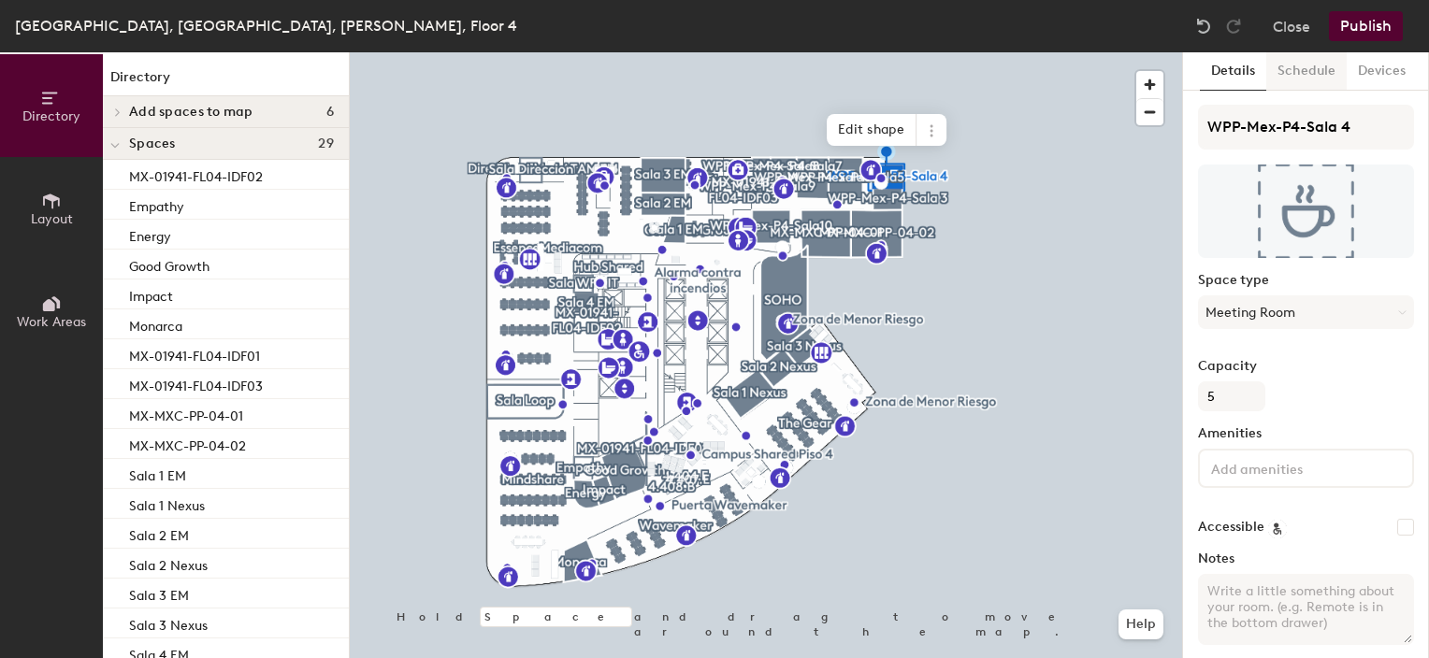
click at [1297, 70] on button "Schedule" at bounding box center [1306, 71] width 80 height 38
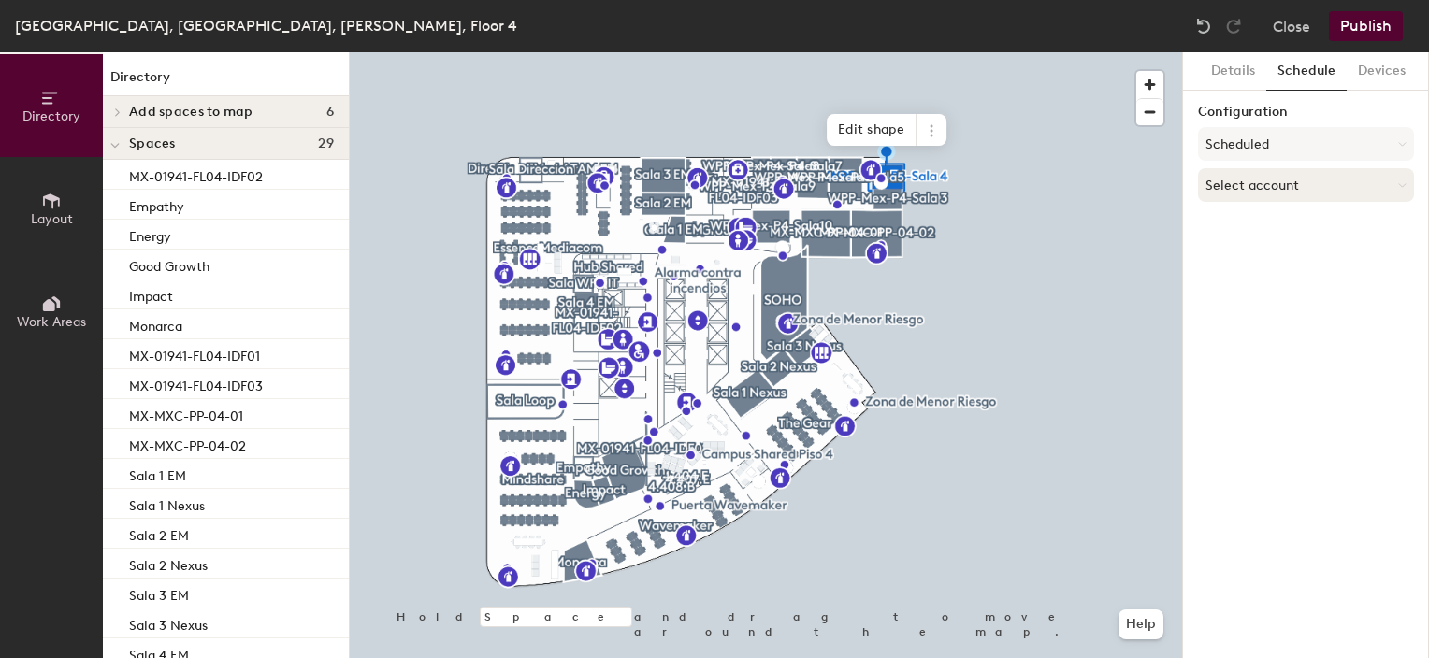
click at [1287, 180] on button "Select account" at bounding box center [1306, 185] width 216 height 34
click at [1286, 258] on div "Microsoft 365" at bounding box center [1306, 260] width 214 height 28
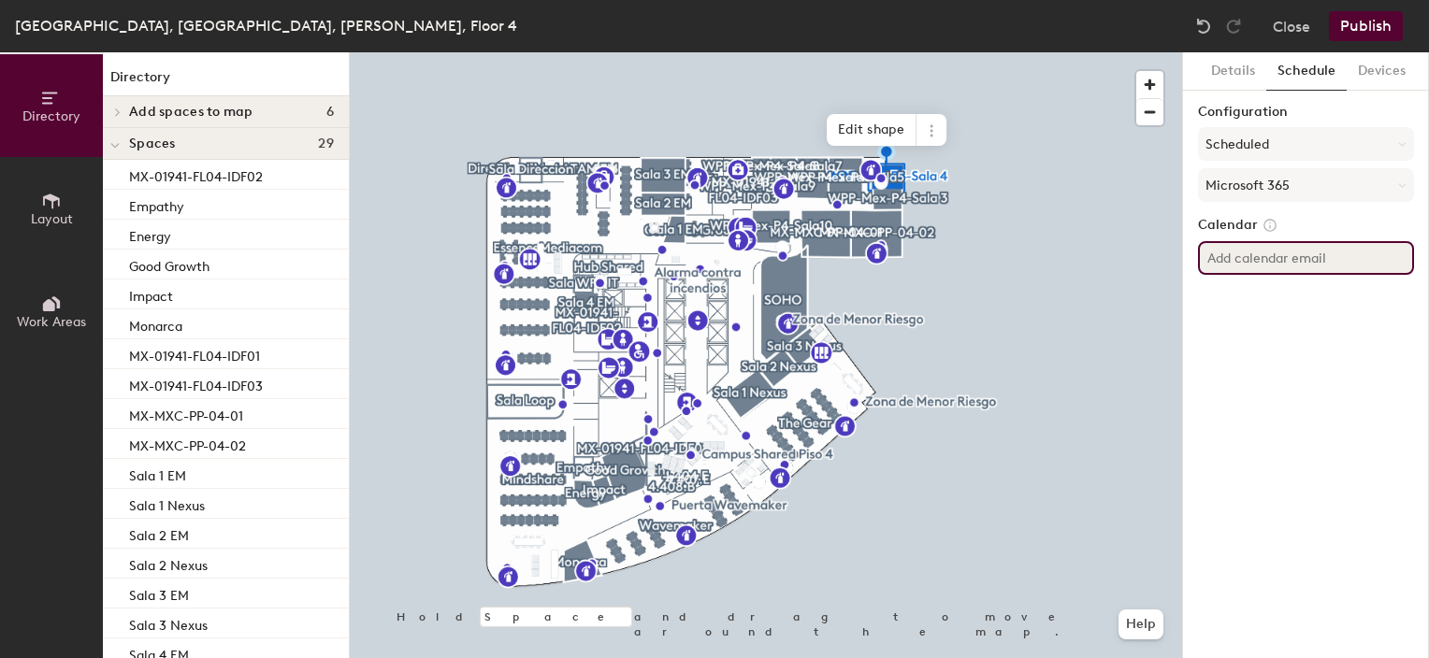
click at [1290, 267] on input at bounding box center [1306, 258] width 216 height 34
paste input "wpp-mex-p4-sala3@wppsystems.com"
click at [1262, 303] on div "Details Schedule Devices Configuration Scheduled Microsoft 365 Calendar wpp-mex…" at bounding box center [1306, 355] width 246 height 606
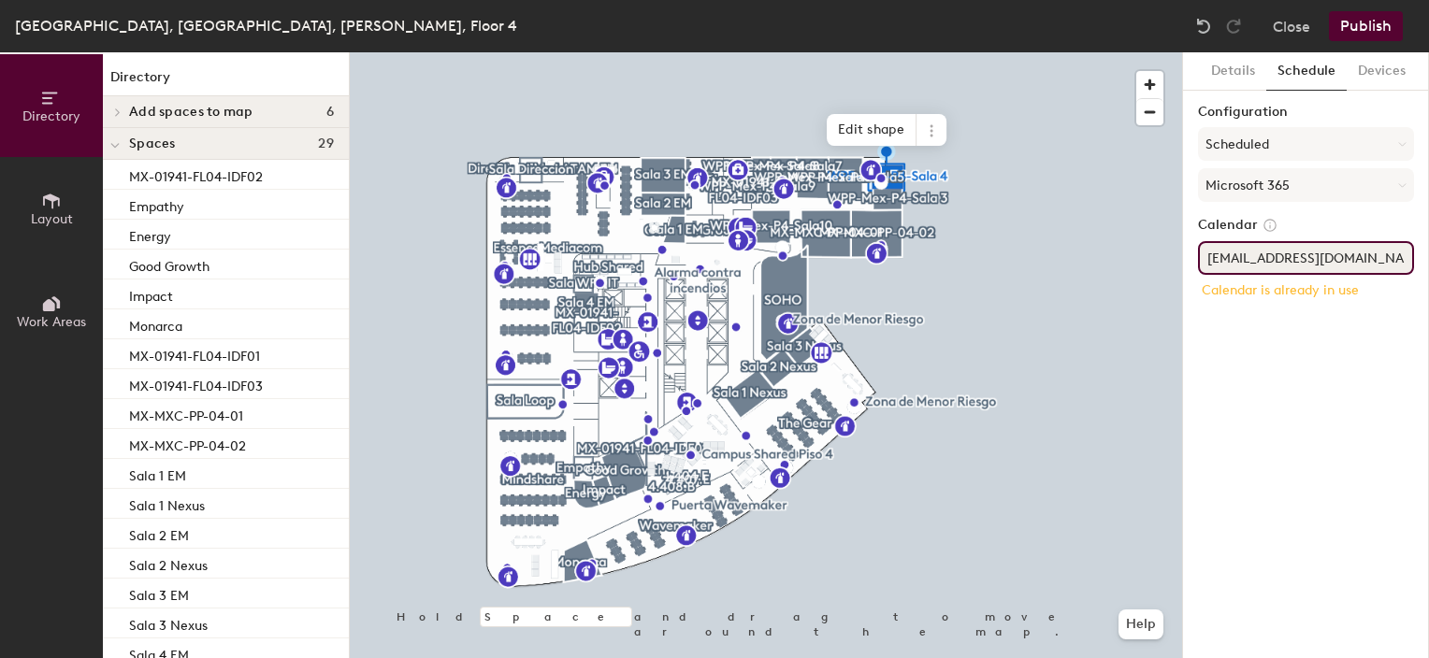
click at [1321, 258] on input "wpp-mex-p4-sala3@wppsystems.com" at bounding box center [1306, 258] width 216 height 34
type input "wpp-mex-p4-sala4@wppsystems.com"
click at [1322, 363] on div "Details Schedule Devices Configuration Scheduled Microsoft 365 Calendar wpp-mex…" at bounding box center [1306, 355] width 246 height 606
click at [1232, 71] on button "Details" at bounding box center [1233, 71] width 66 height 38
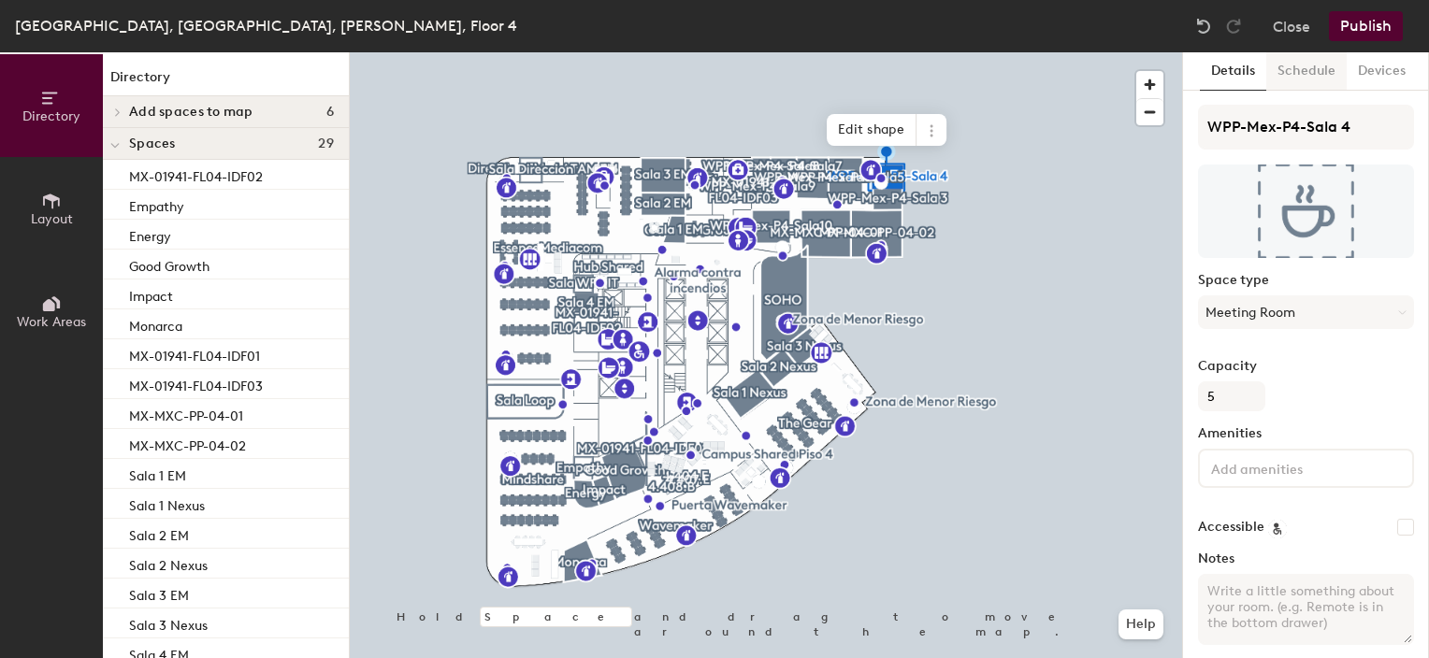
click at [1296, 68] on button "Schedule" at bounding box center [1306, 71] width 80 height 38
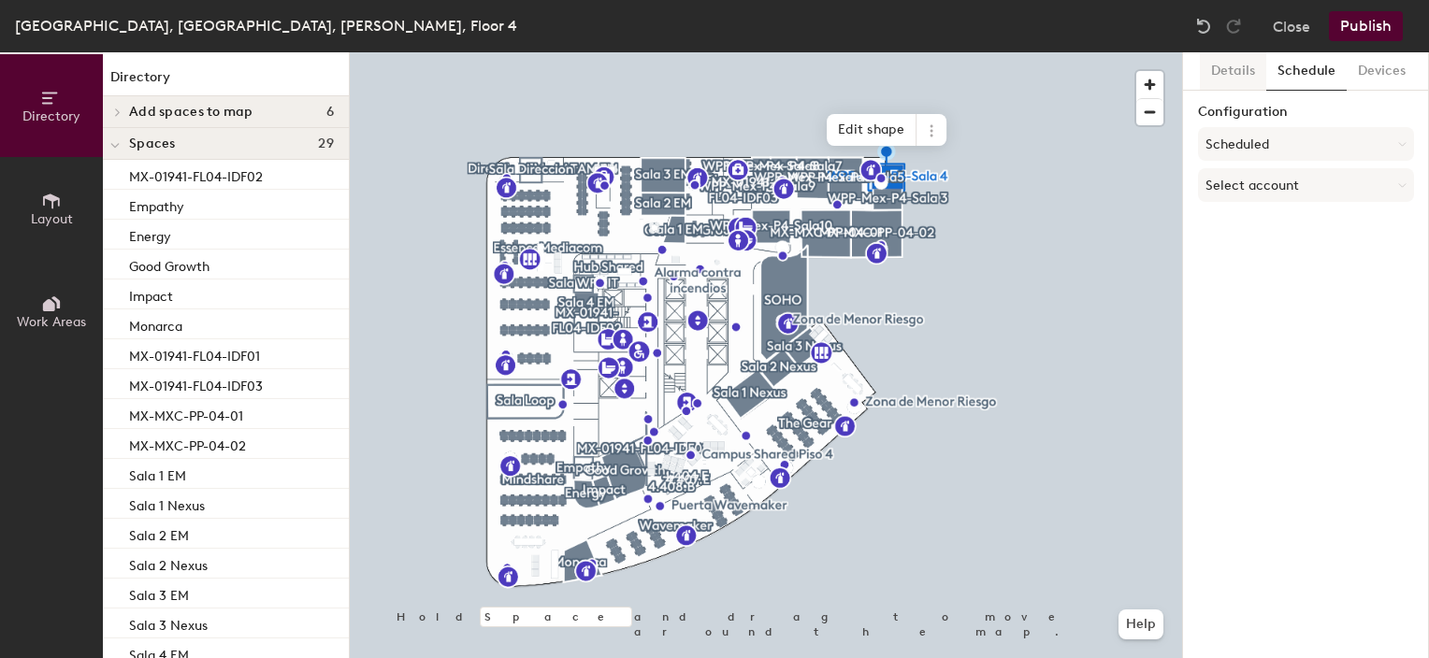
click at [1232, 71] on button "Details" at bounding box center [1233, 71] width 66 height 38
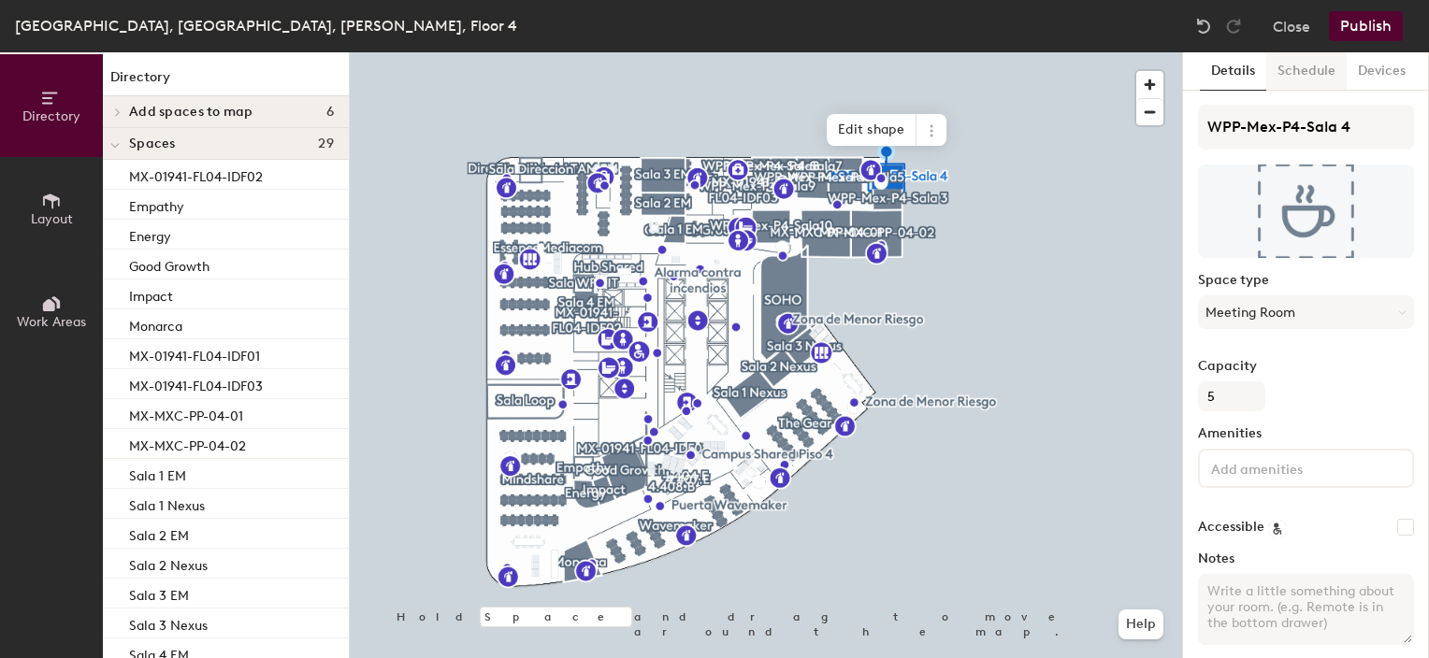
click at [1301, 66] on button "Schedule" at bounding box center [1306, 71] width 80 height 38
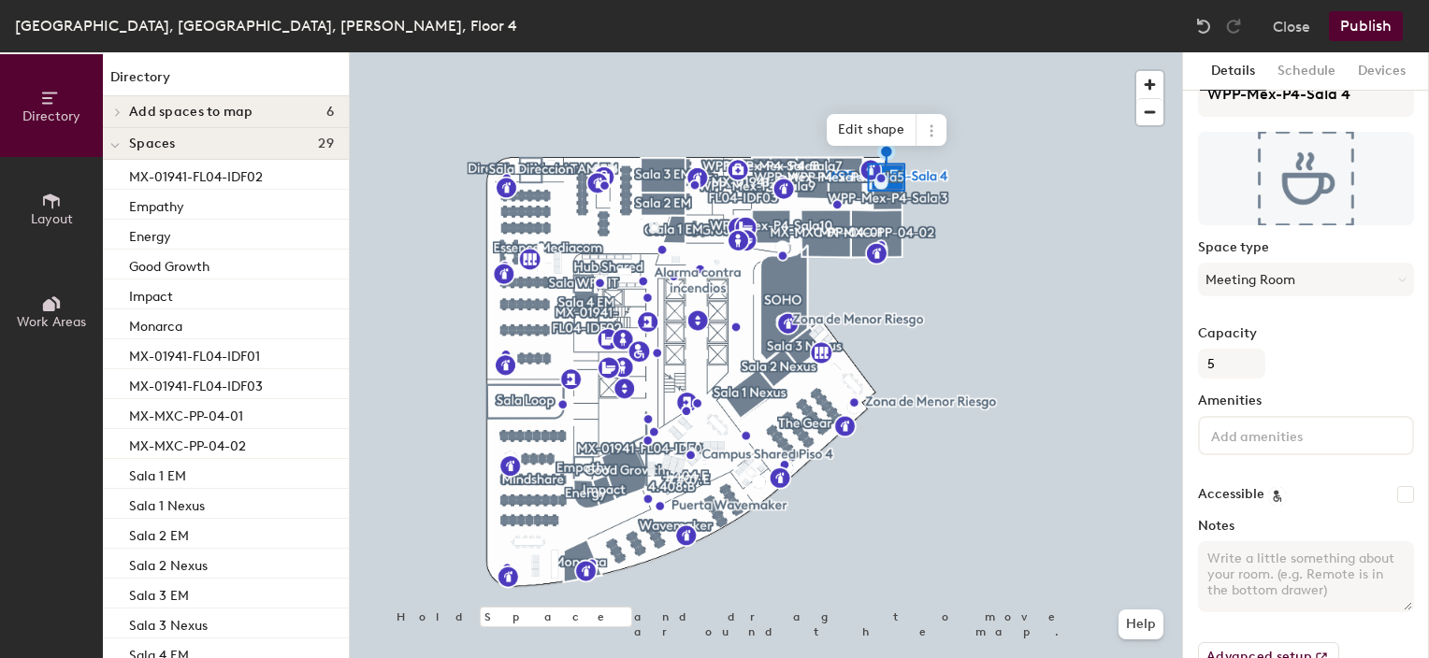
scroll to position [77, 0]
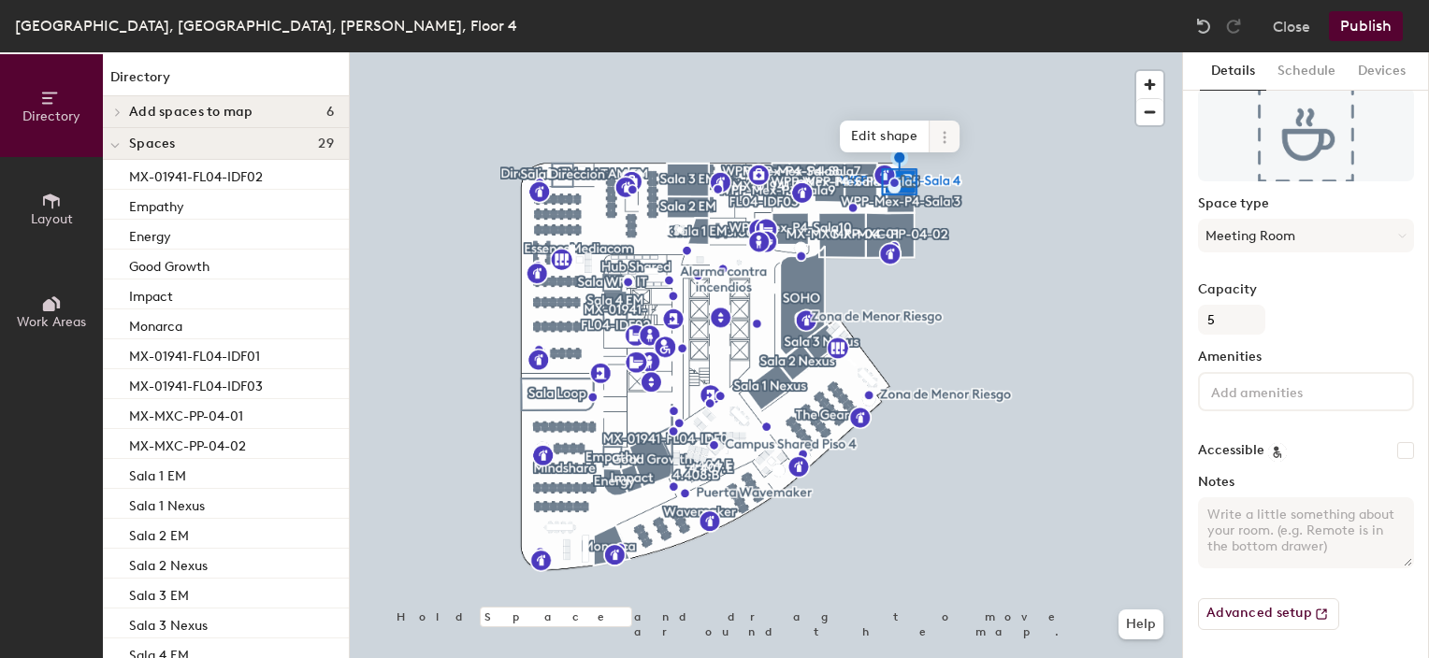
click at [947, 142] on icon at bounding box center [944, 137] width 15 height 15
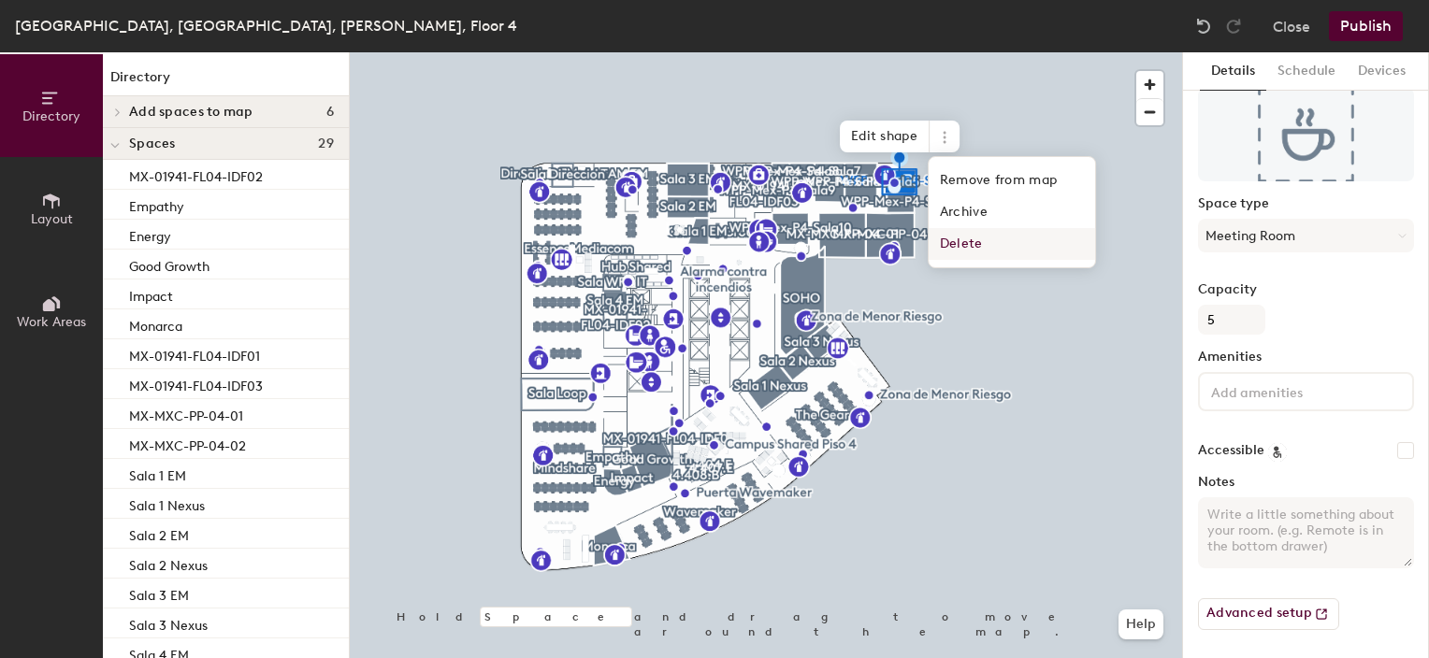
click at [954, 240] on span "Delete" at bounding box center [1012, 244] width 166 height 32
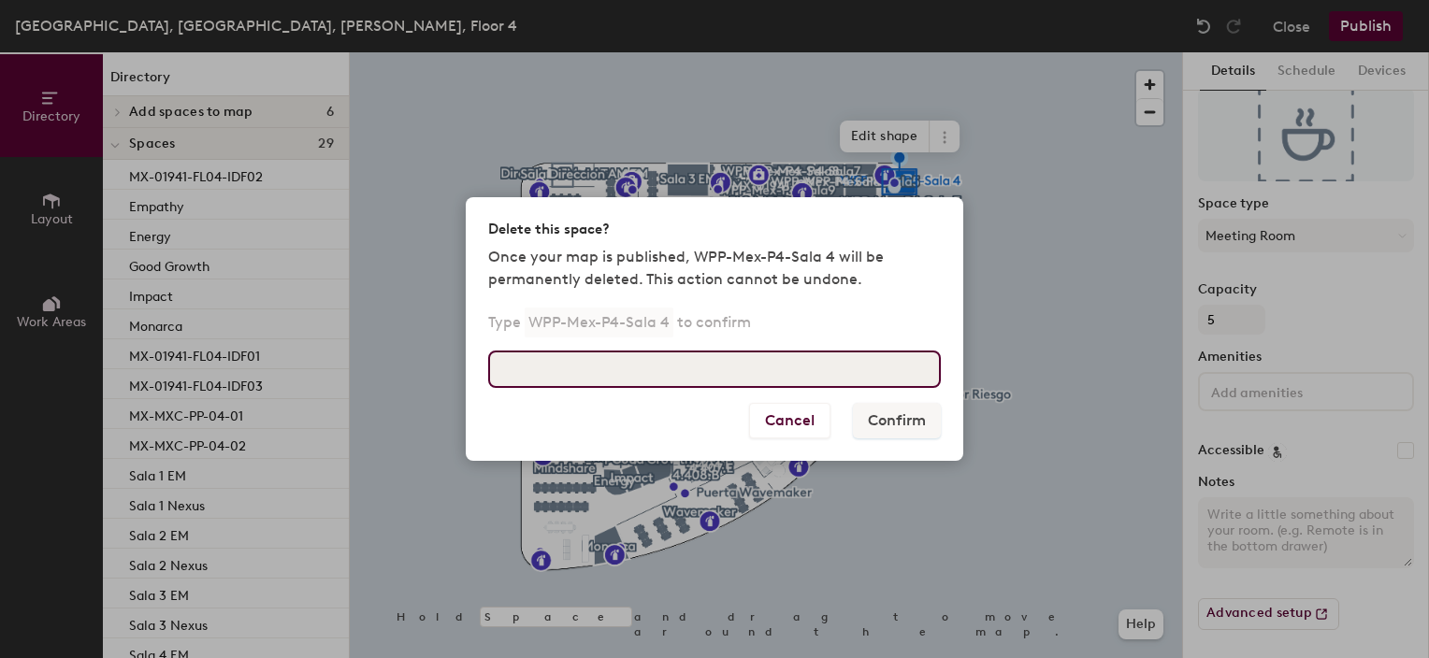
click at [823, 371] on input at bounding box center [714, 369] width 453 height 37
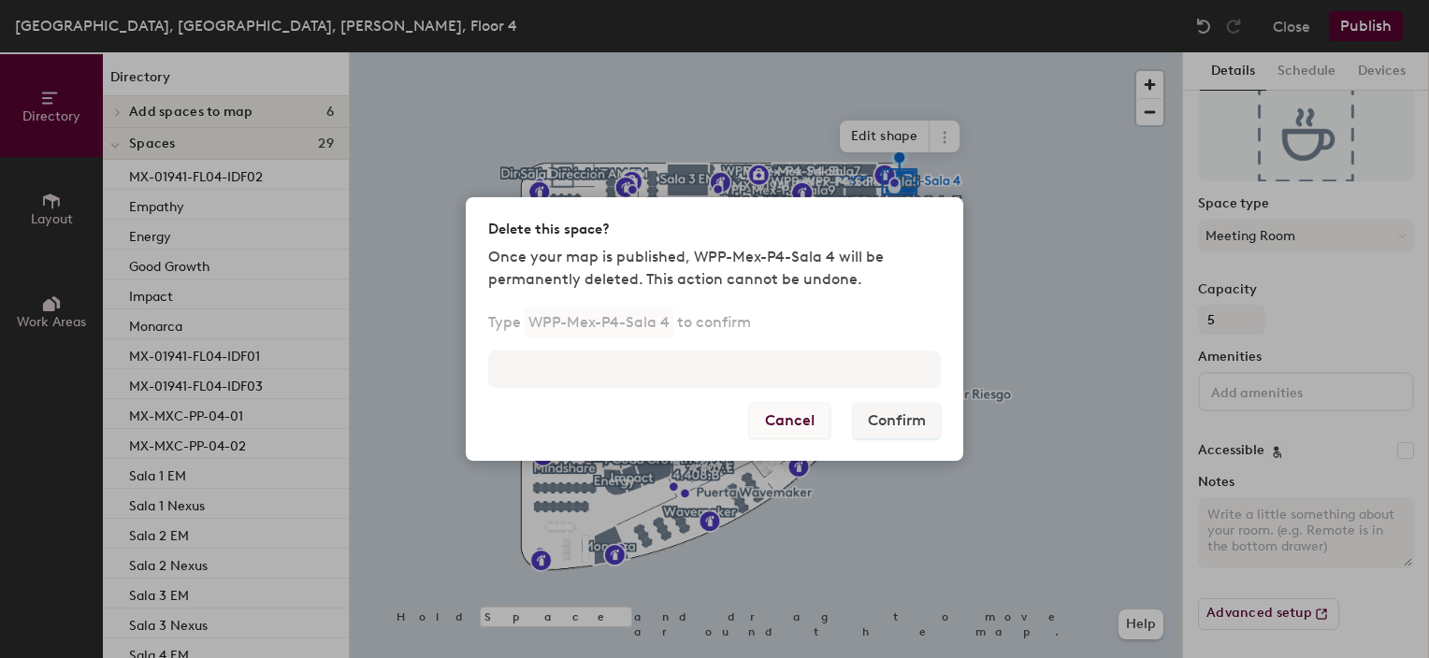
click at [798, 426] on button "Cancel" at bounding box center [789, 421] width 81 height 36
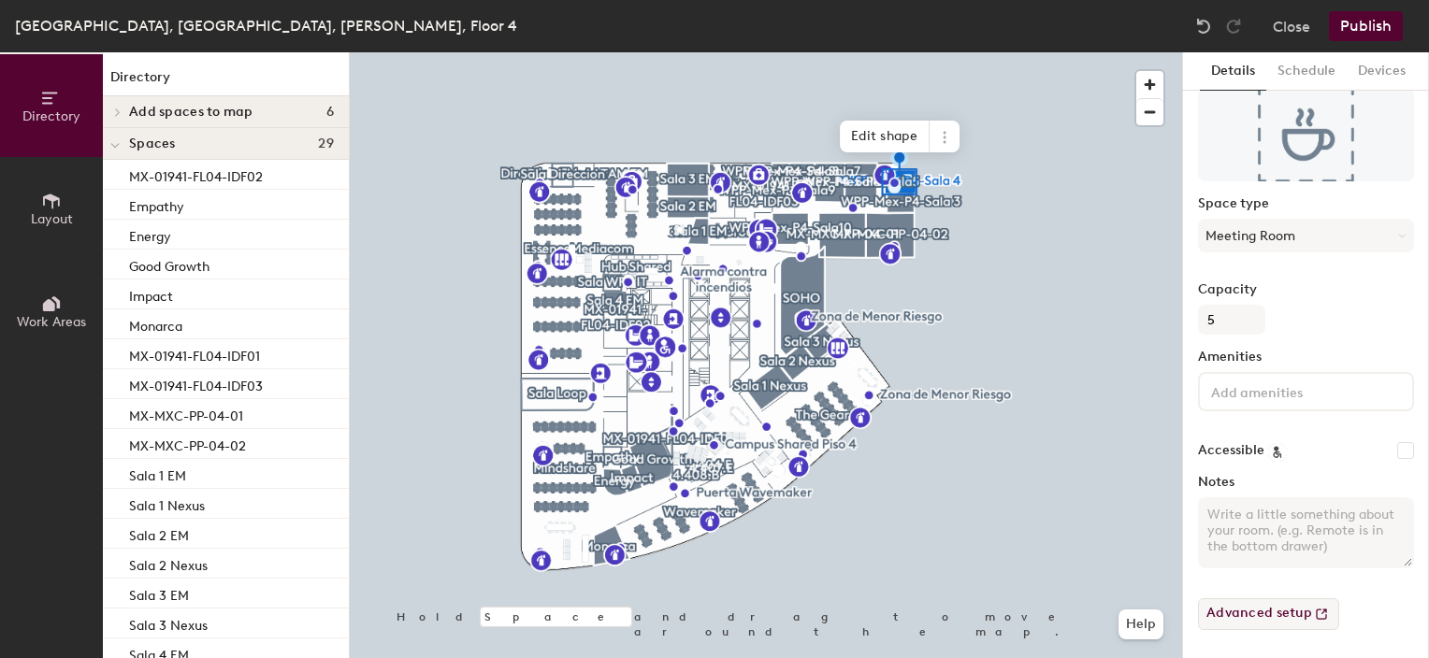
click at [1274, 611] on button "Advanced setup" at bounding box center [1268, 614] width 141 height 32
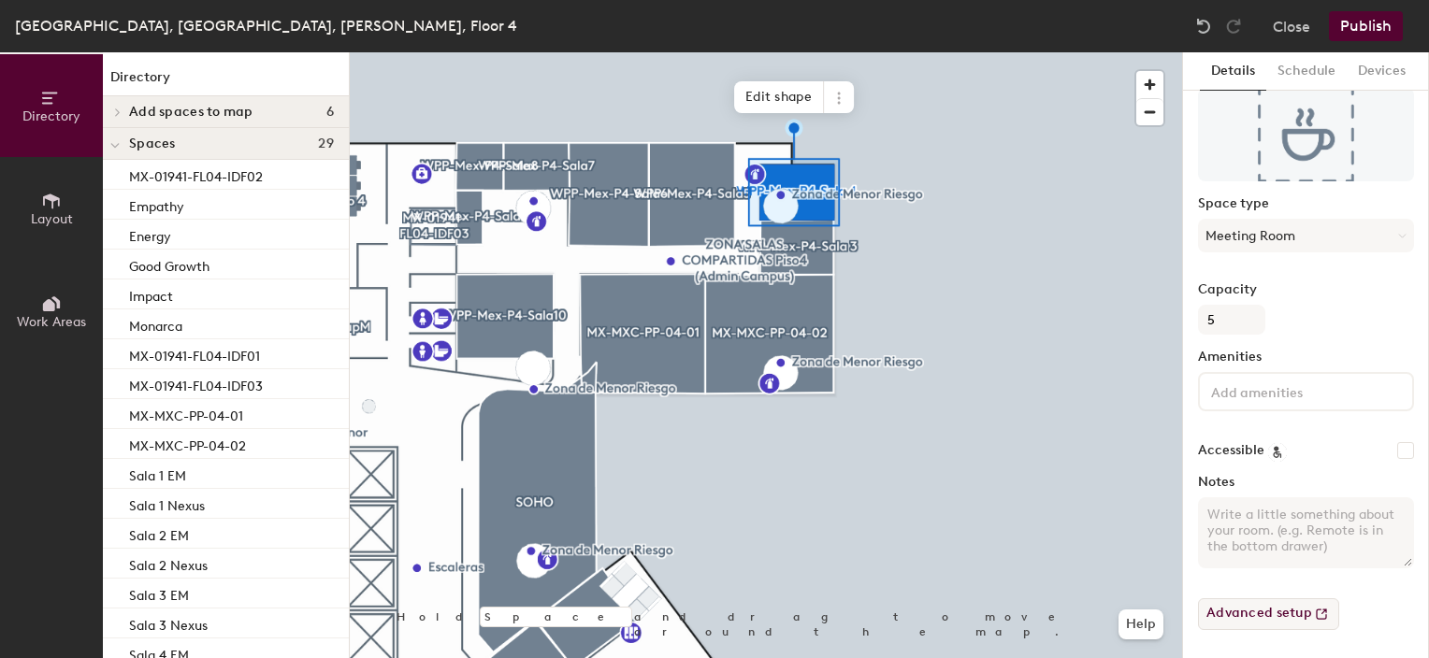
click at [1298, 608] on button "Advanced setup" at bounding box center [1268, 614] width 141 height 32
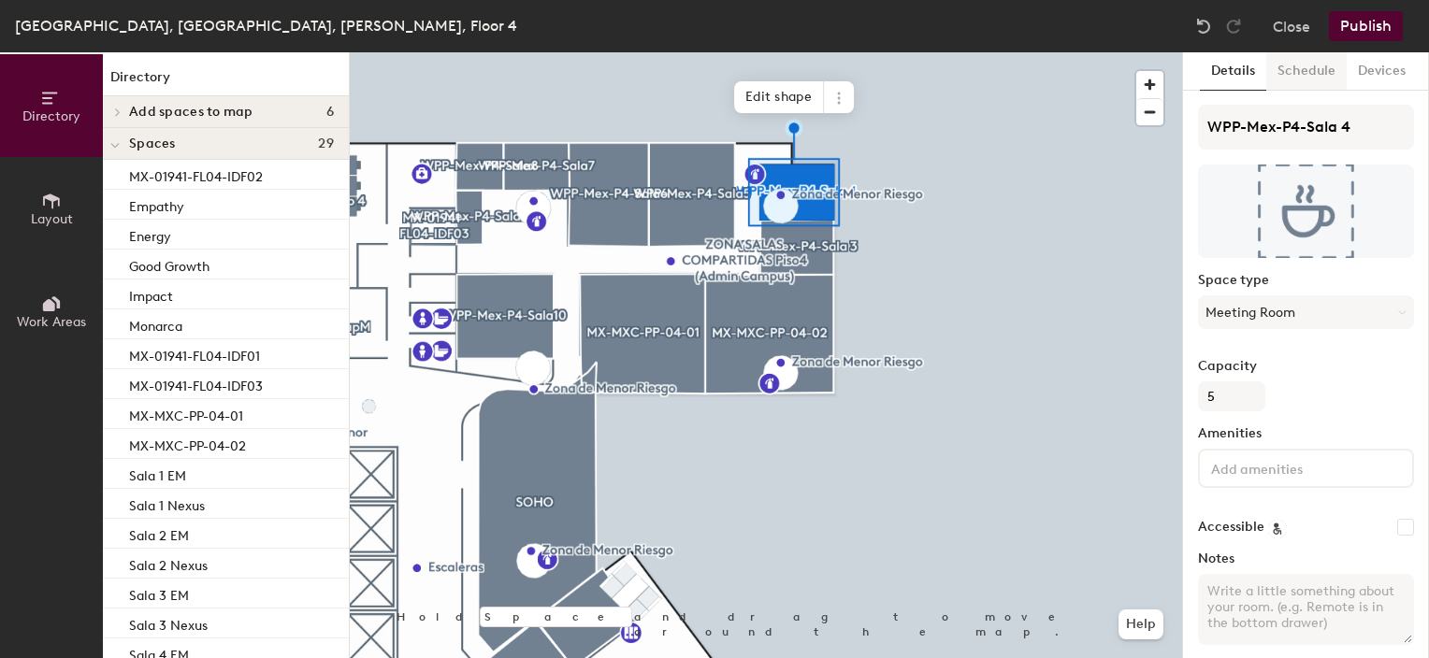
click at [1308, 65] on button "Schedule" at bounding box center [1306, 71] width 80 height 38
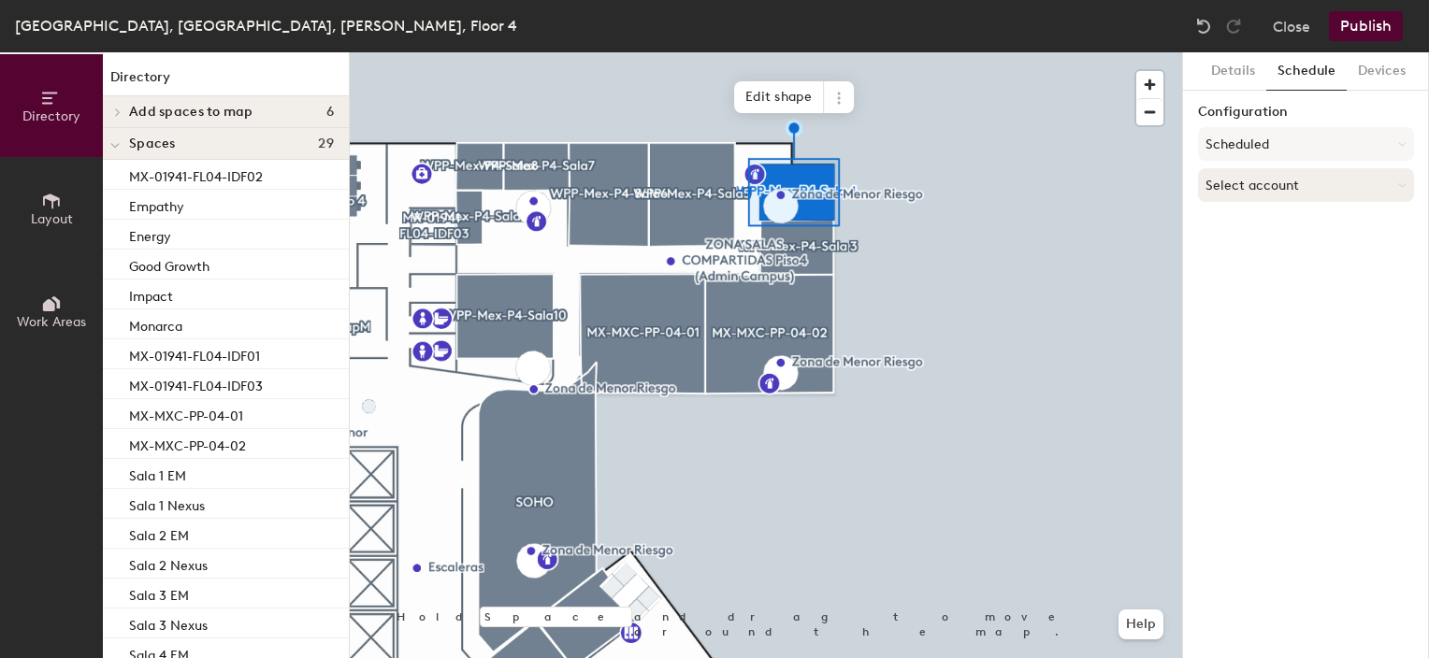
click at [1302, 183] on button "Select account" at bounding box center [1306, 185] width 216 height 34
click at [1285, 258] on div "Microsoft 365" at bounding box center [1306, 260] width 214 height 28
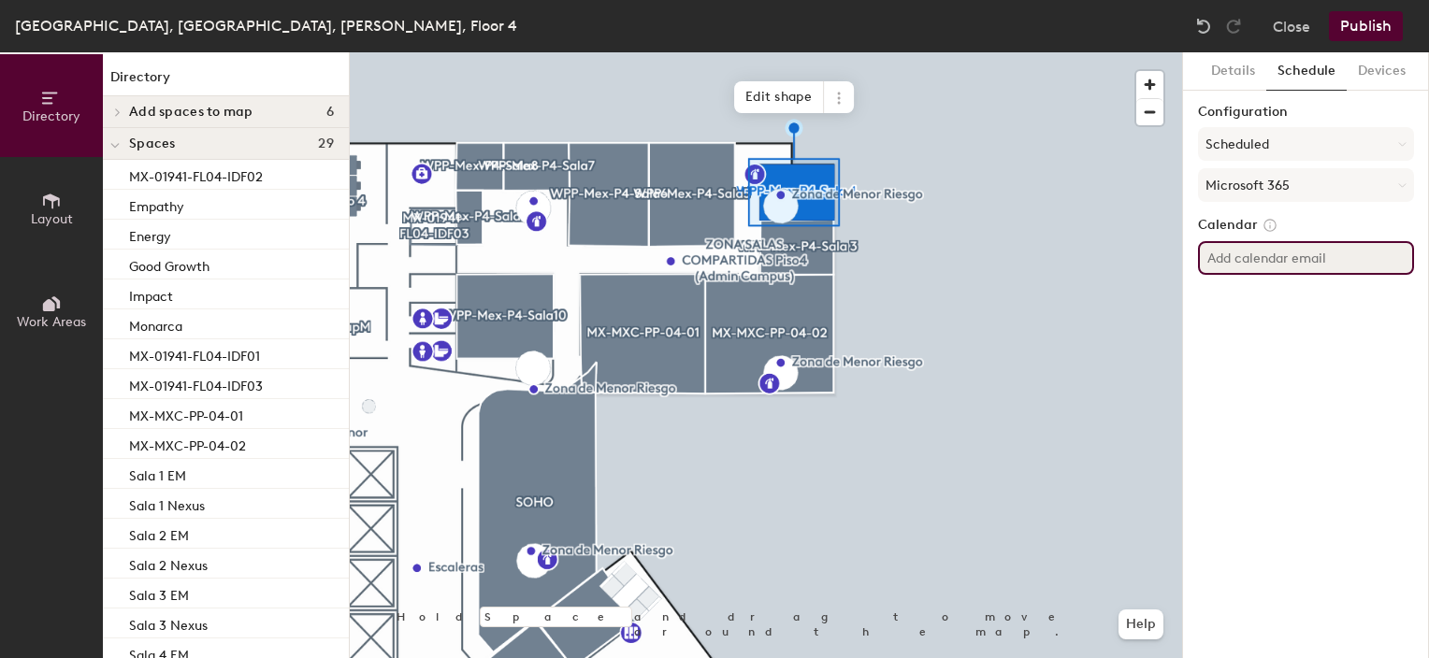
click at [1290, 258] on input at bounding box center [1306, 258] width 216 height 34
paste input "WPP-Mex-P4-Sala 4"
type input "W"
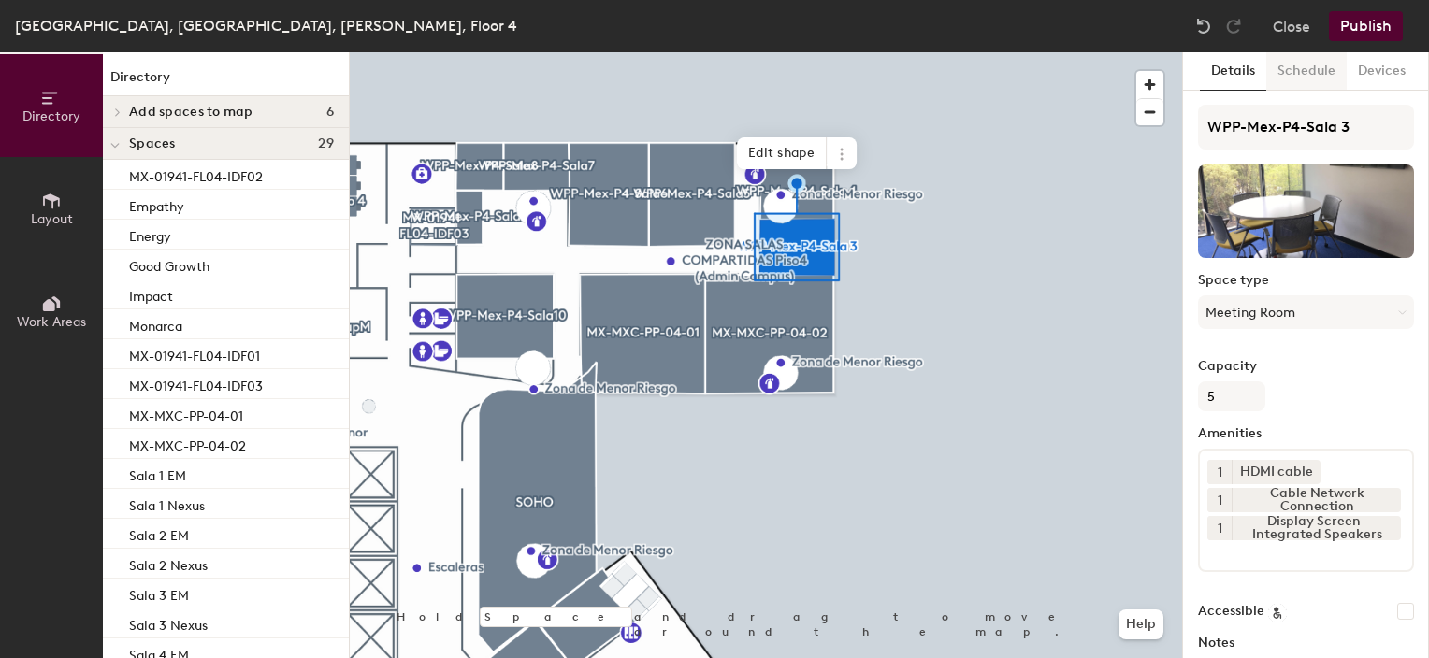
click at [1305, 74] on button "Schedule" at bounding box center [1306, 71] width 80 height 38
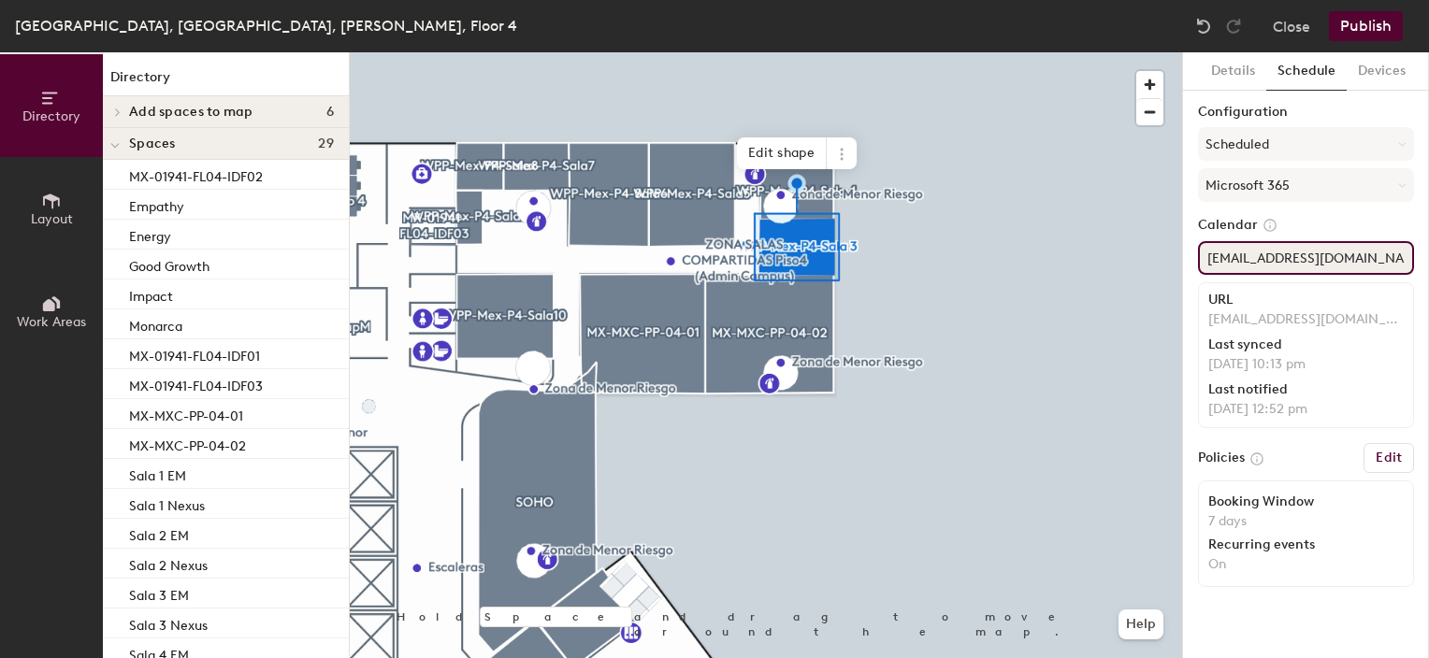
click at [1327, 260] on input "wpp-mex-p4-sala3@wppsystems.com" at bounding box center [1306, 258] width 216 height 34
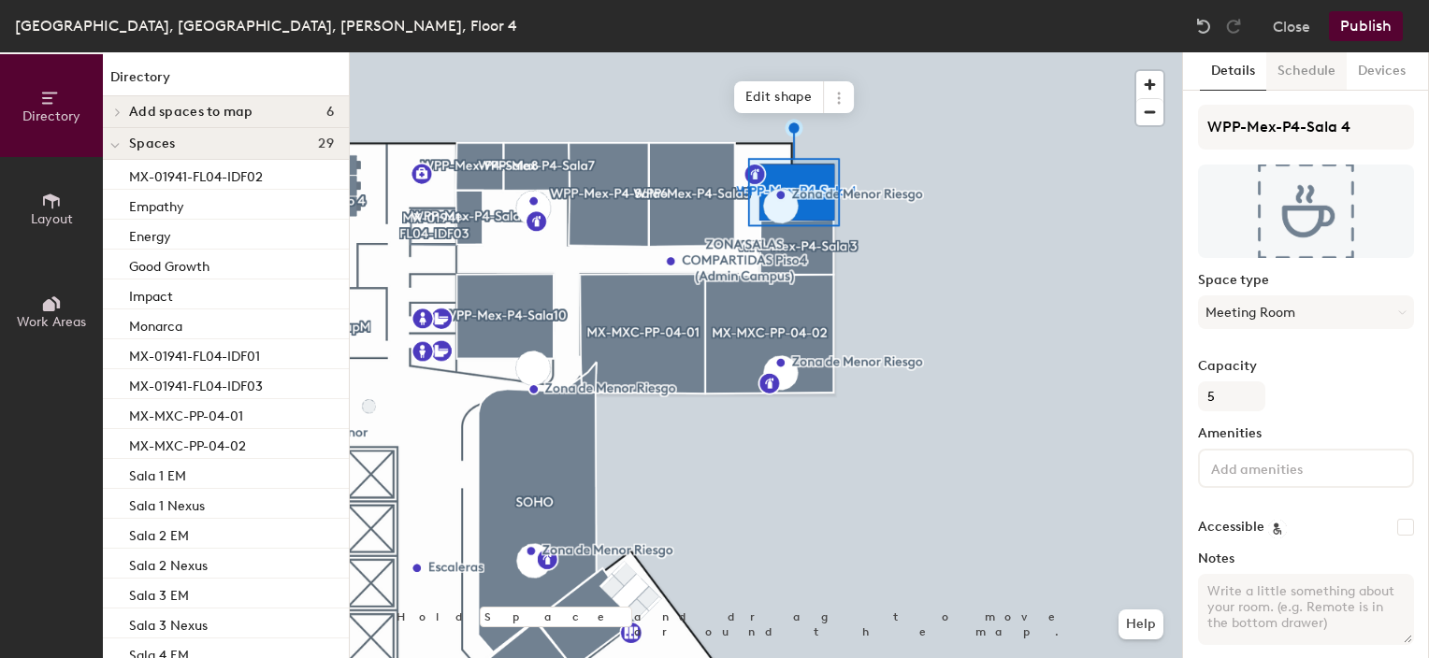
click at [1294, 67] on button "Schedule" at bounding box center [1306, 71] width 80 height 38
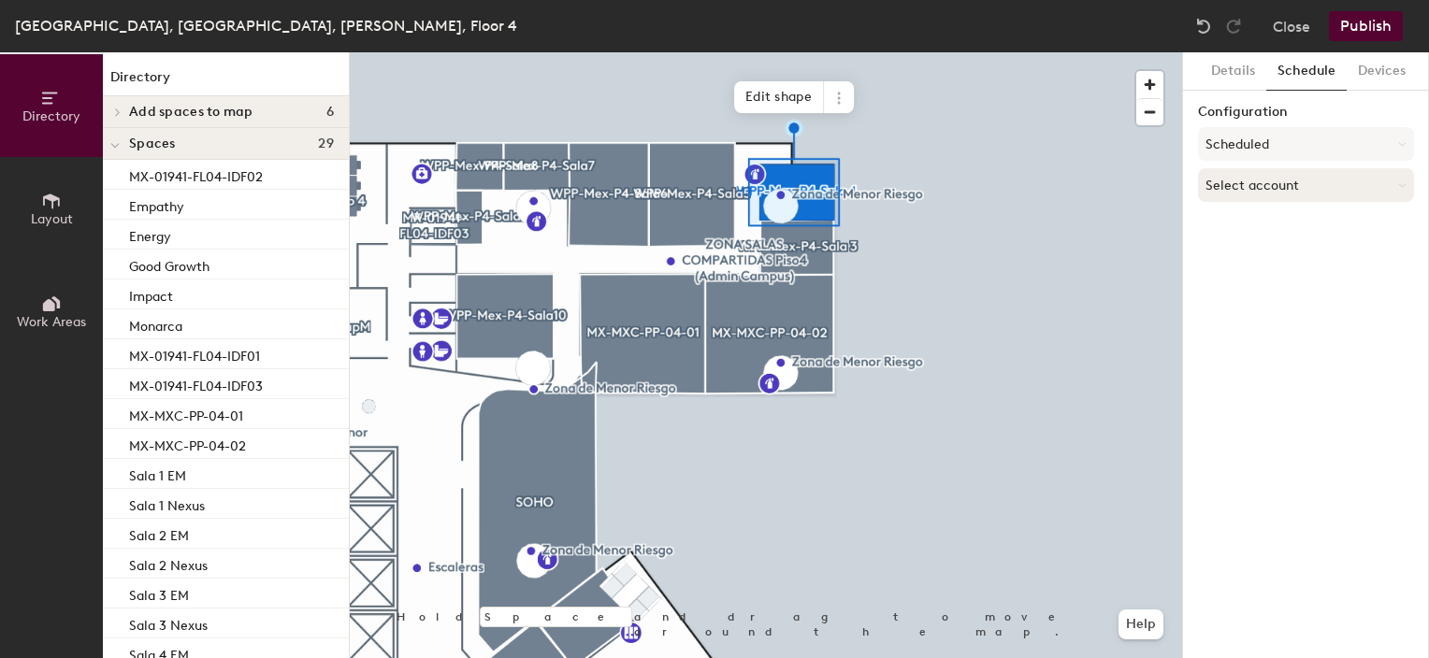
click at [1283, 185] on button "Select account" at bounding box center [1306, 185] width 216 height 34
click at [1261, 263] on div "Microsoft 365" at bounding box center [1306, 260] width 214 height 28
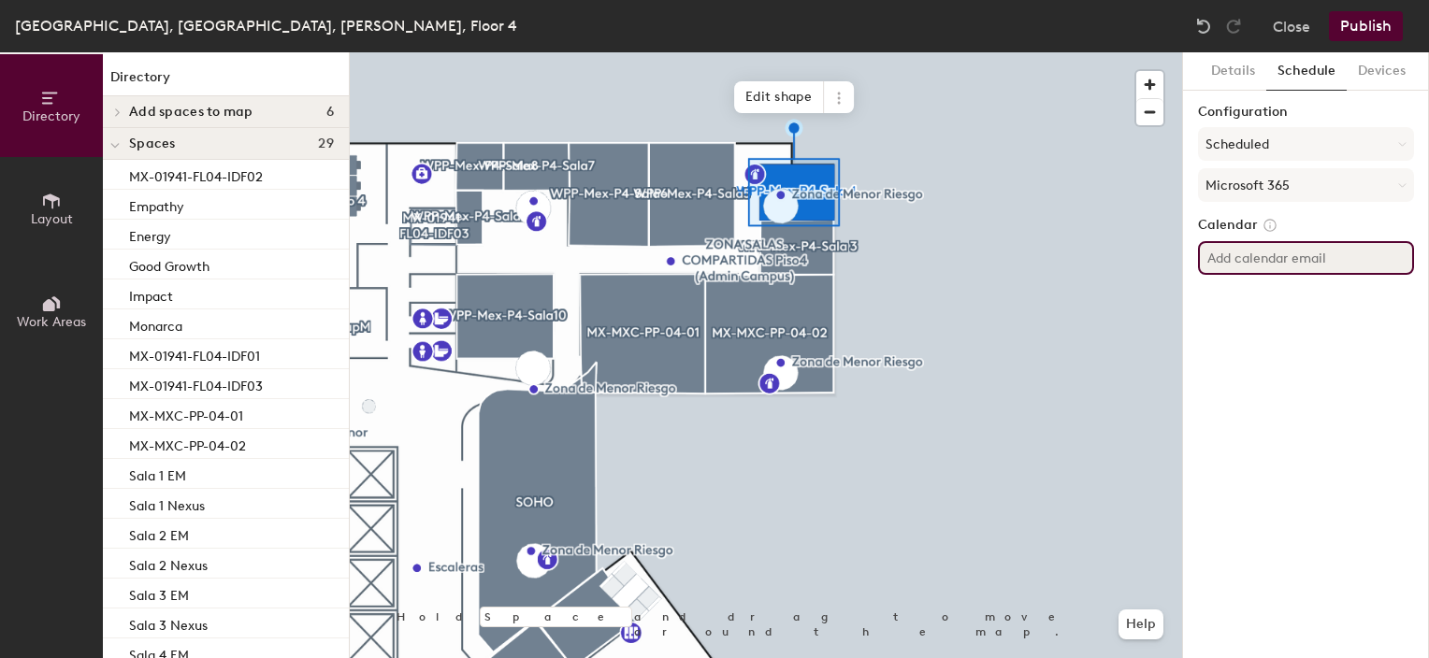
click at [1261, 264] on input at bounding box center [1306, 258] width 216 height 34
paste input "wpp-mex-p4-sala3@wppsystems.com"
type input "wpp-mex-p4-sala4@wppsystems.com"
click at [1307, 344] on div "Details Schedule Devices Configuration Scheduled Microsoft 365 Calendar wpp-mex…" at bounding box center [1306, 355] width 246 height 606
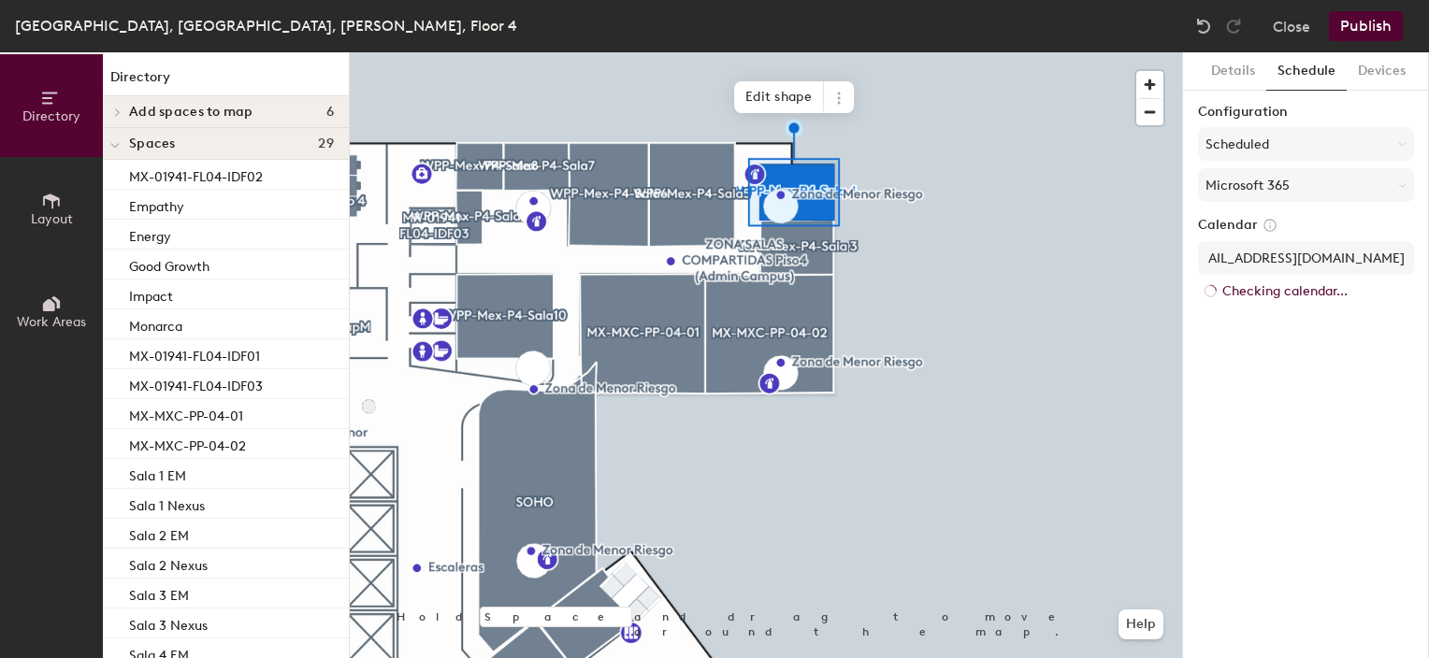
scroll to position [0, 0]
click at [1354, 19] on button "Publish" at bounding box center [1366, 26] width 74 height 30
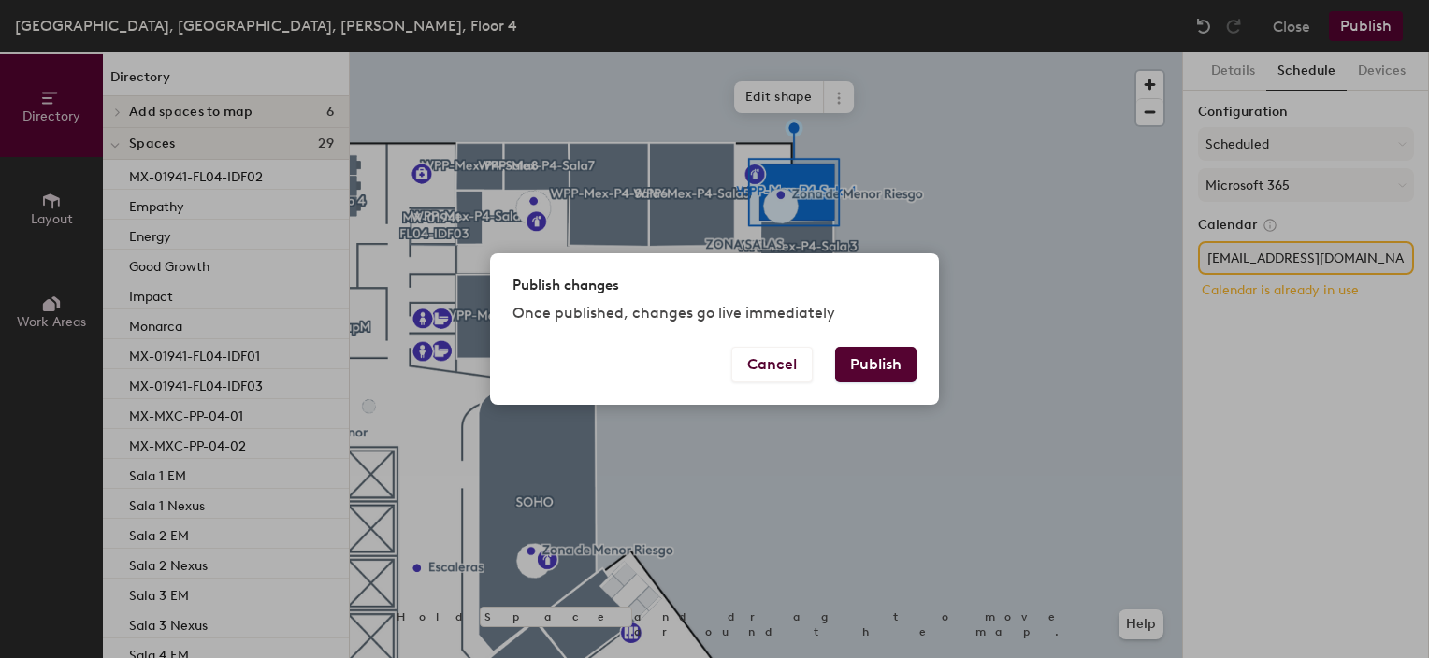
click at [883, 375] on button "Publish" at bounding box center [875, 365] width 81 height 36
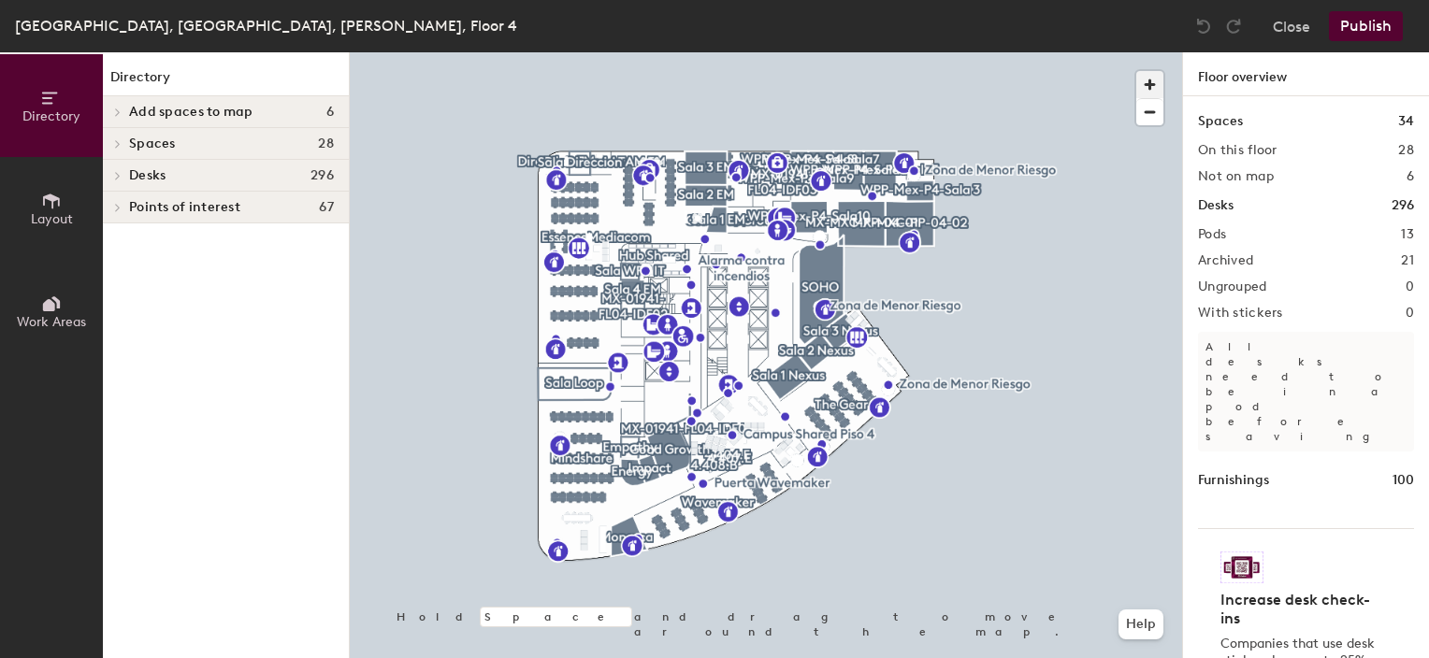
click at [1157, 85] on span "button" at bounding box center [1149, 84] width 27 height 27
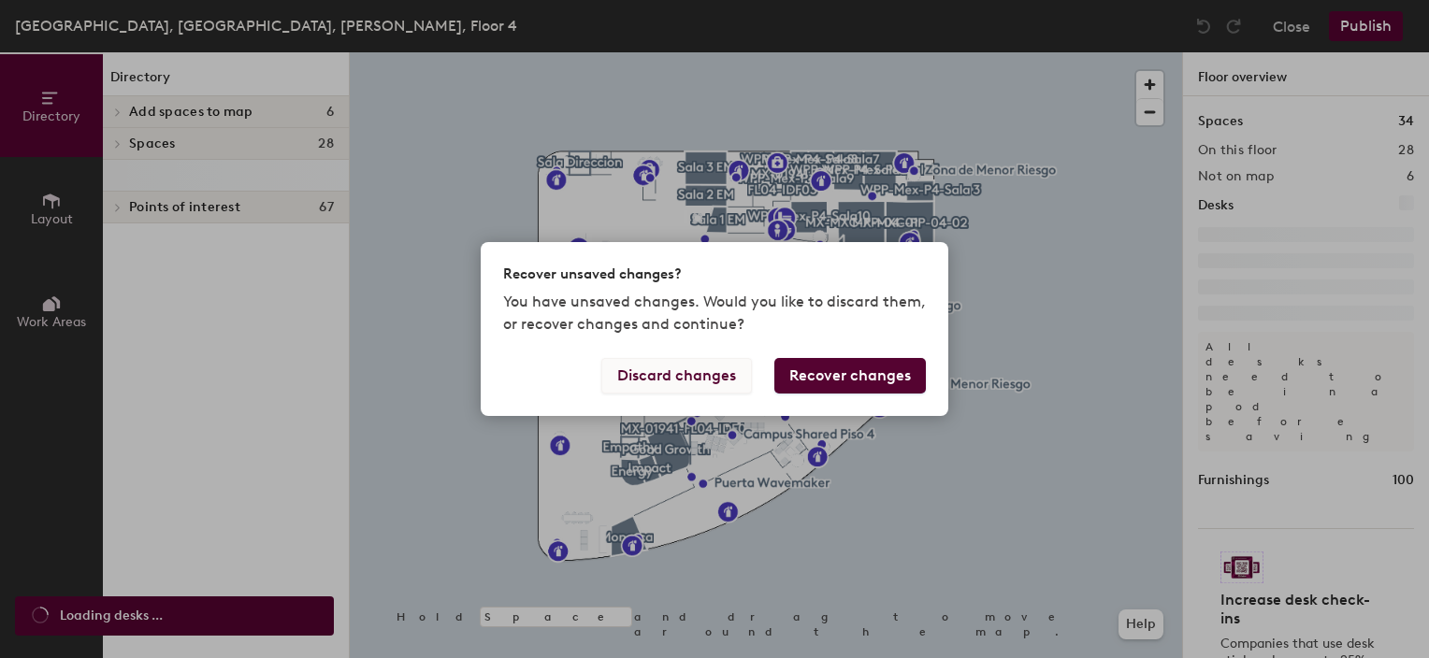
click at [726, 369] on button "Discard changes" at bounding box center [676, 376] width 151 height 36
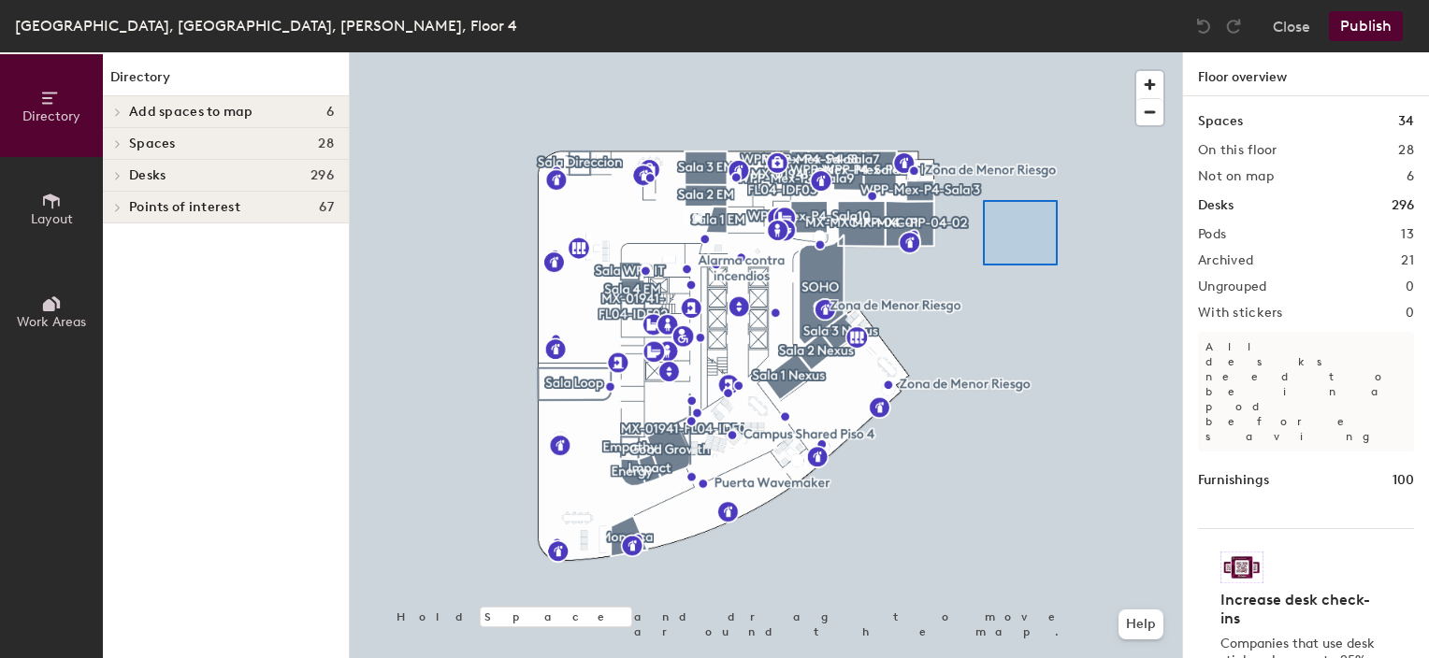
click at [1055, 52] on div at bounding box center [766, 52] width 832 height 0
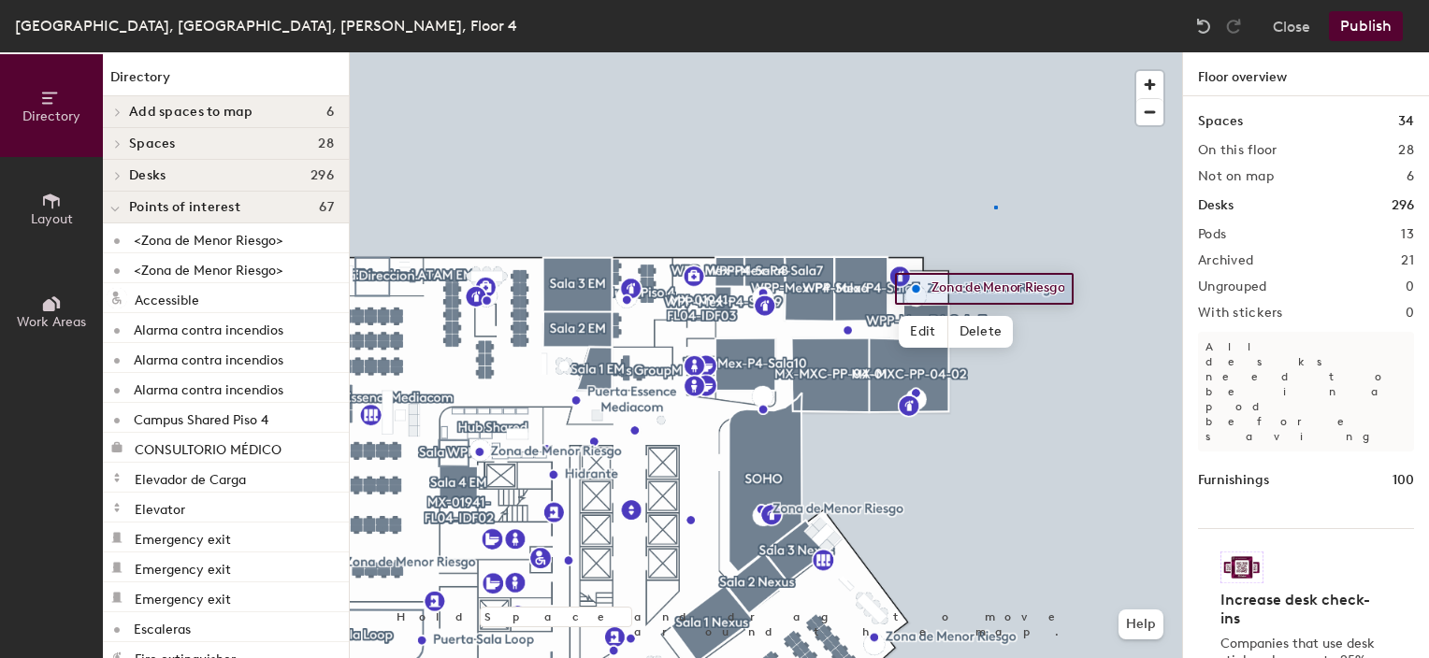
click at [994, 52] on div at bounding box center [766, 52] width 832 height 0
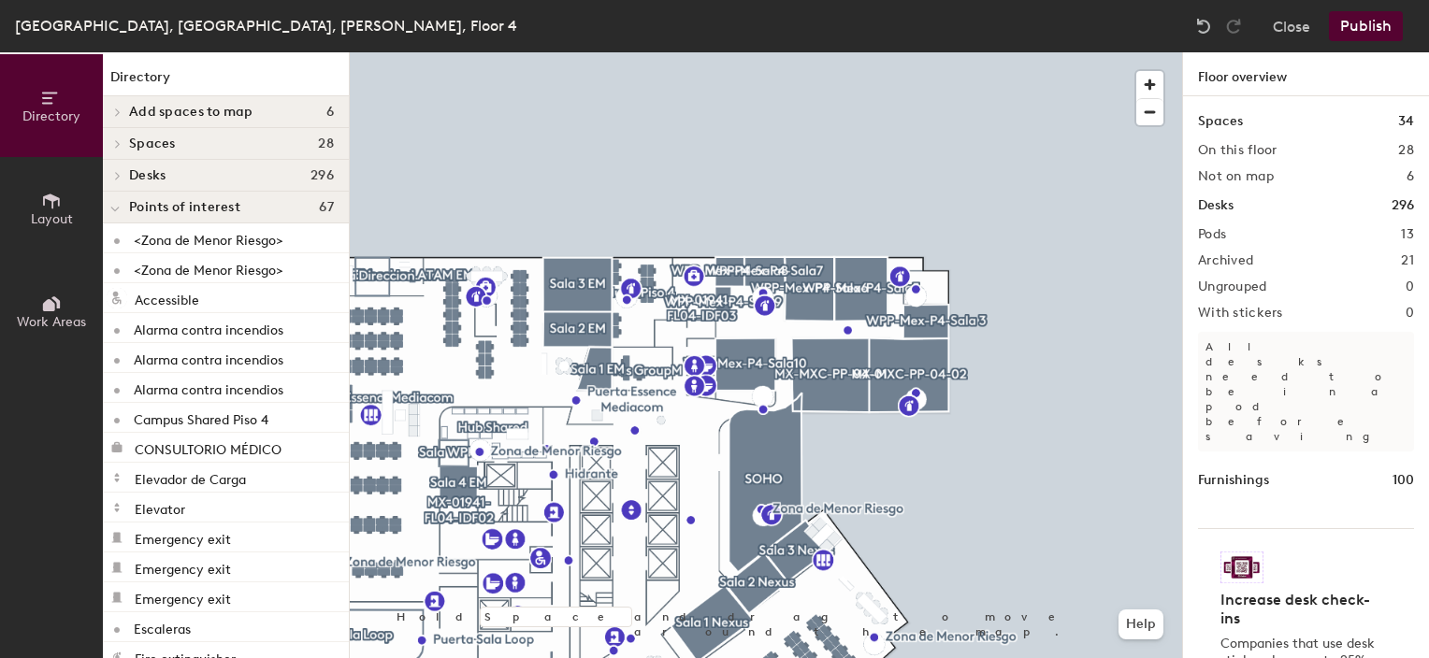
click at [116, 148] on div at bounding box center [115, 143] width 24 height 31
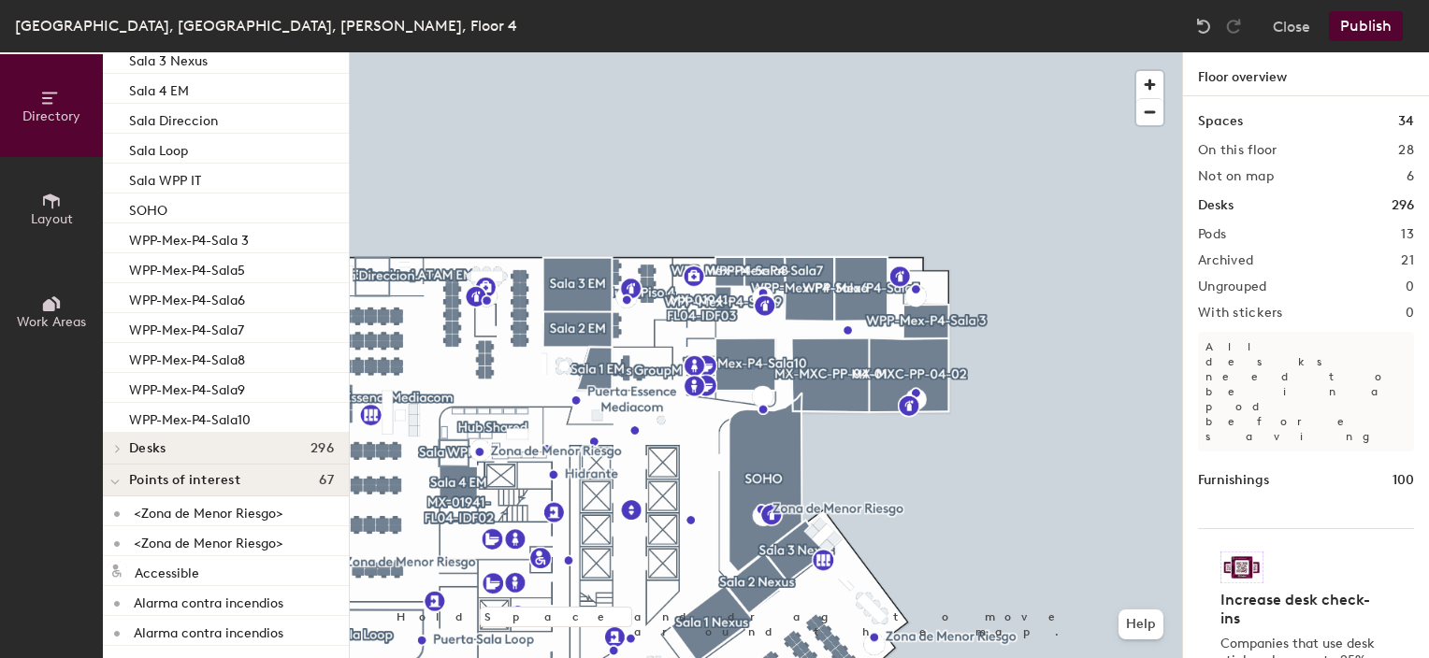
scroll to position [563, 0]
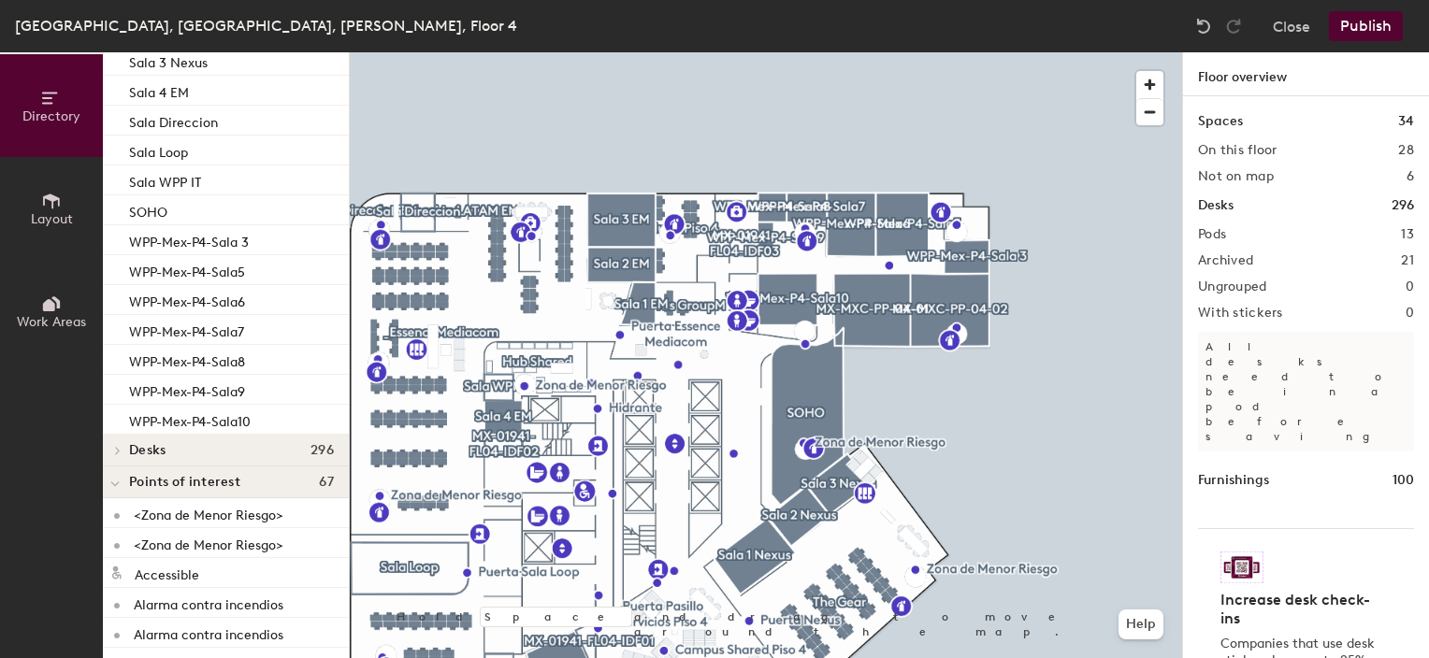
click at [61, 213] on span "Layout" at bounding box center [52, 219] width 42 height 16
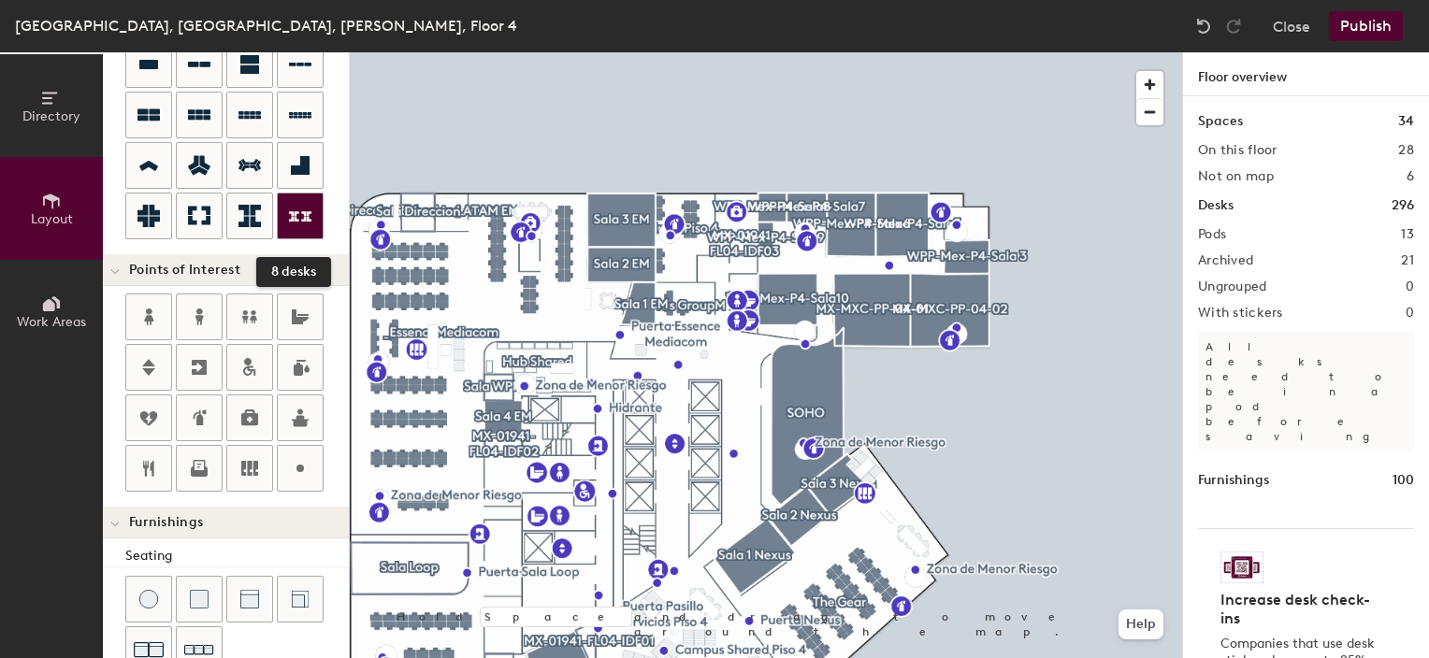
scroll to position [0, 0]
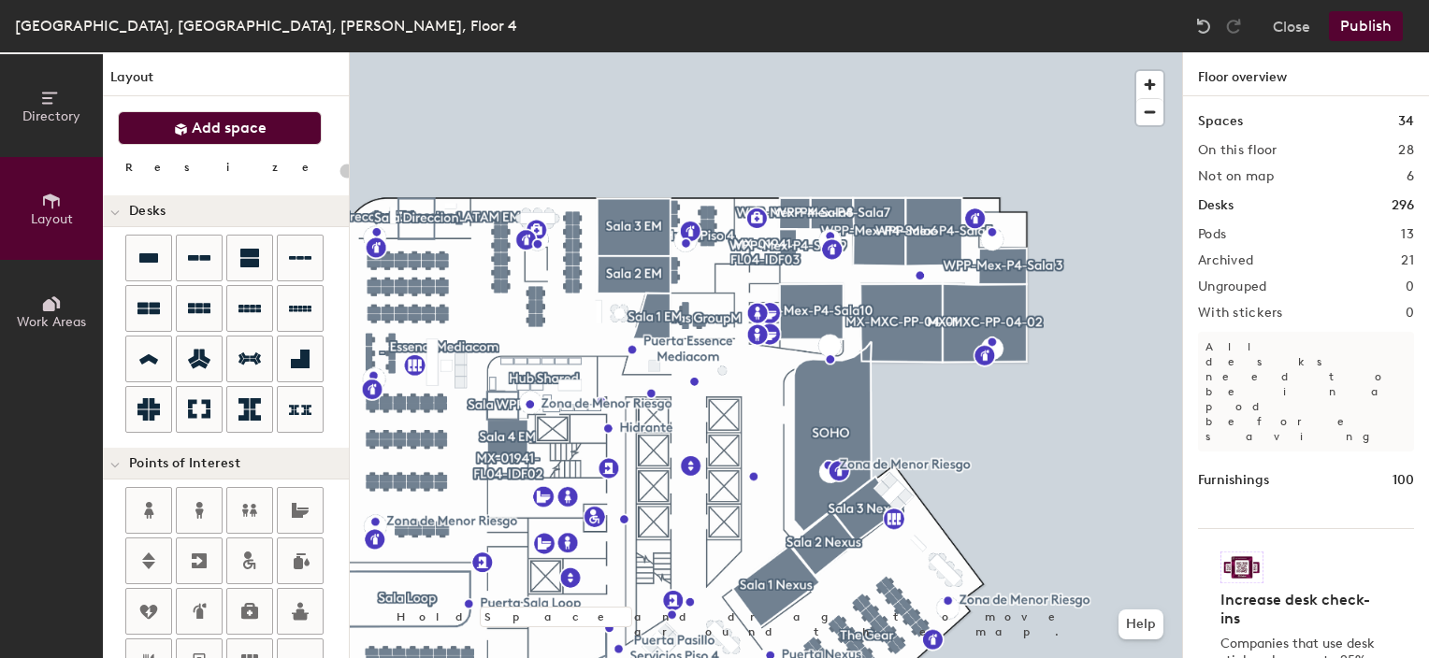
click at [251, 121] on span "Add space" at bounding box center [229, 128] width 75 height 19
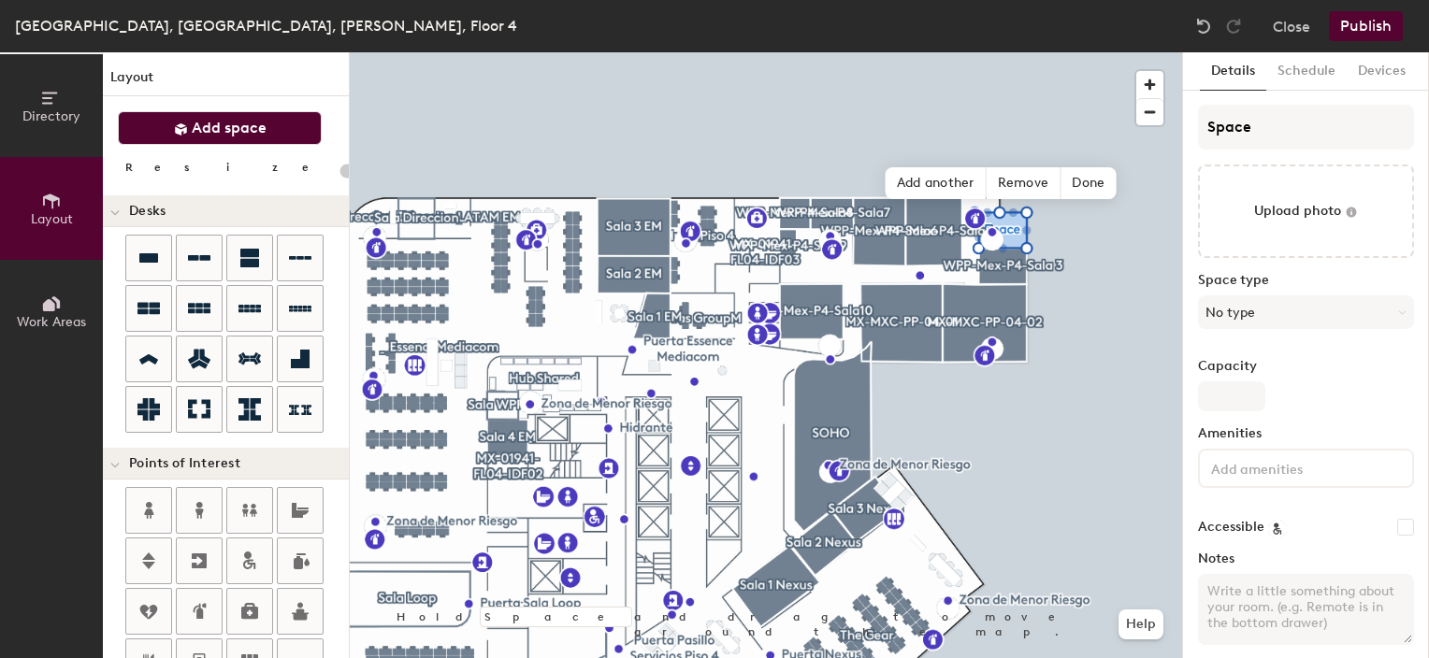
type input "20"
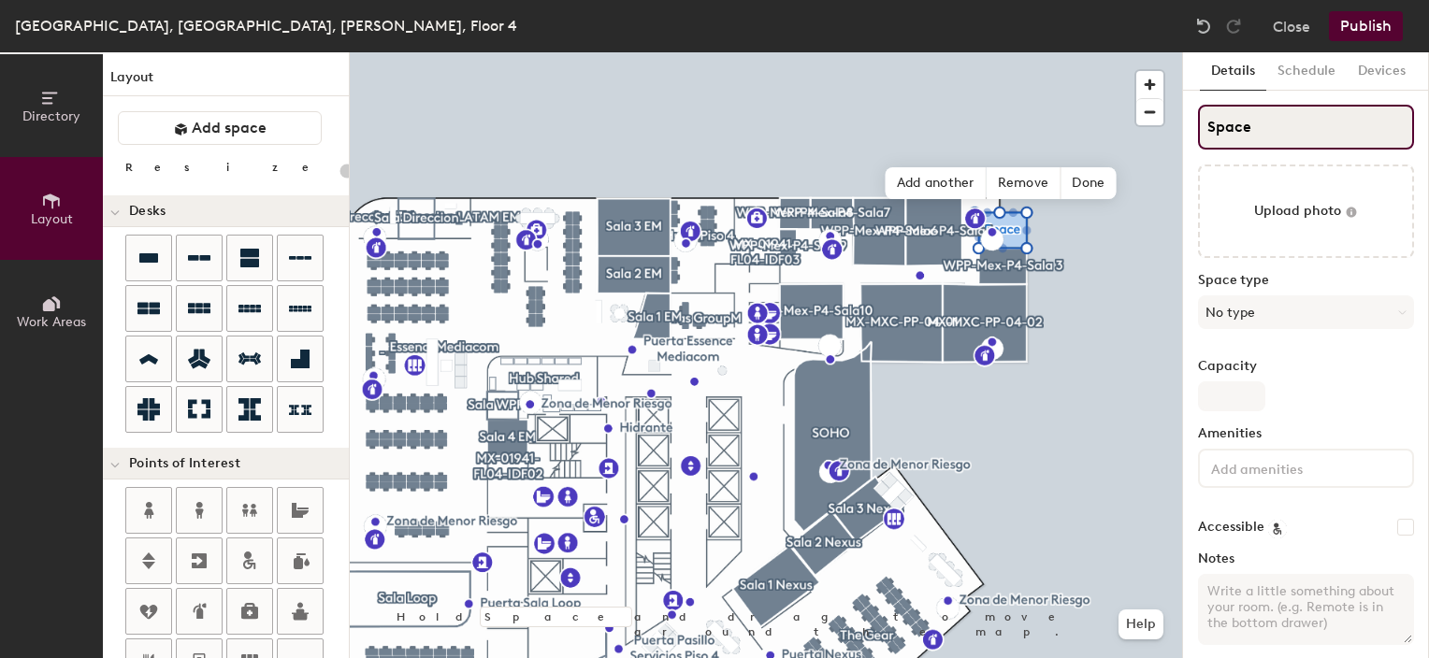
click at [1263, 126] on input "Space" at bounding box center [1306, 127] width 216 height 45
click at [1238, 131] on input "Space" at bounding box center [1306, 127] width 216 height 45
paste input "WPP-Mex-P4-Sala4"
type input "WPP-Mex-P4-Sala4"
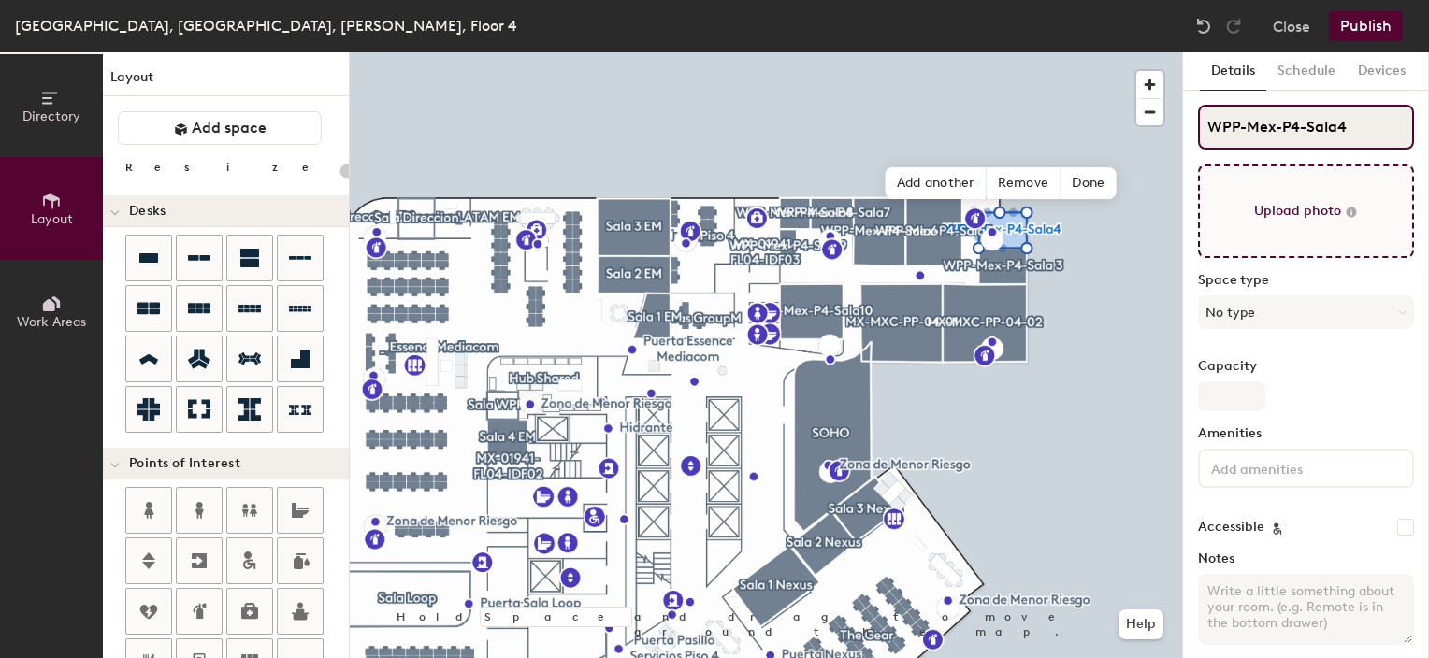
type input "20"
type input "WPP-Mex-P4-Sala4"
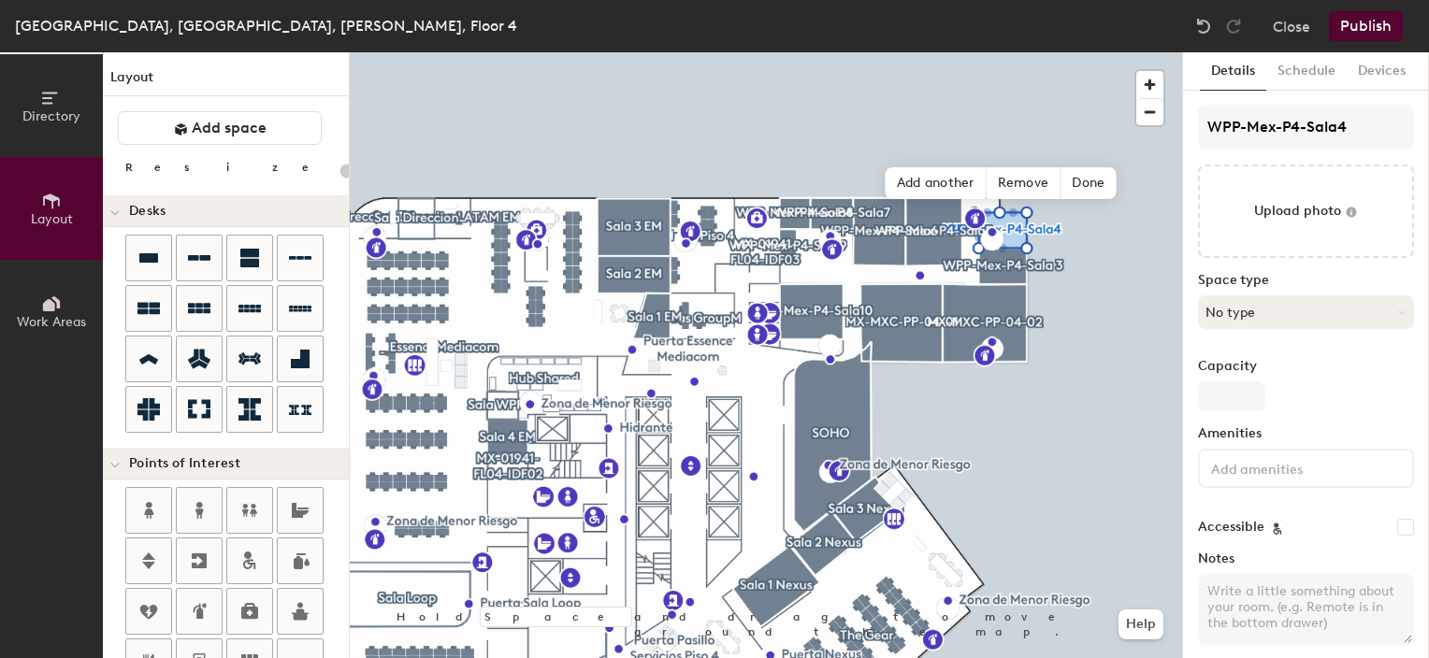
click at [1319, 304] on button "No type" at bounding box center [1306, 312] width 216 height 34
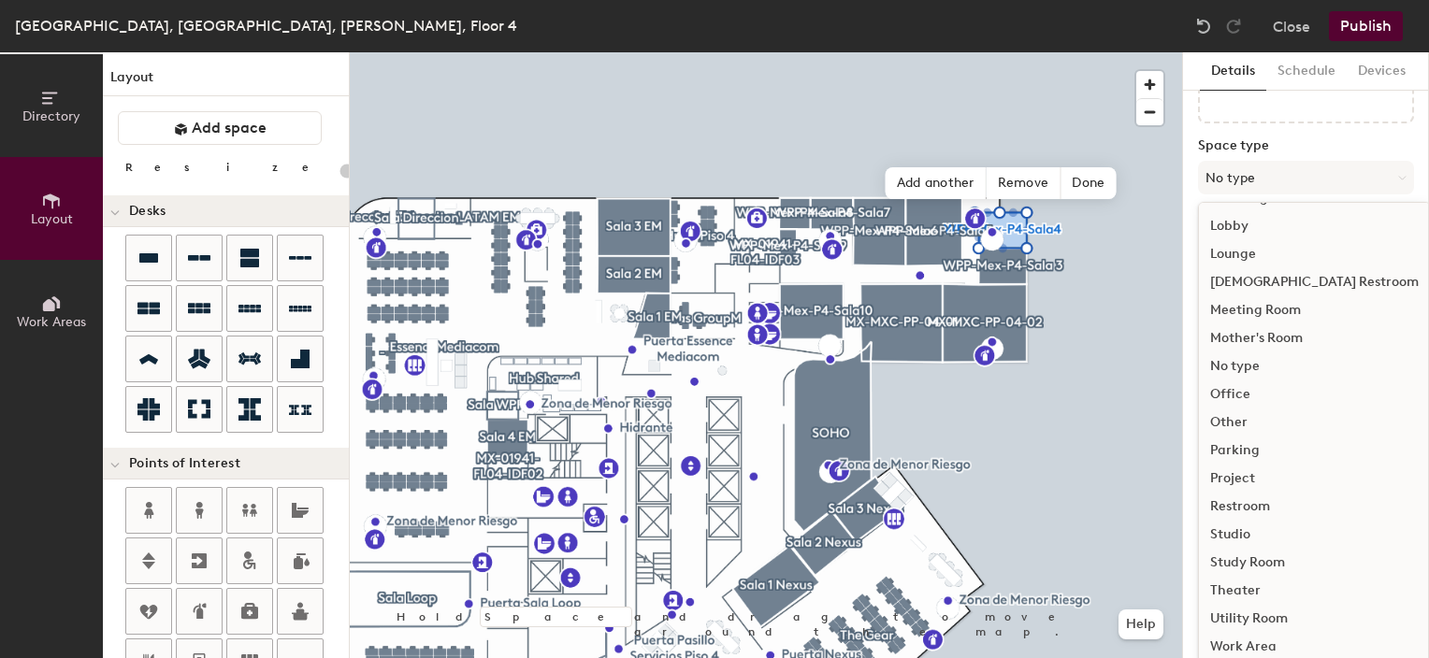
scroll to position [145, 0]
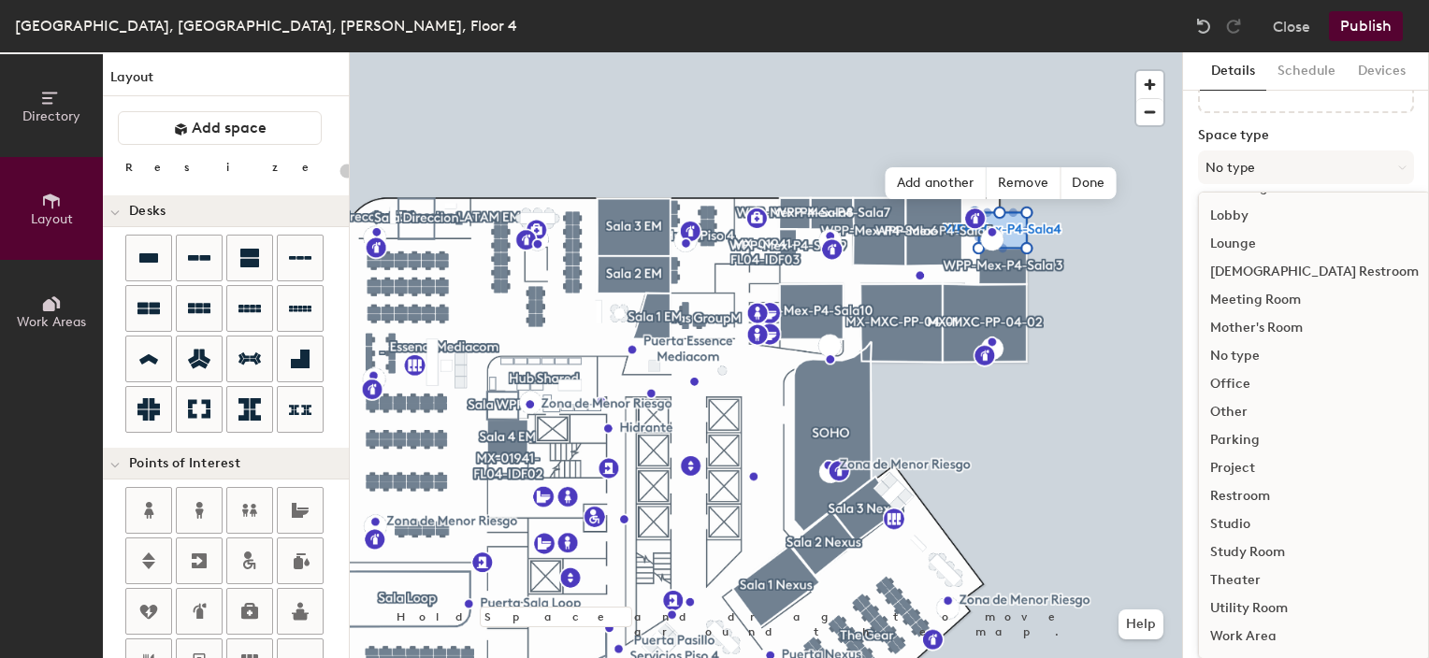
click at [1306, 299] on div "Meeting Room" at bounding box center [1314, 300] width 231 height 28
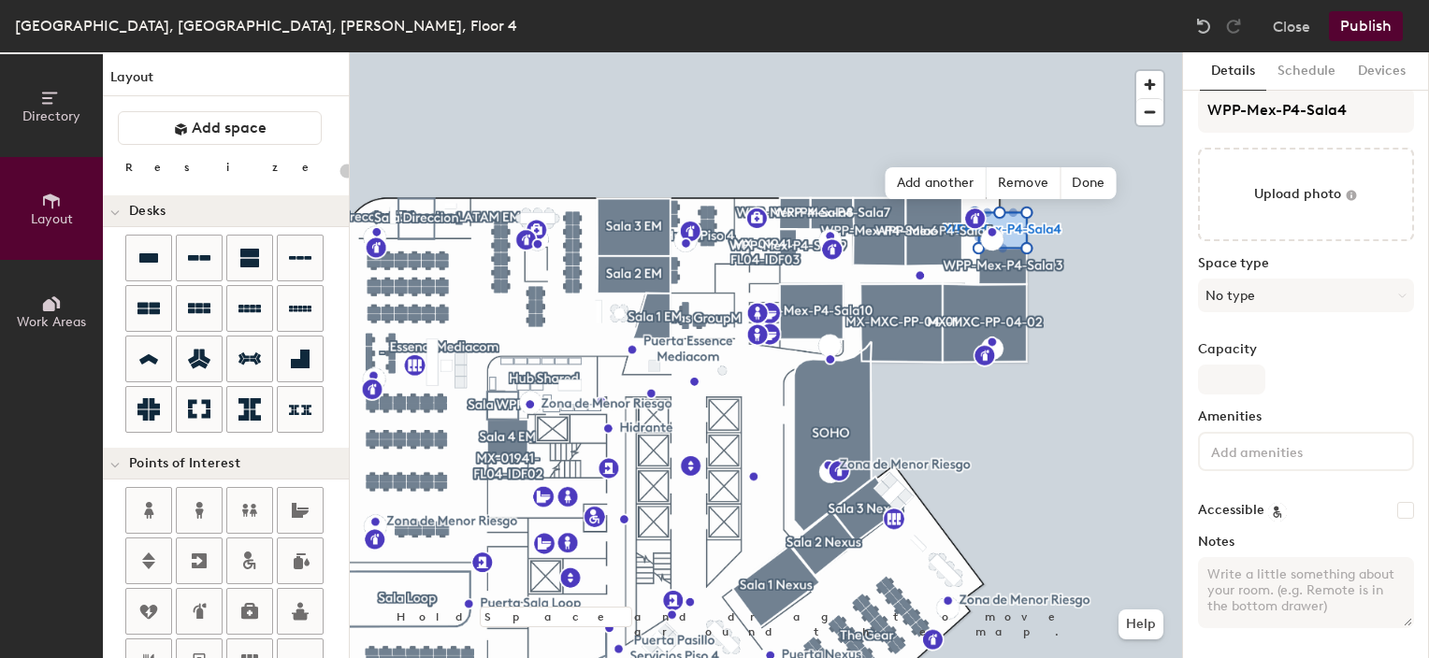
scroll to position [15, 0]
type input "20"
type input "0"
click at [1247, 383] on input "0" at bounding box center [1231, 382] width 67 height 30
type input "20"
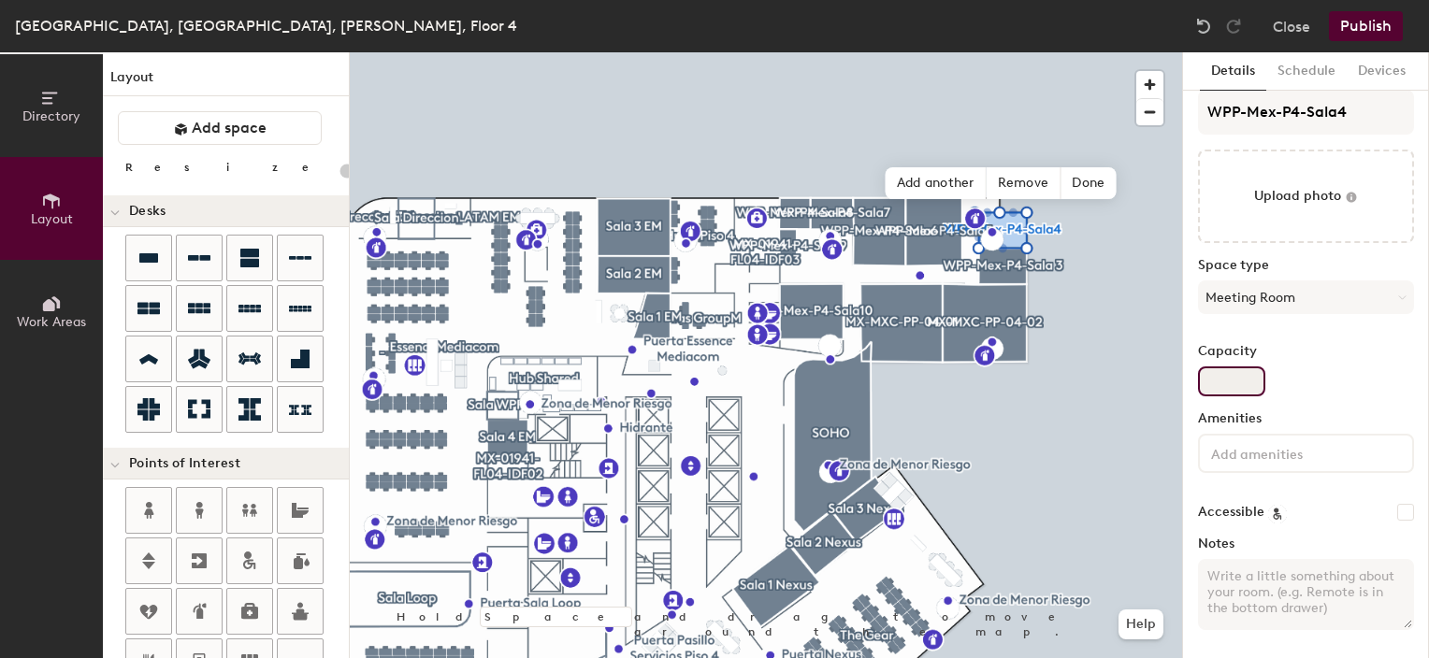
type input "5"
type input "20"
type input "5"
click at [1328, 391] on div "Capacity 5" at bounding box center [1306, 370] width 216 height 52
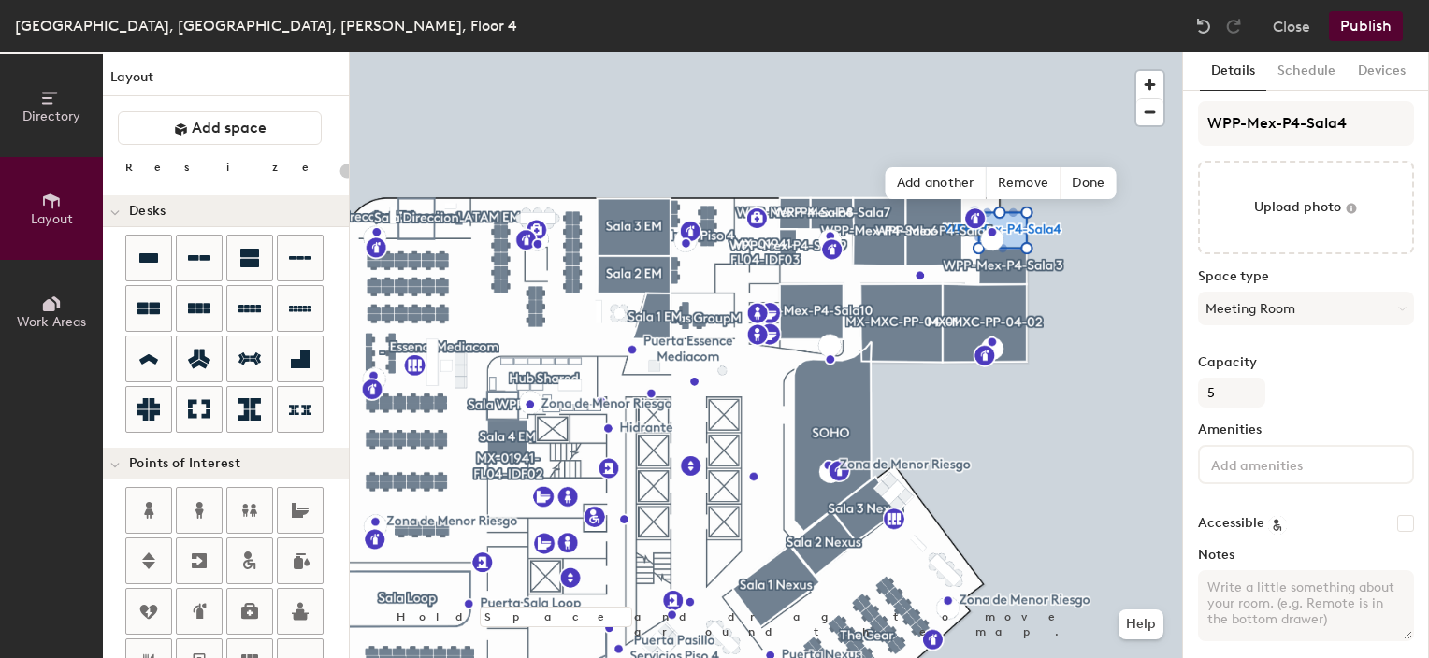
scroll to position [0, 0]
click at [1302, 73] on button "Schedule" at bounding box center [1306, 71] width 80 height 38
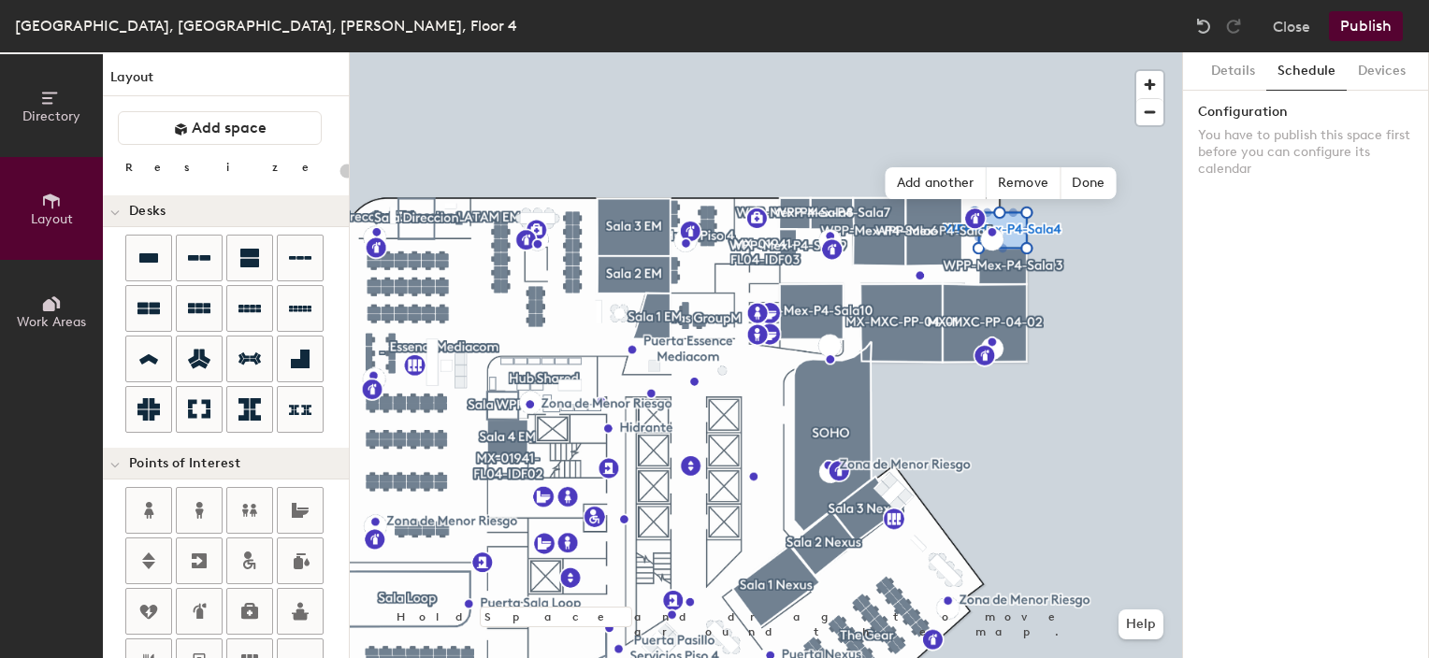
click at [1271, 112] on label "Configuration" at bounding box center [1306, 112] width 216 height 15
click at [1261, 136] on p "You have to publish this space first before you can configure its calendar" at bounding box center [1306, 152] width 216 height 50
click at [1212, 66] on button "Details" at bounding box center [1233, 71] width 66 height 38
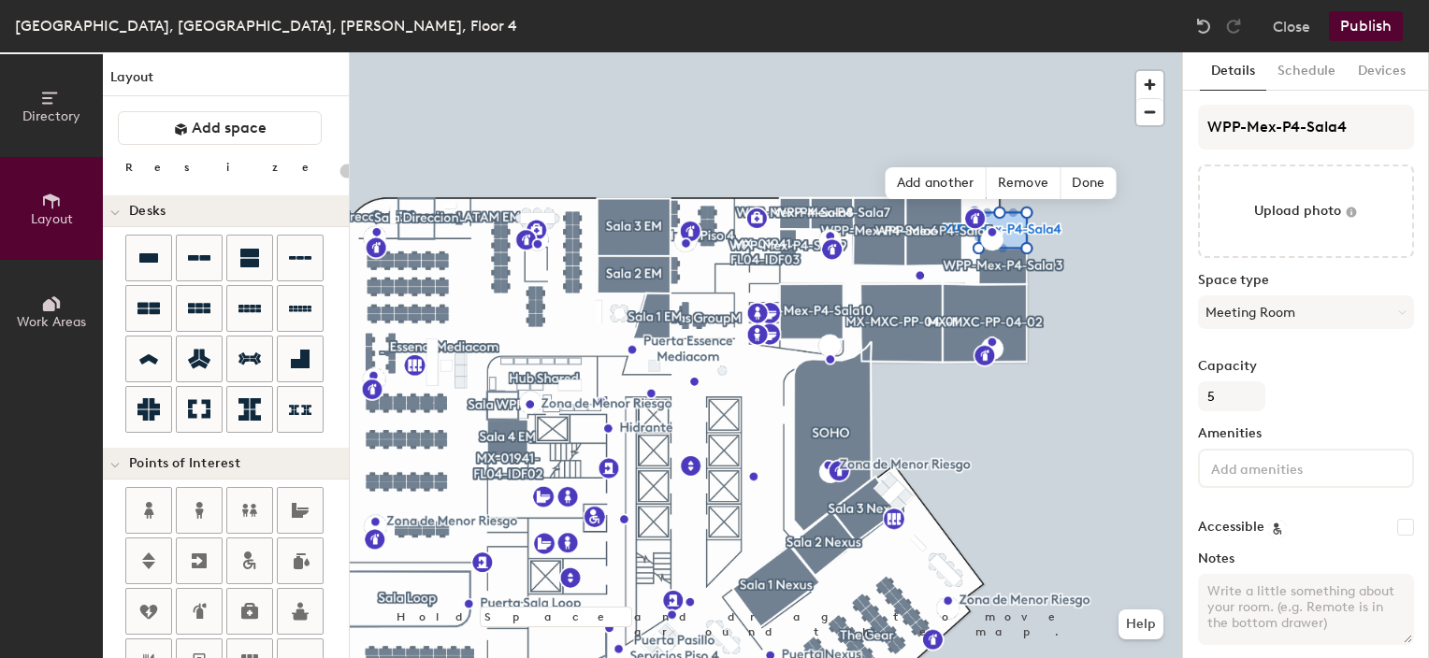
click at [1362, 22] on button "Publish" at bounding box center [1366, 26] width 74 height 30
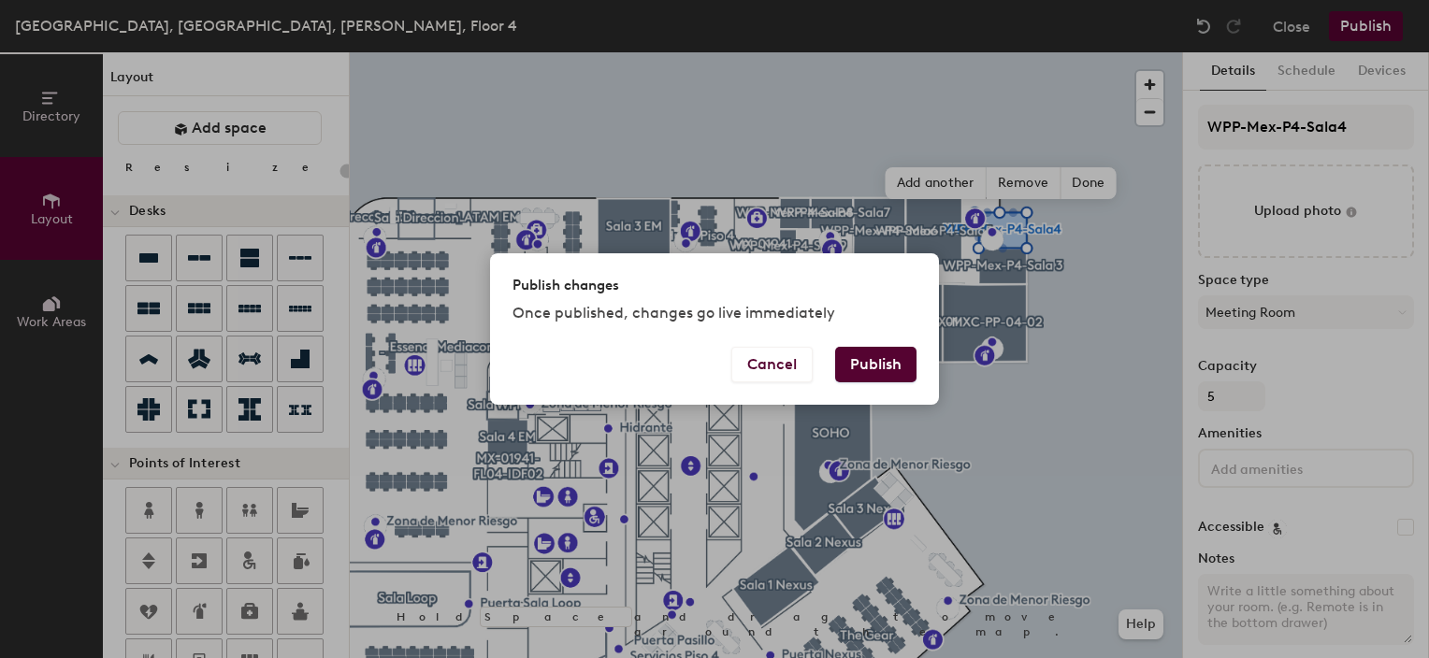
click at [880, 369] on button "Publish" at bounding box center [875, 365] width 81 height 36
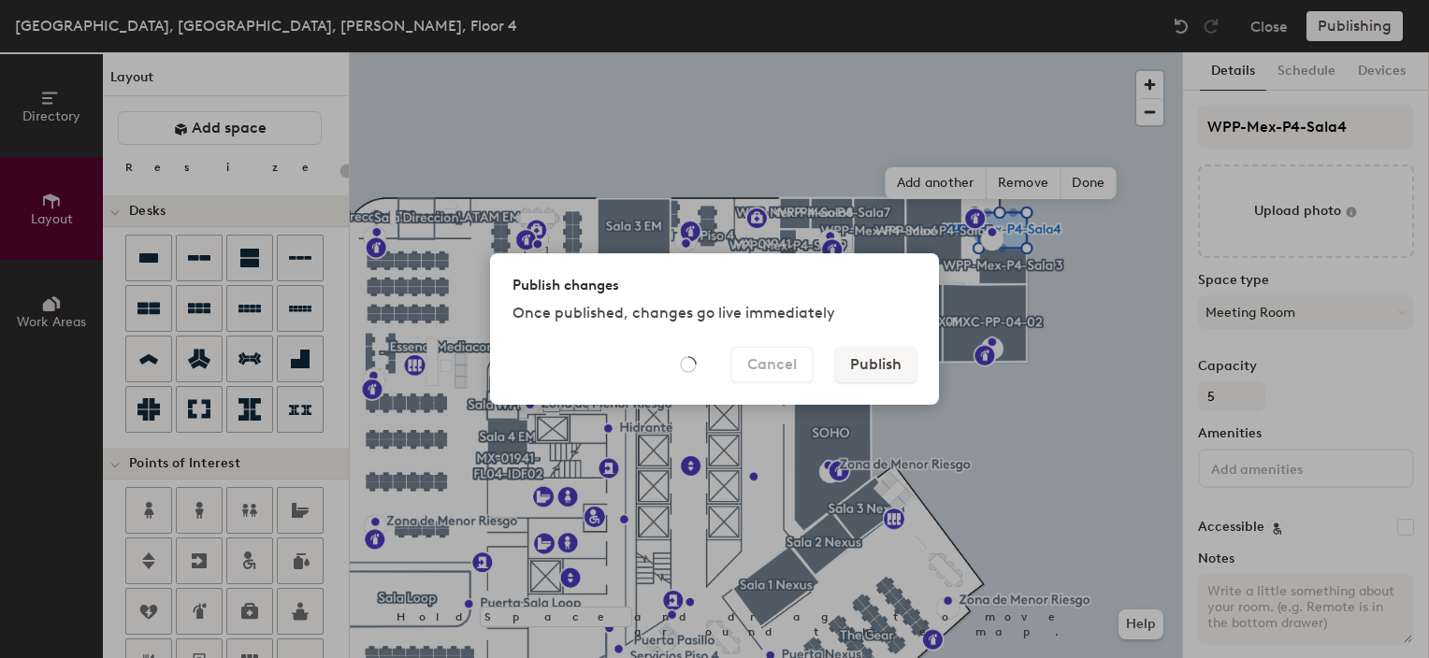
type input "20"
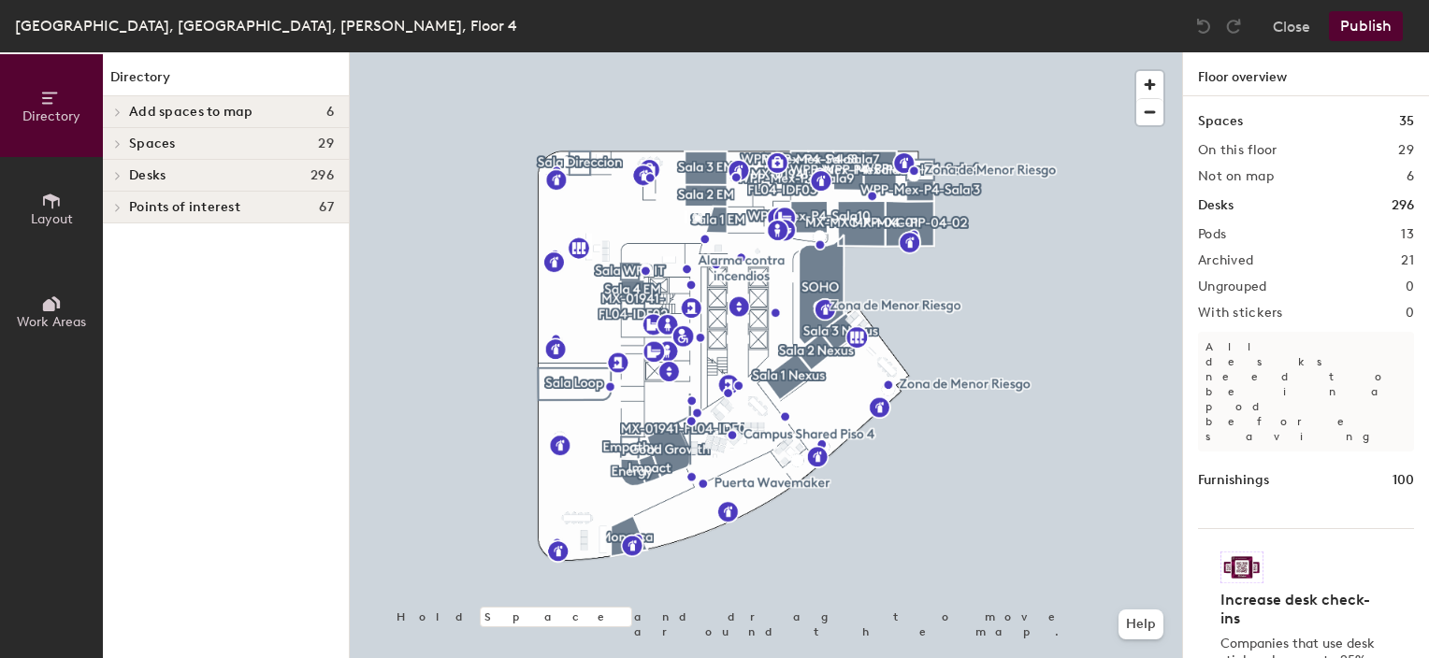
click at [59, 208] on icon at bounding box center [51, 201] width 21 height 21
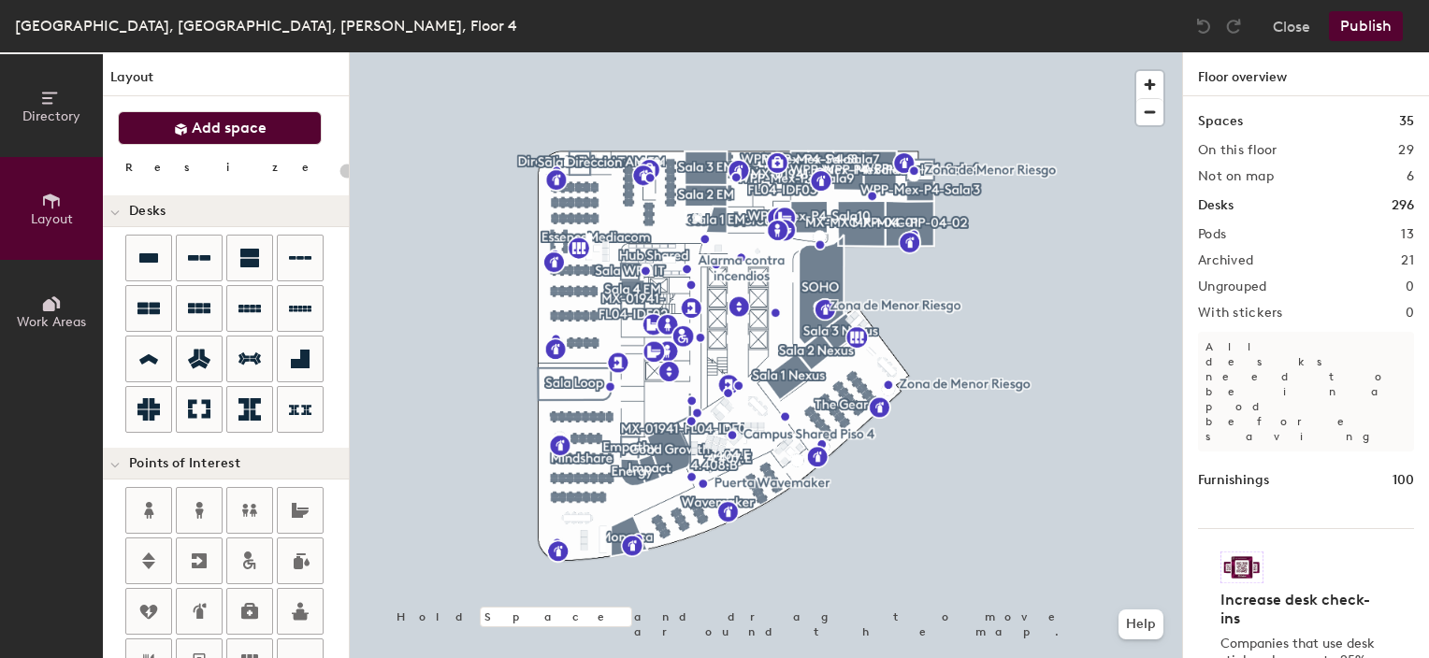
type input "20"
click at [1145, 79] on span "button" at bounding box center [1149, 84] width 27 height 27
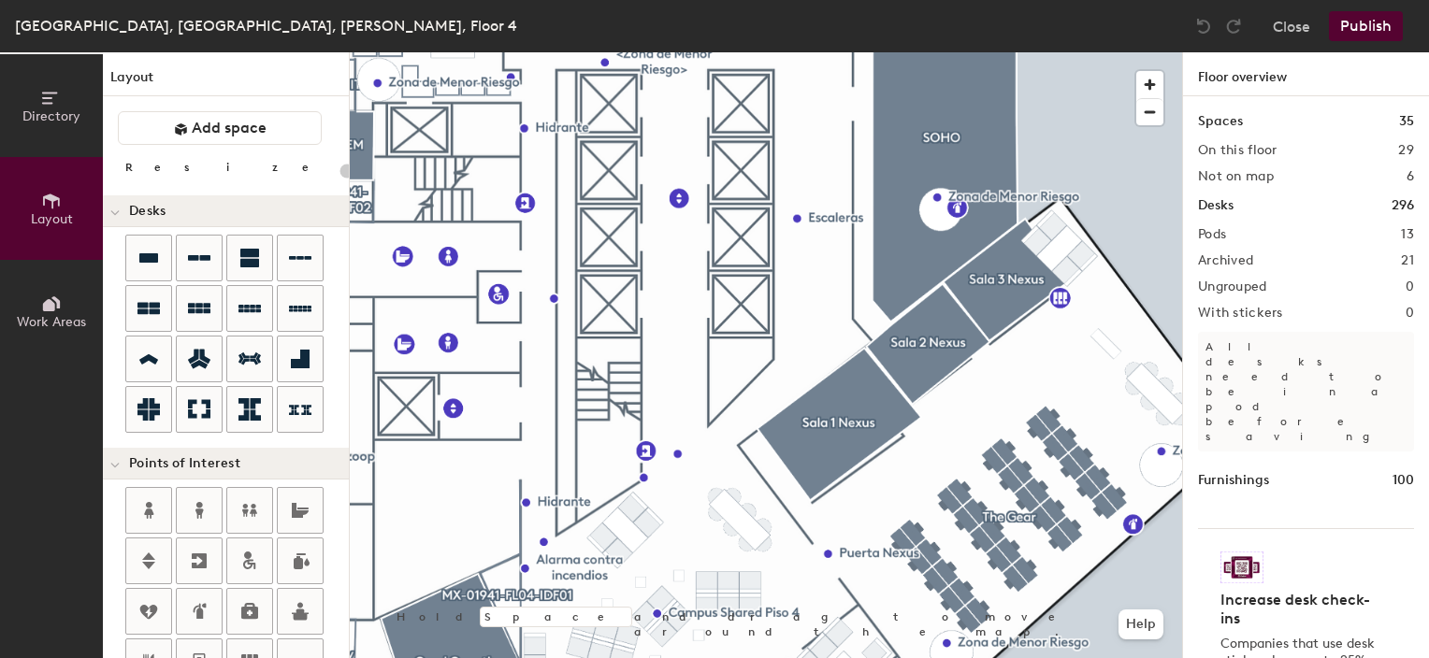
click at [759, 657] on html "Skip navigation Schedule Office People Analytics Visits Deliveries Services Man…" at bounding box center [714, 329] width 1429 height 658
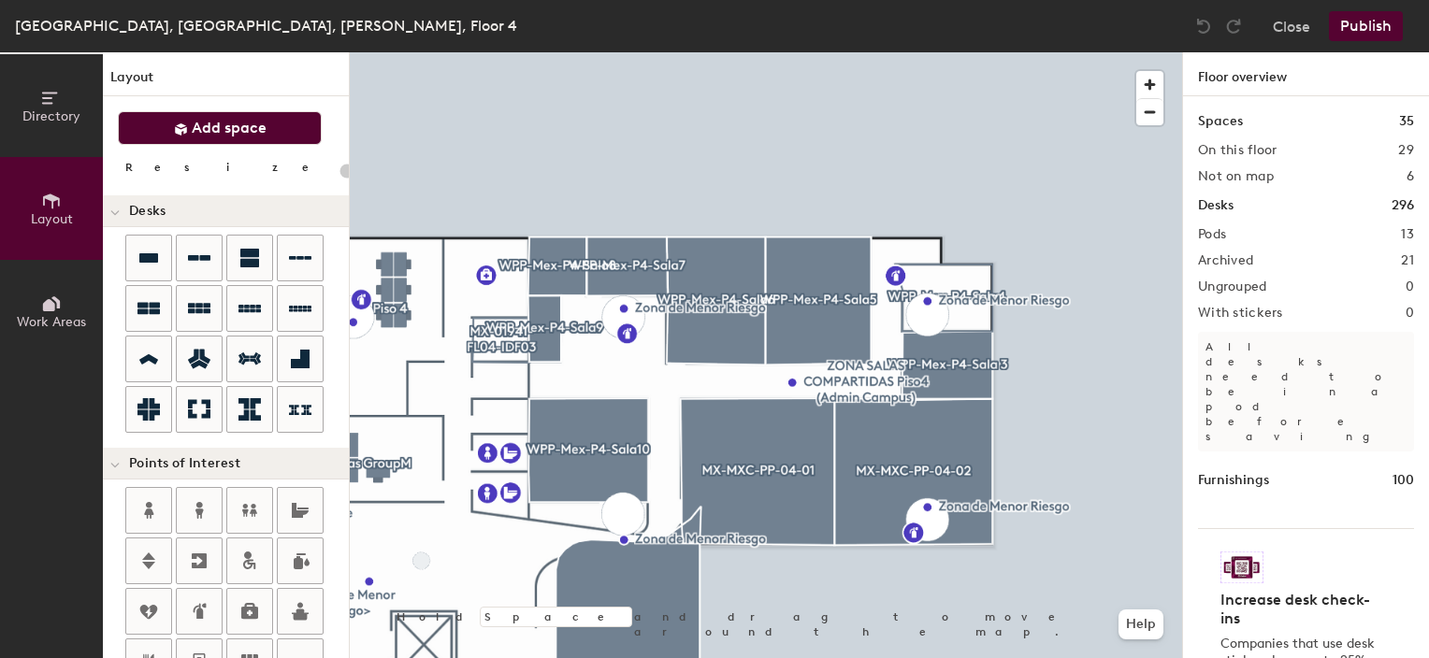
click at [245, 128] on span "Add space" at bounding box center [229, 128] width 75 height 19
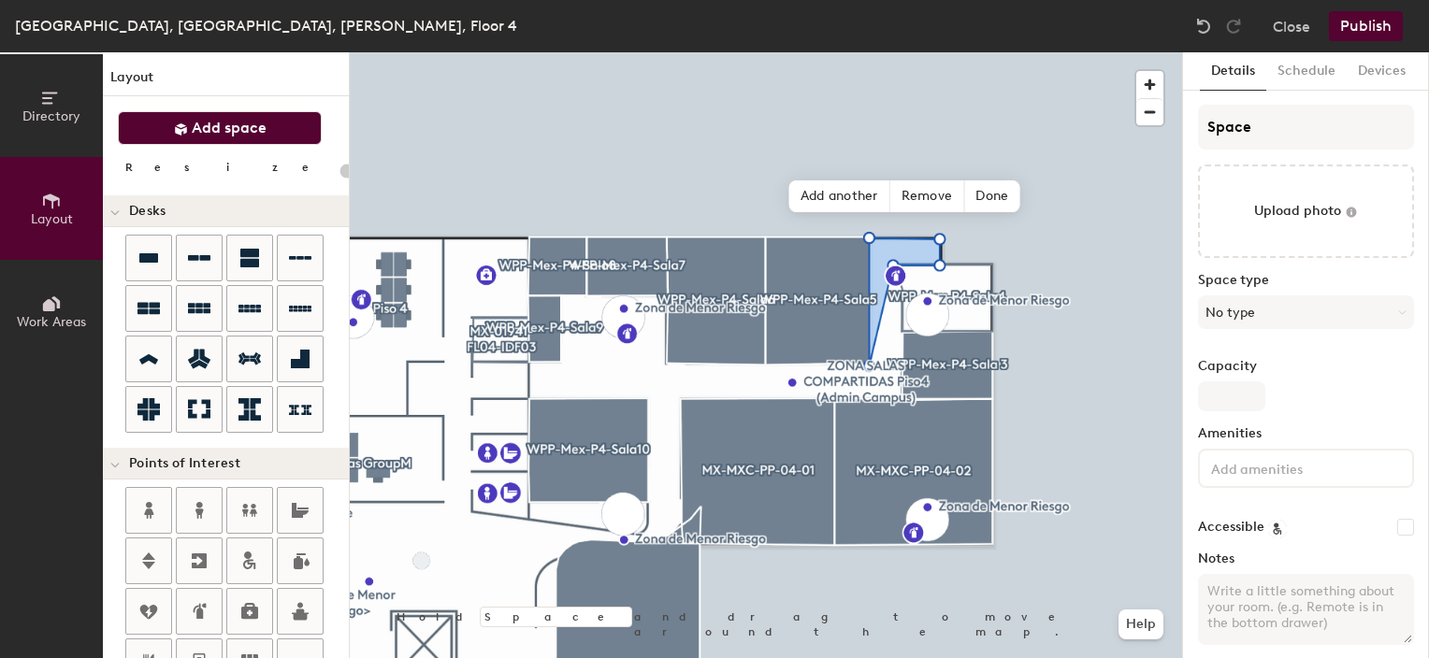
type input "20"
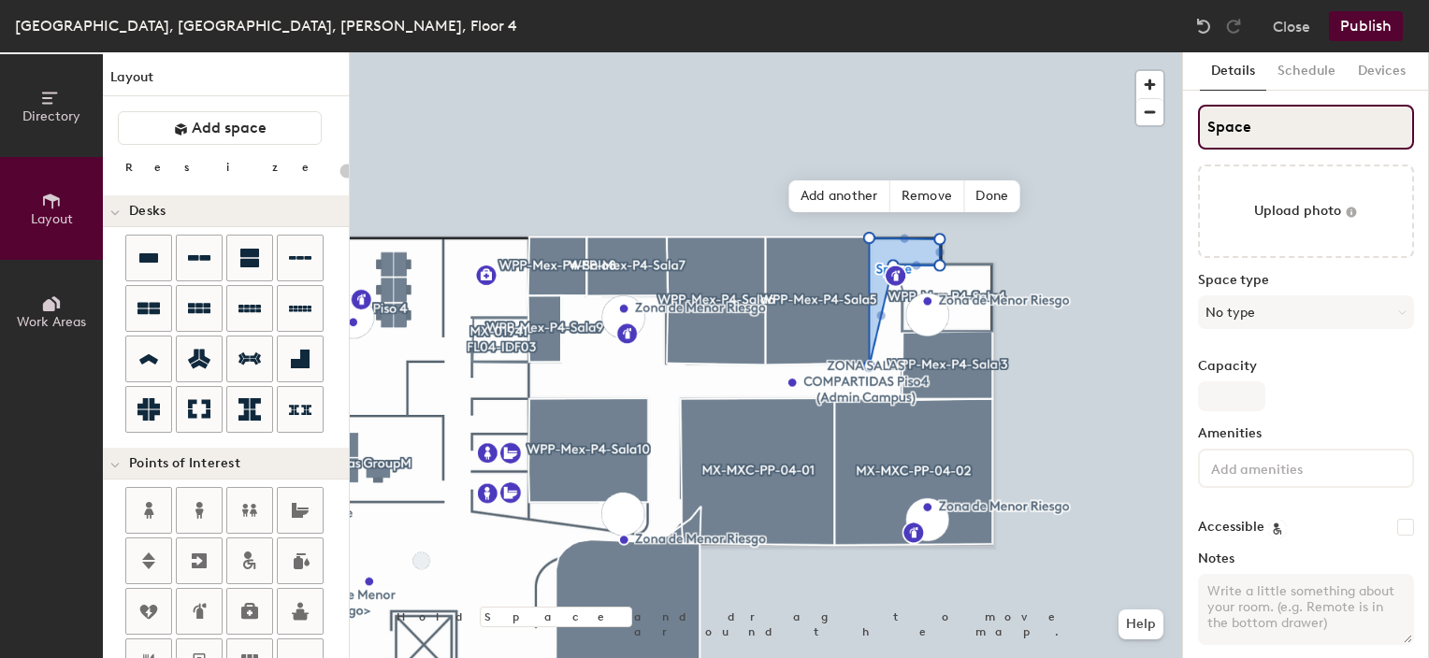
click at [1235, 120] on input "Space" at bounding box center [1306, 127] width 216 height 45
click at [1236, 120] on input "Space" at bounding box center [1306, 127] width 216 height 45
paste input "[EMAIL_ADDRESS][DOMAIN_NAME]"
type input "[EMAIL_ADDRESS][DOMAIN_NAME]"
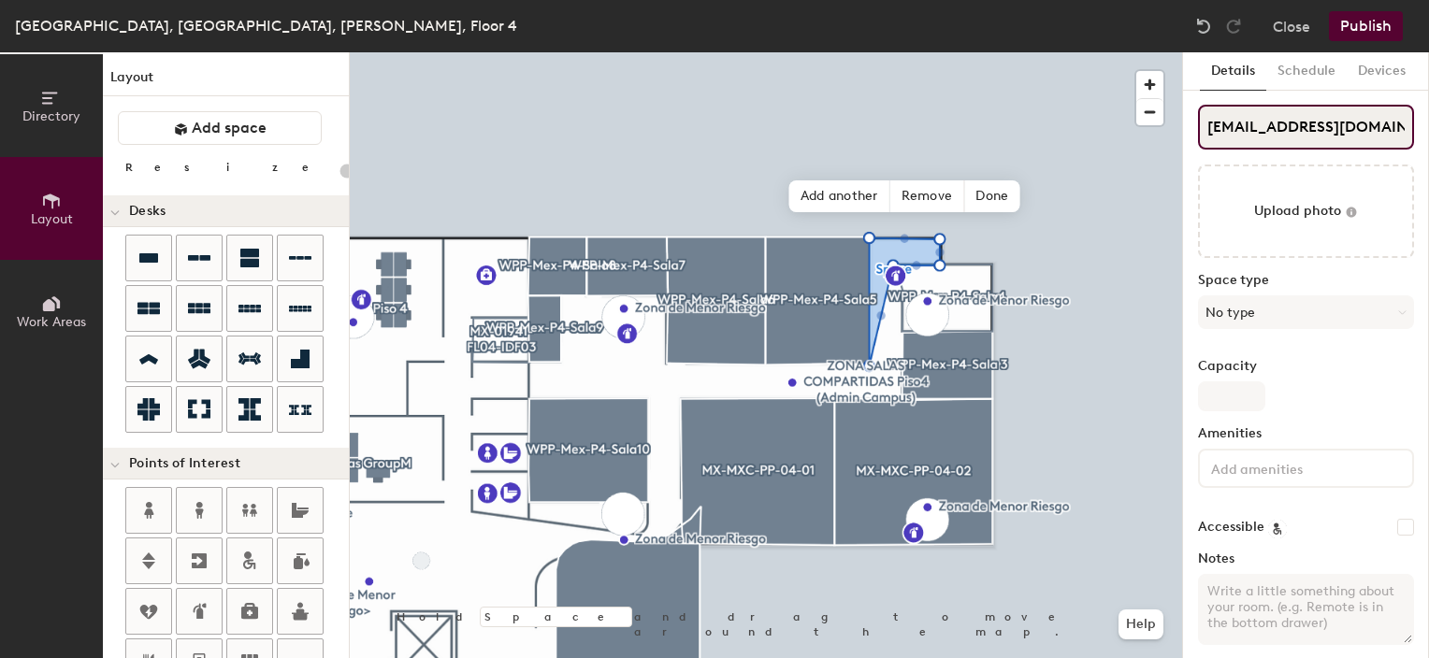
scroll to position [0, 92]
type input "20"
type input "[EMAIL_ADDRESS][DOMAIN_NAME]"
type input "20"
type input "wpp-mex-p4-sala11@wppsystems.c"
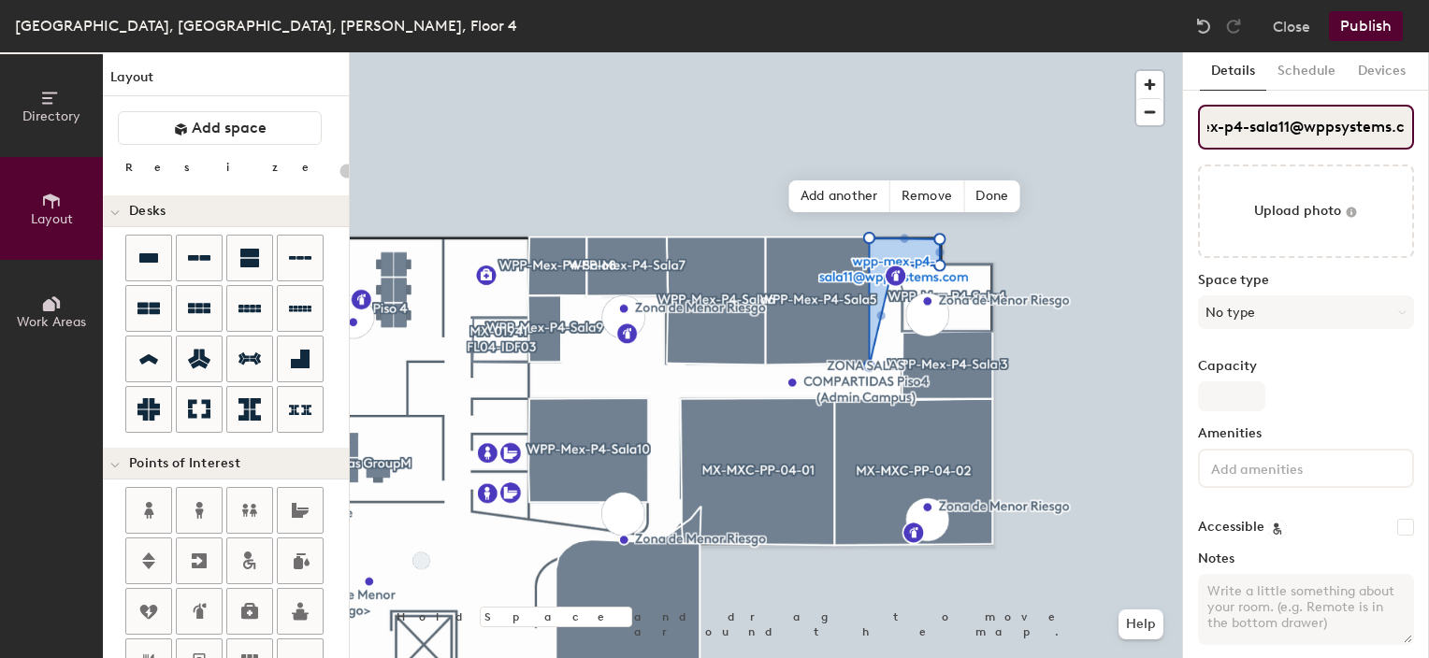
type input "20"
type input "wpp-mex-p4-sala11@wppsystem"
type input "20"
type input "wpp-mex-p4-sala11@wppsyst"
type input "20"
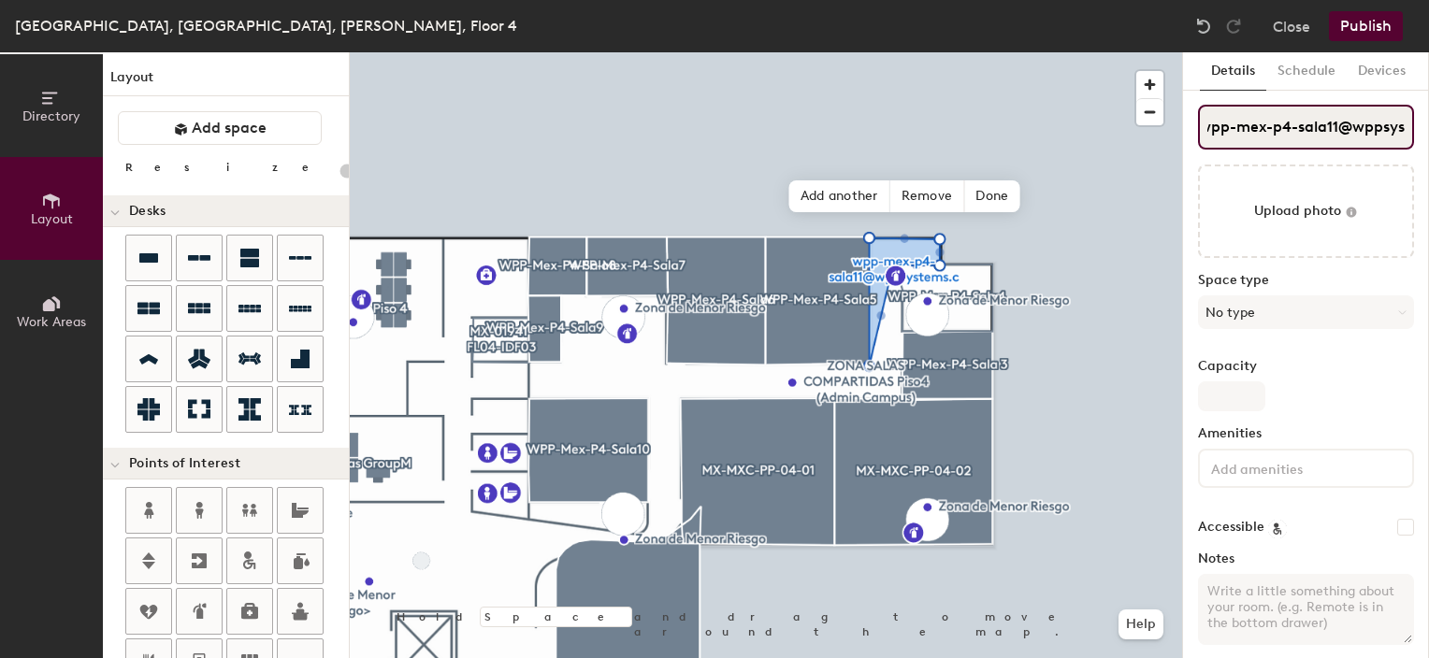
type input "wpp-mex-p4-sala11@wppsy"
type input "20"
type input "wpp-mex-p4-sala11@wpp"
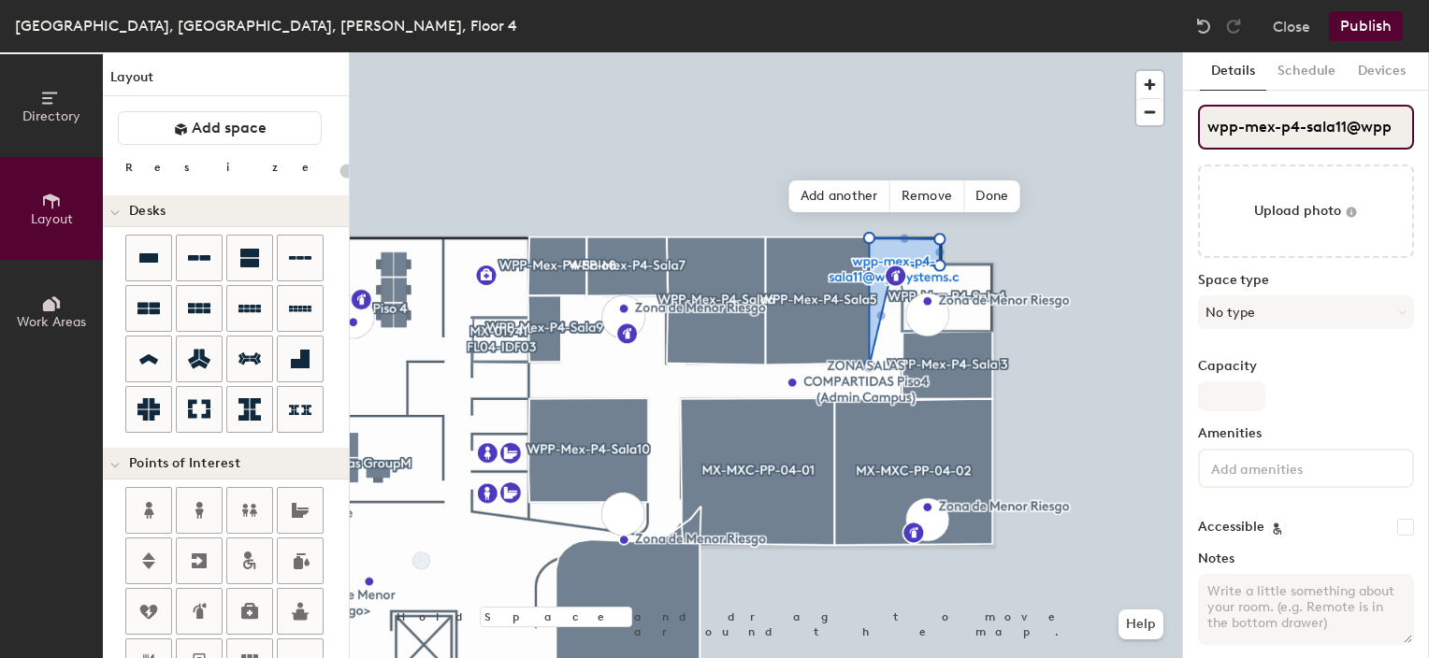
type input "20"
type input "wpp-mex-p4-sala11@w"
type input "20"
type input "wpp-mex-p4-sala11@"
type input "20"
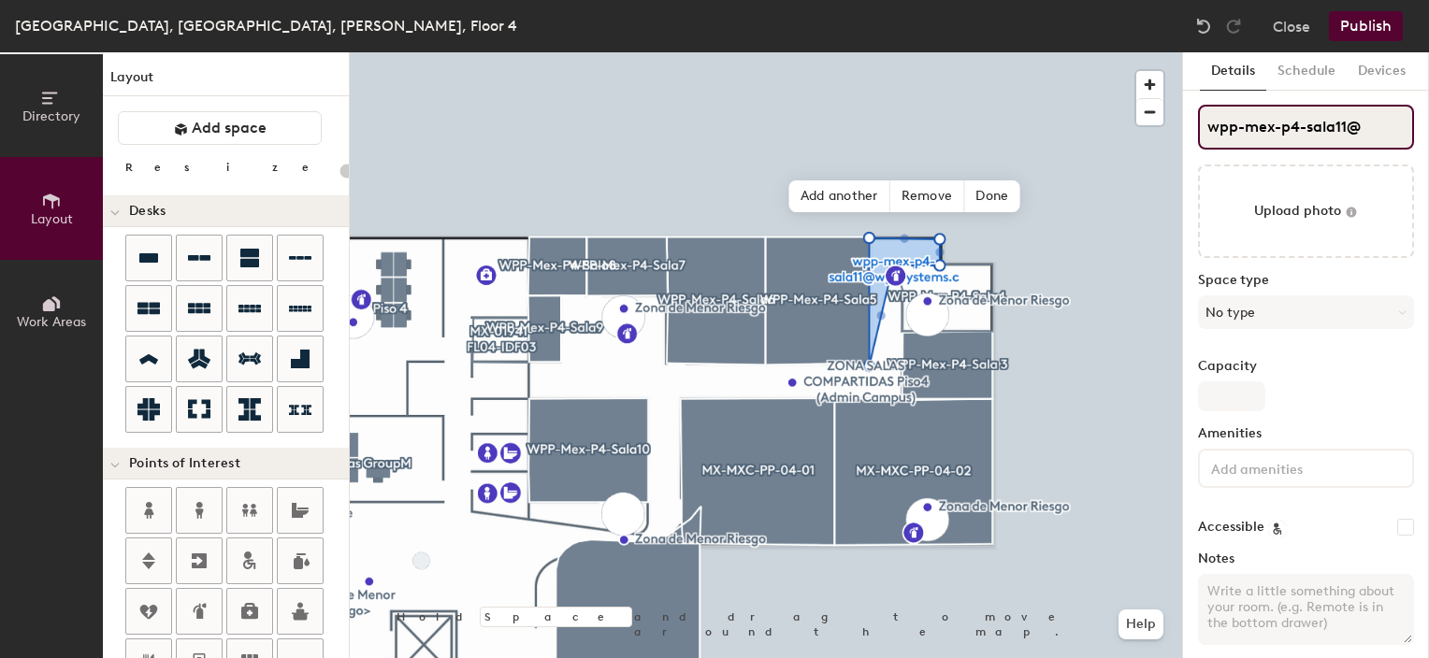
type input "wpp-mex-p4-sala11"
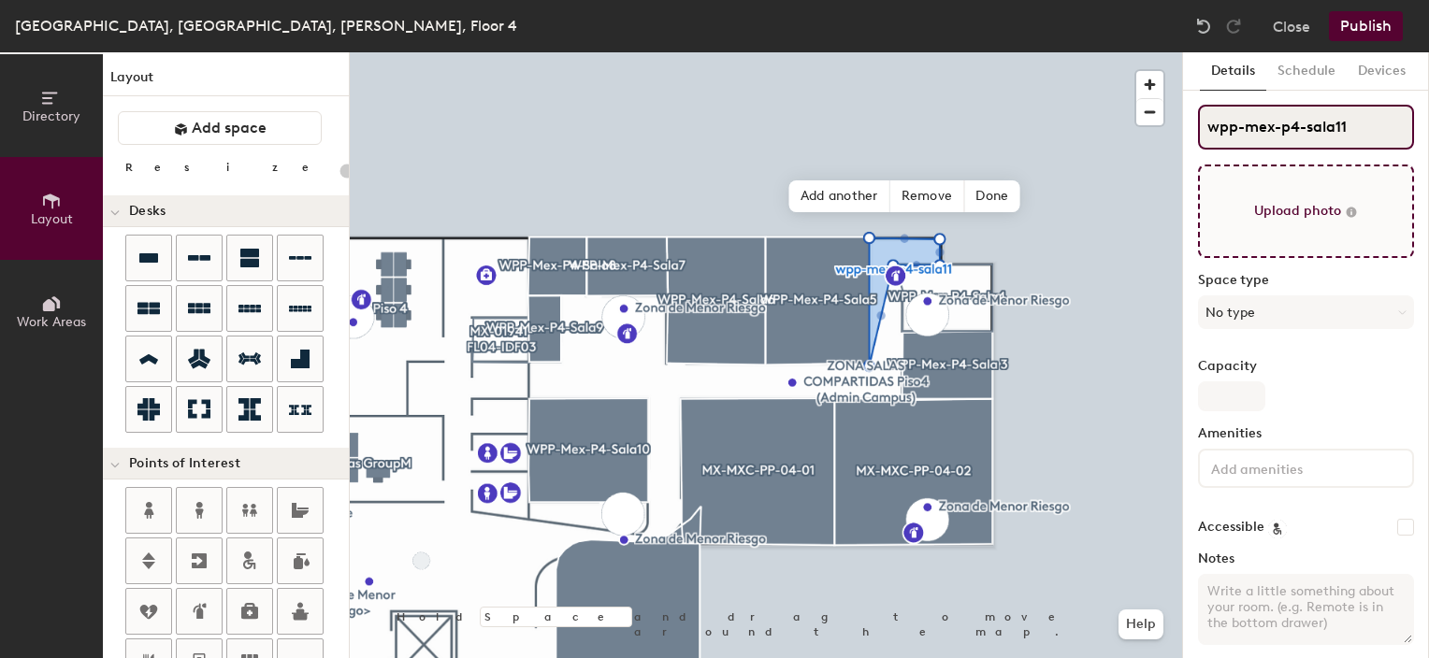
type input "20"
type input "wpp-mex-p4-sala11"
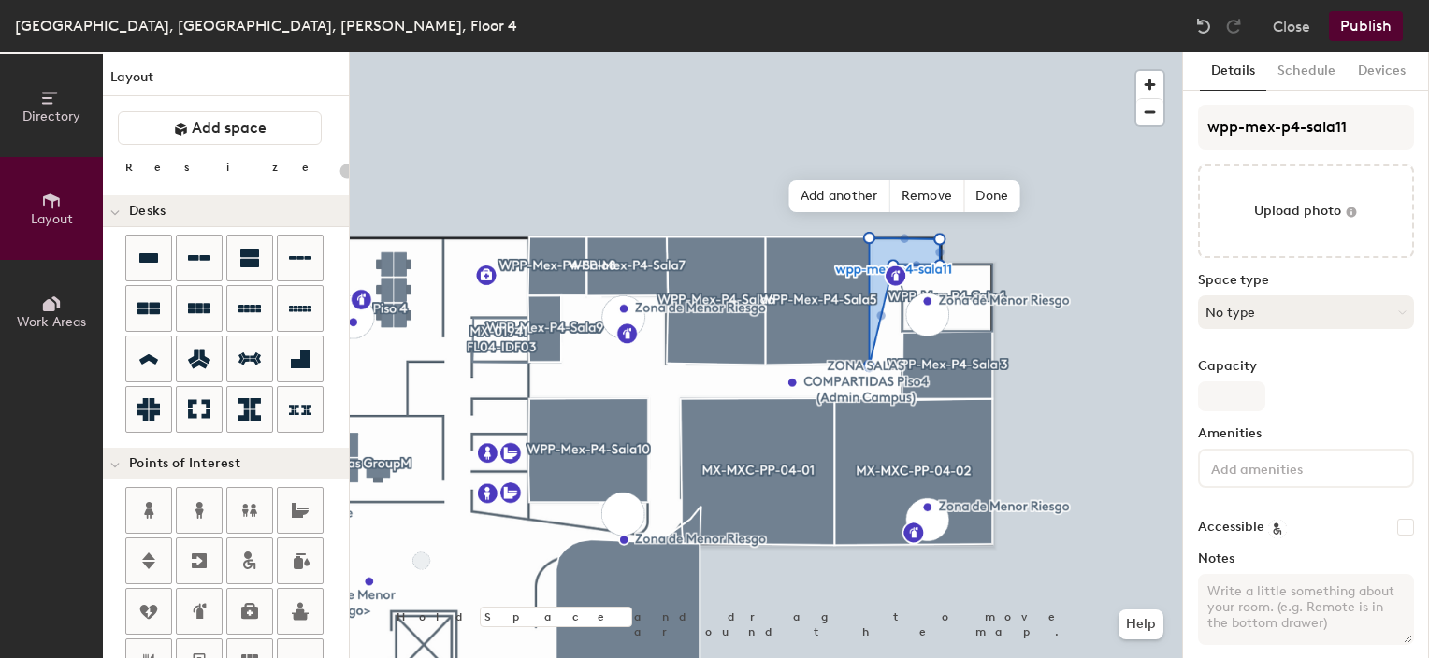
click at [1248, 318] on button "No type" at bounding box center [1306, 312] width 216 height 34
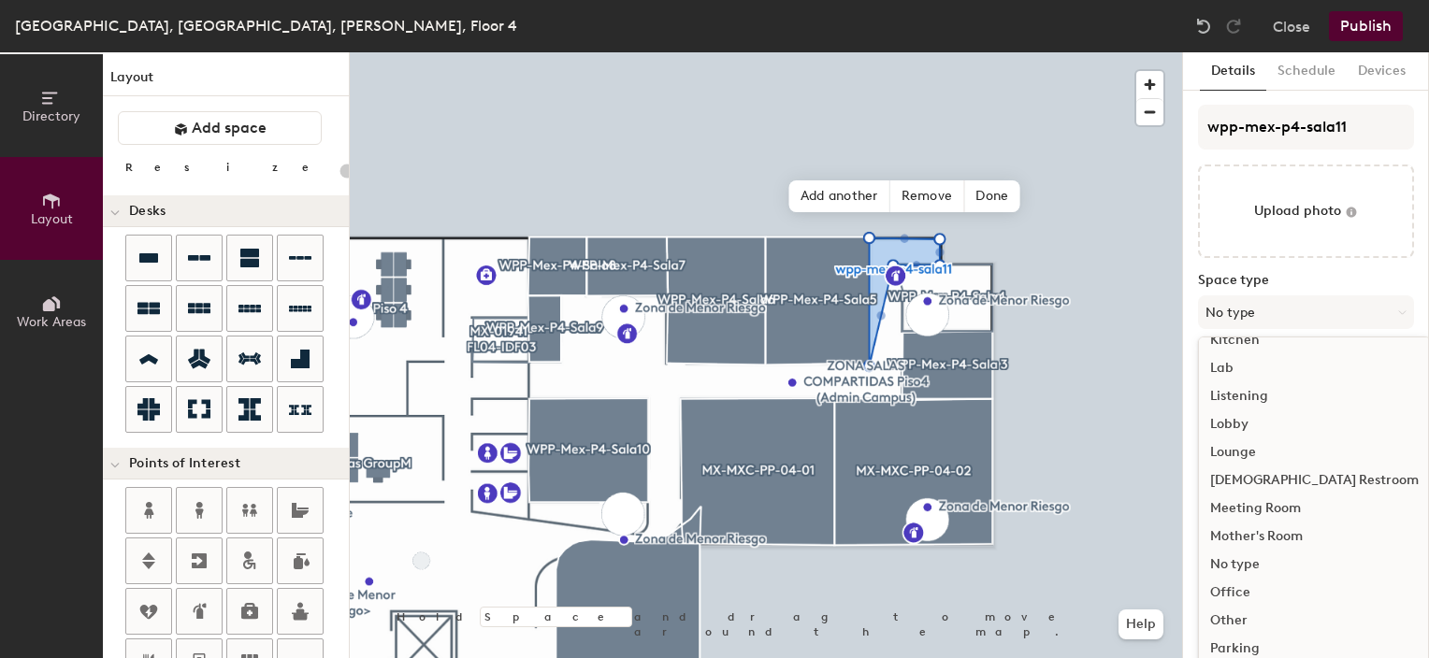
scroll to position [419, 0]
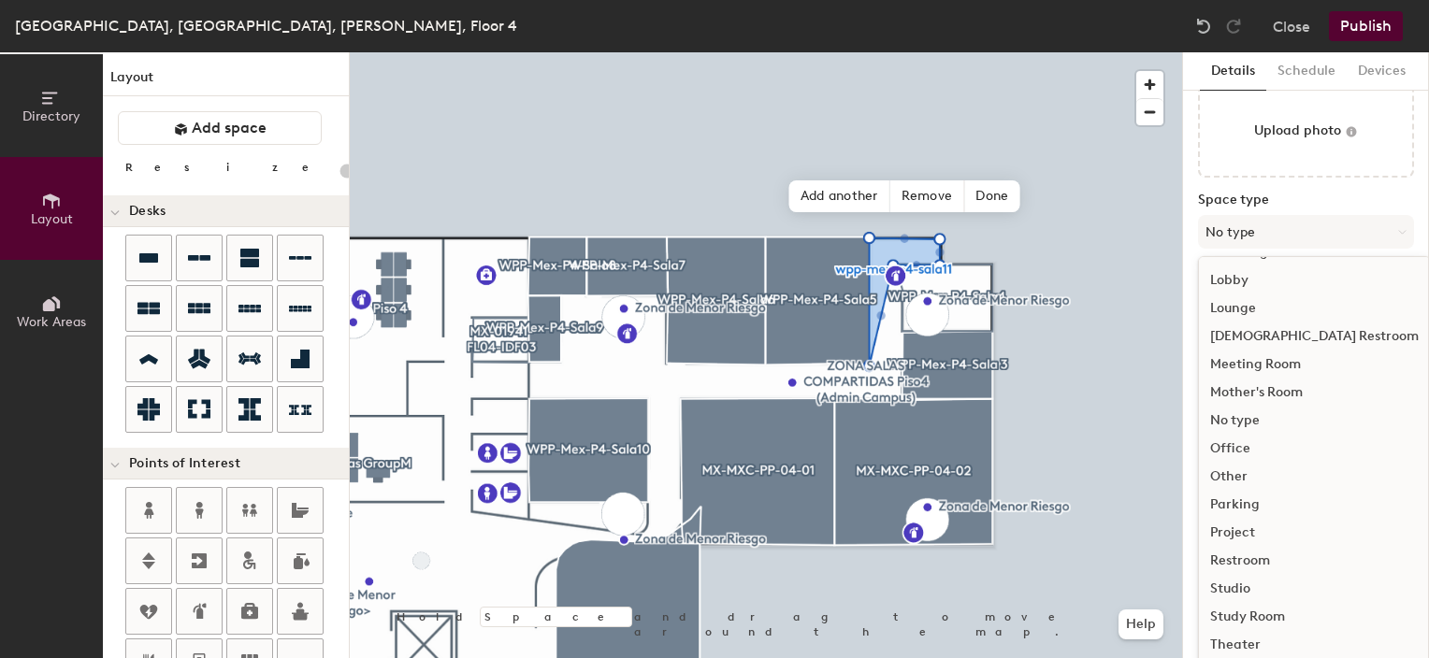
click at [1292, 356] on div "Meeting Room" at bounding box center [1314, 365] width 231 height 28
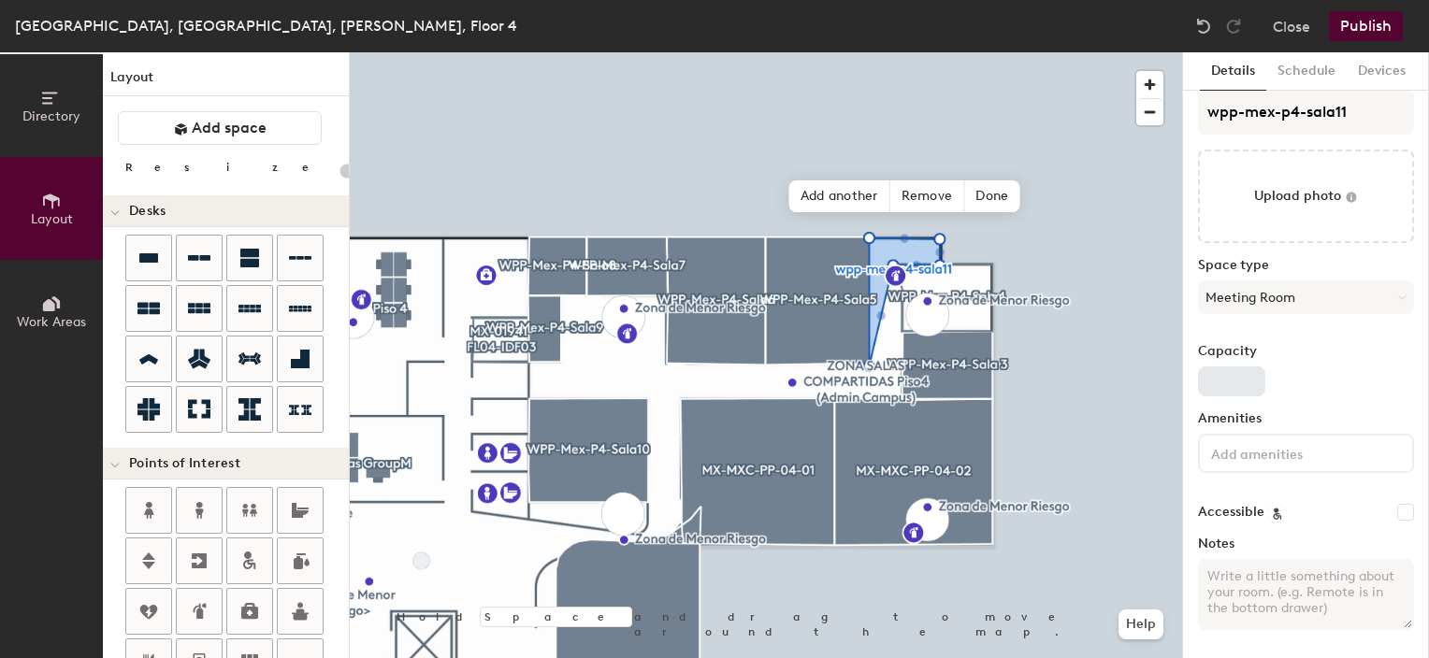
type input "20"
click at [1234, 388] on input "Capacity" at bounding box center [1231, 382] width 67 height 30
type input "2"
type input "20"
type input "2"
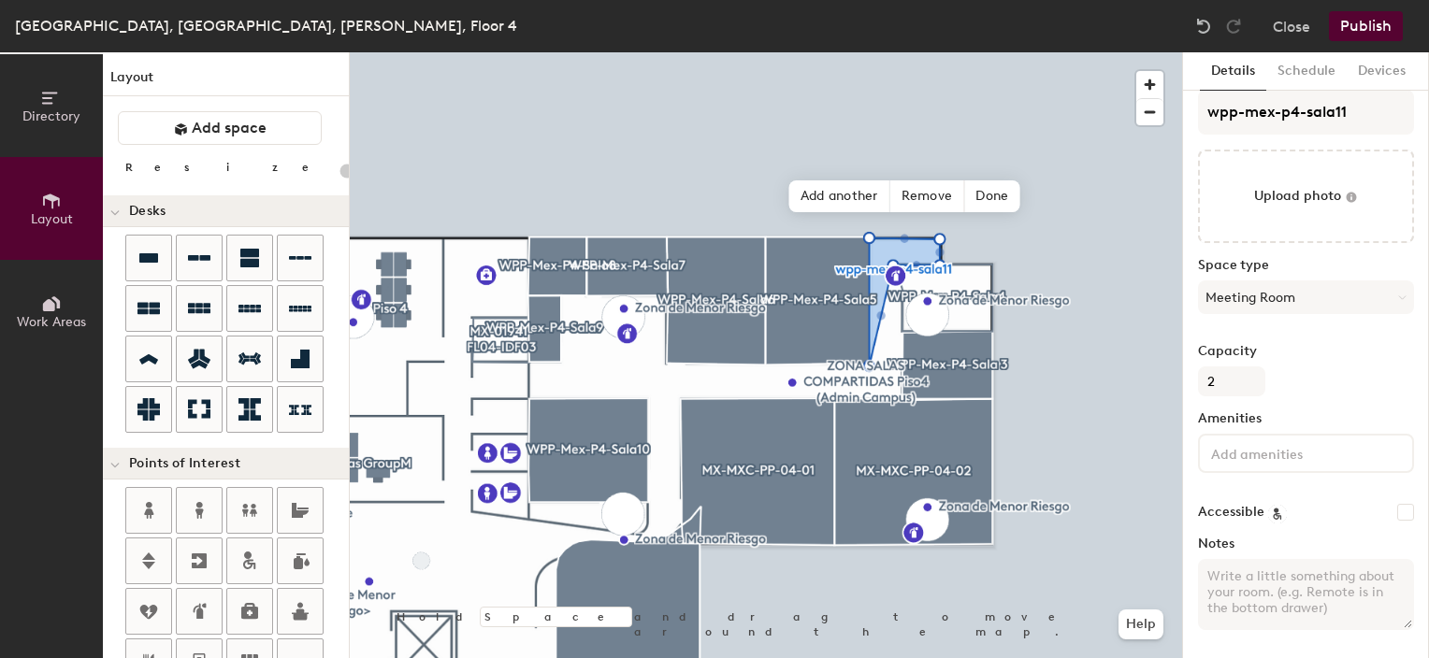
click at [1373, 362] on div "Capacity 2" at bounding box center [1306, 370] width 216 height 52
click at [1293, 69] on button "Schedule" at bounding box center [1306, 71] width 80 height 38
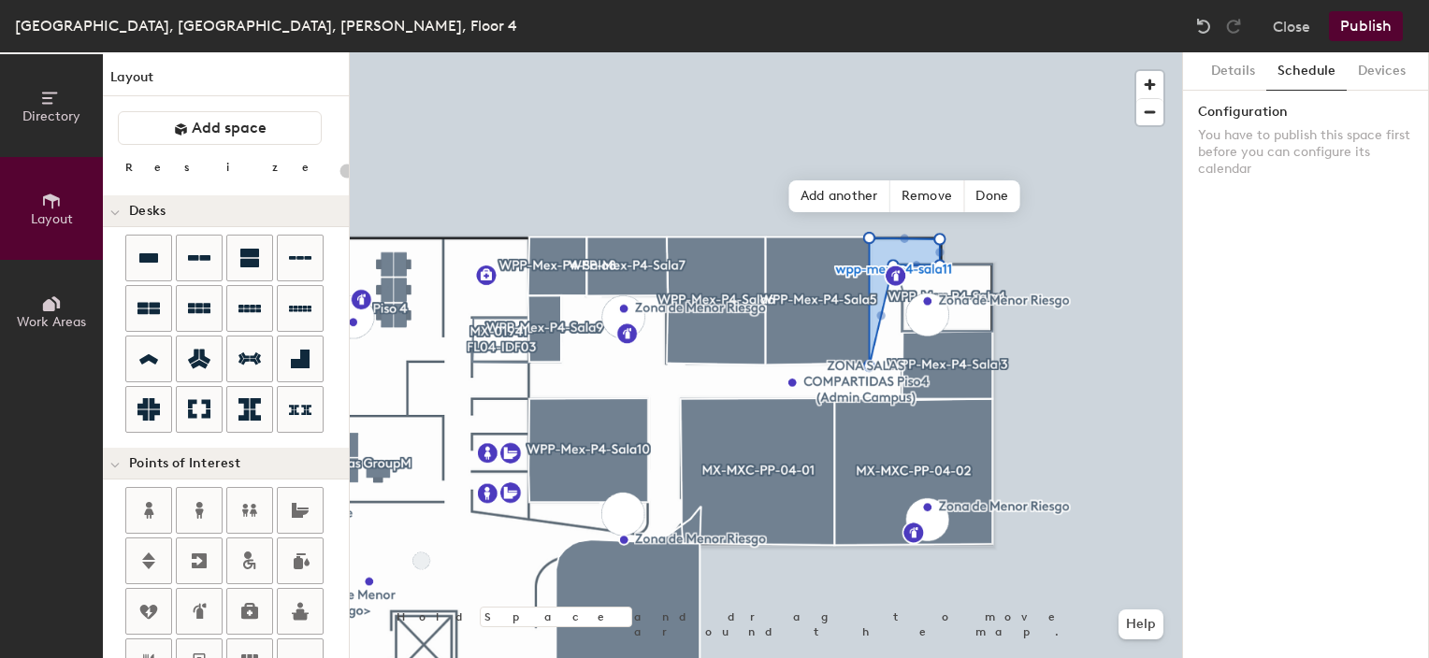
scroll to position [0, 0]
click at [1362, 22] on button "Publish" at bounding box center [1366, 26] width 74 height 30
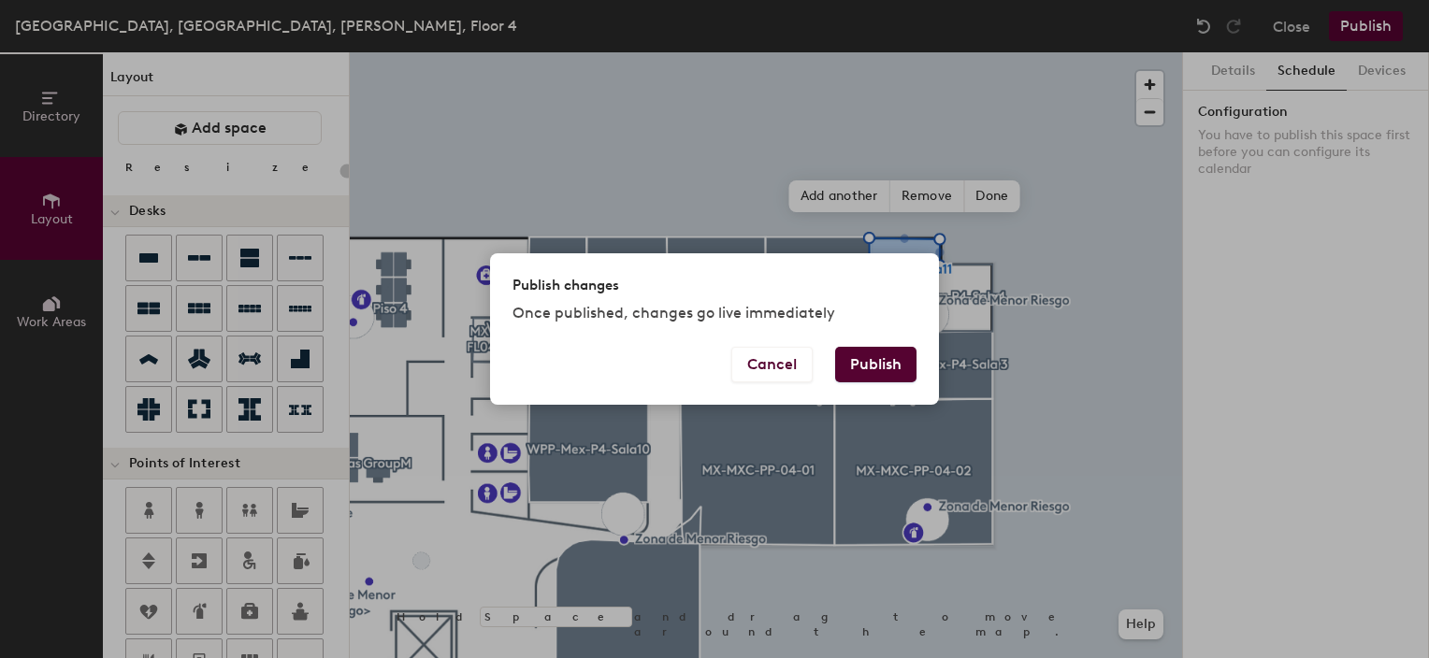
click at [877, 362] on button "Publish" at bounding box center [875, 365] width 81 height 36
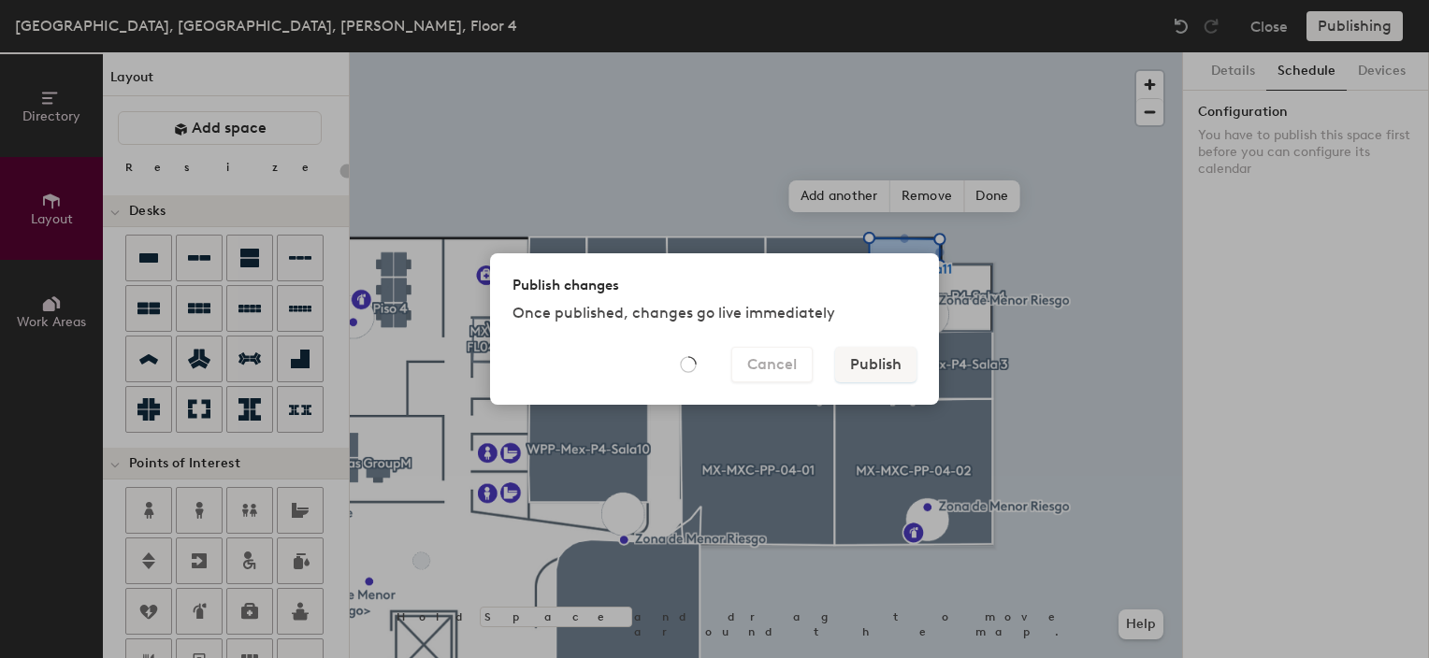
type input "20"
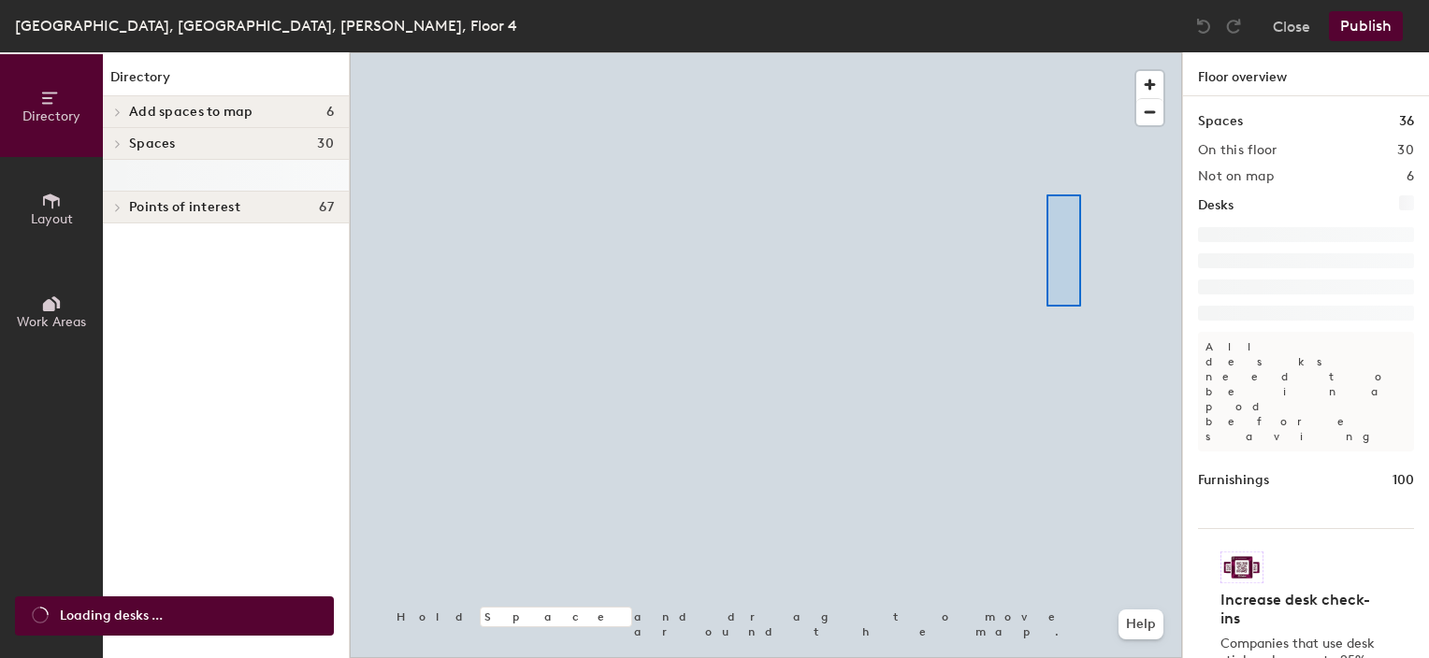
click at [1046, 52] on div at bounding box center [766, 52] width 832 height 0
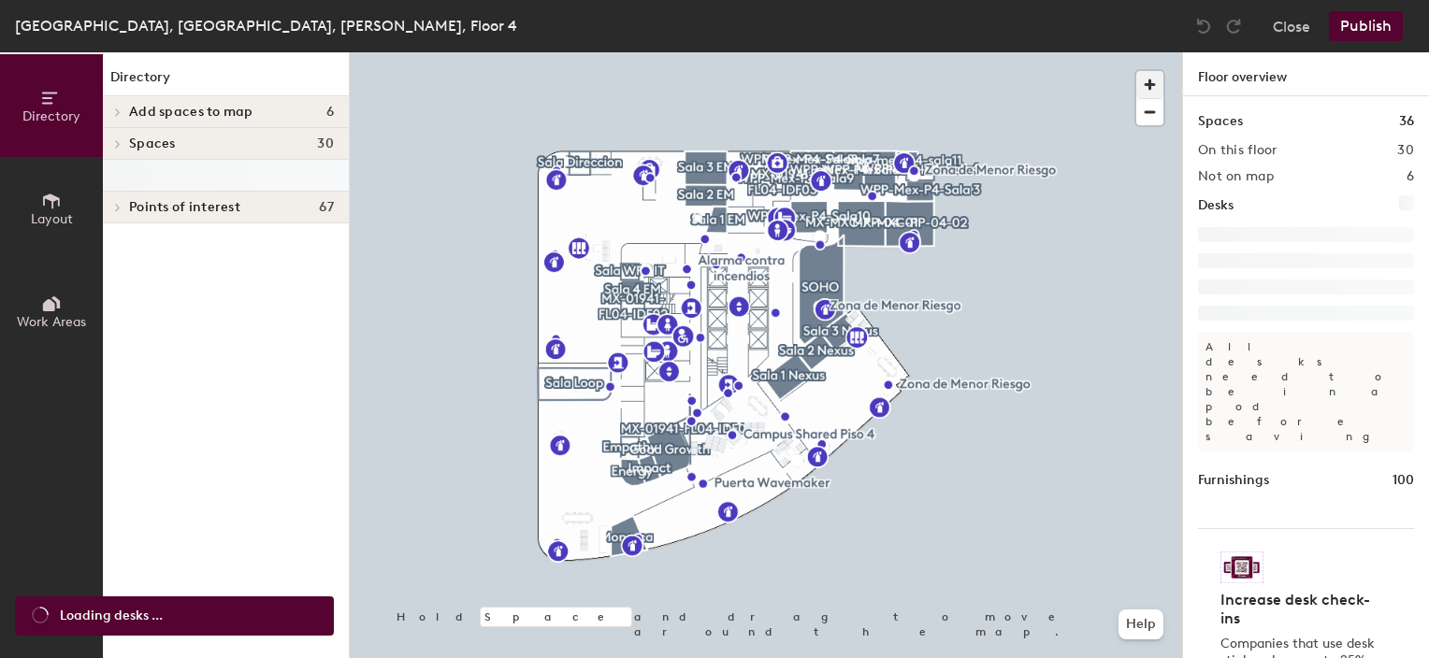
click at [1145, 82] on span "button" at bounding box center [1149, 84] width 27 height 27
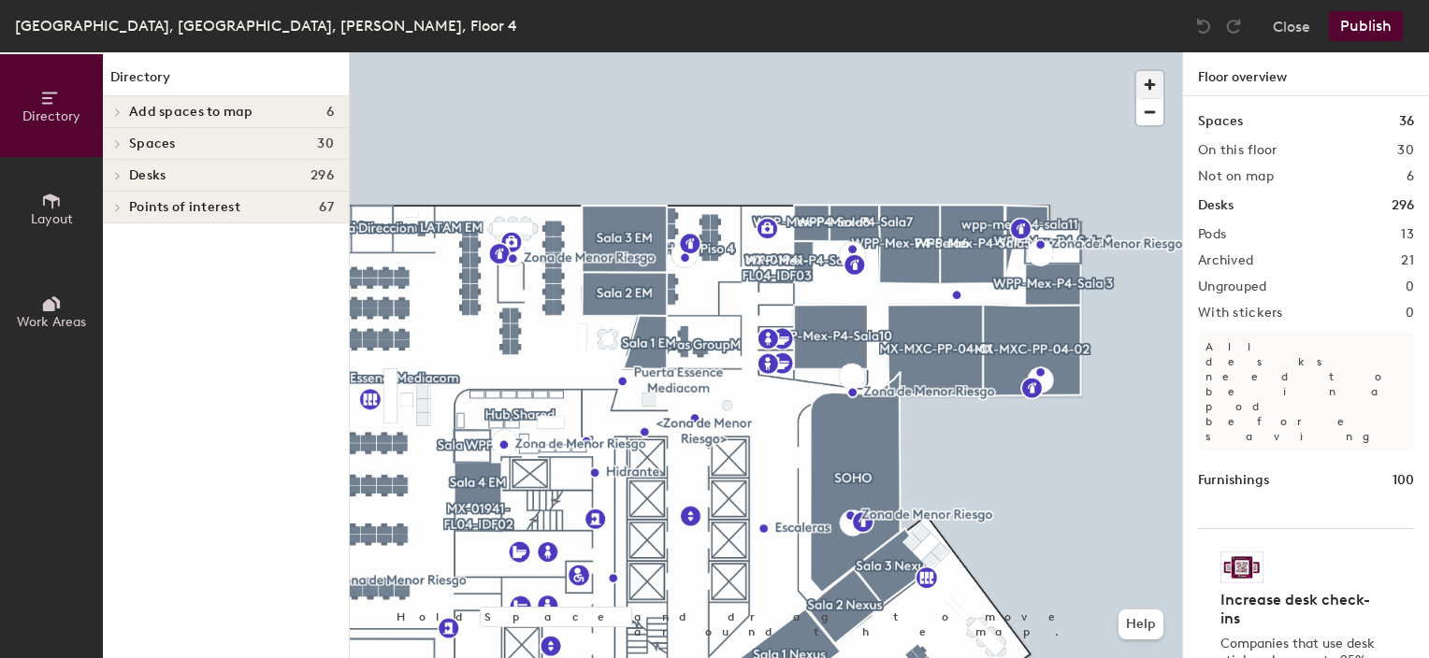
click at [1148, 81] on span "button" at bounding box center [1149, 84] width 27 height 27
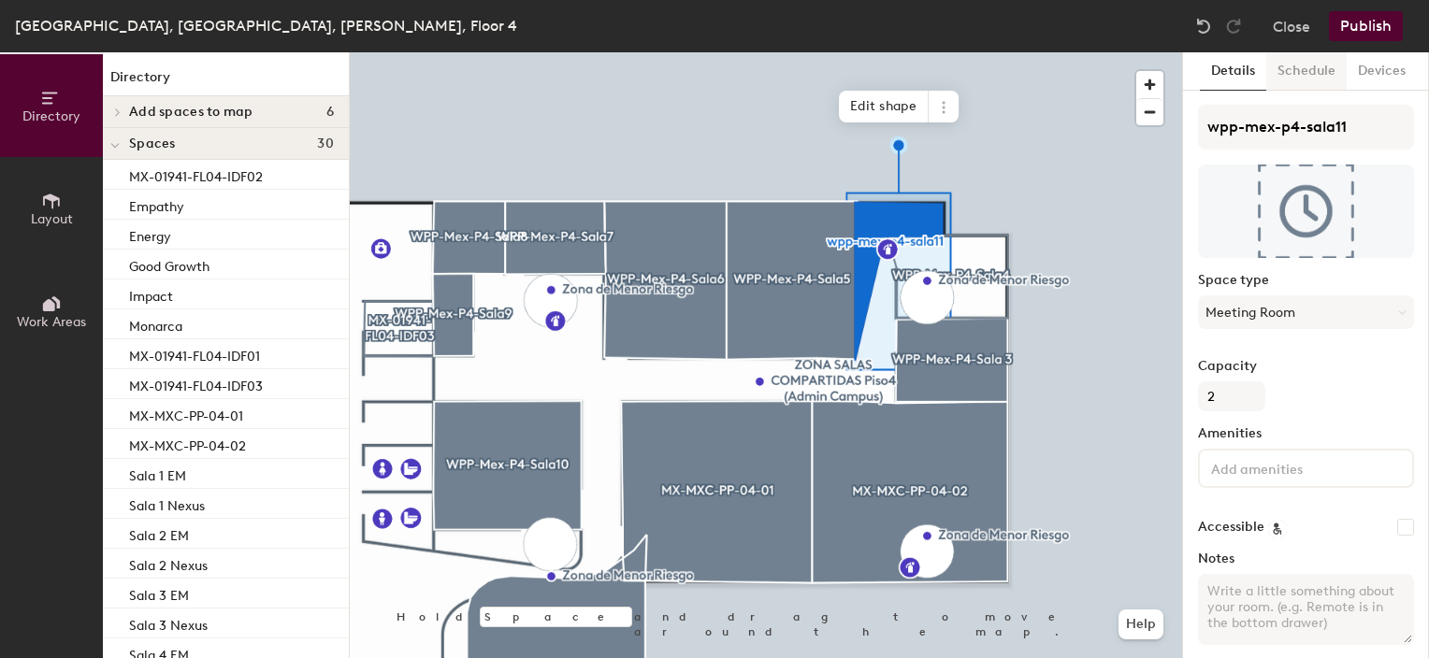
click at [1290, 75] on button "Schedule" at bounding box center [1306, 71] width 80 height 38
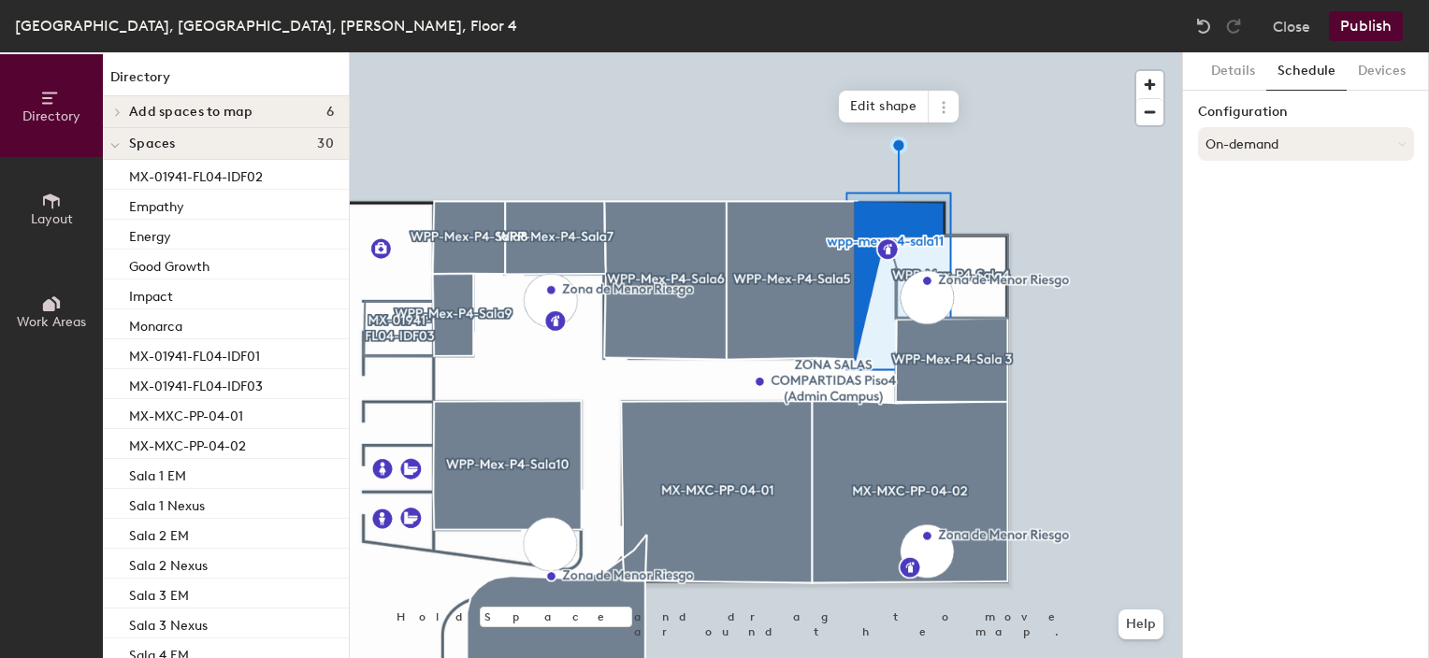
click at [1261, 141] on button "On-demand" at bounding box center [1306, 144] width 216 height 34
click at [1249, 214] on div "Scheduled" at bounding box center [1306, 219] width 214 height 28
click at [1248, 180] on button "Select account" at bounding box center [1306, 185] width 216 height 34
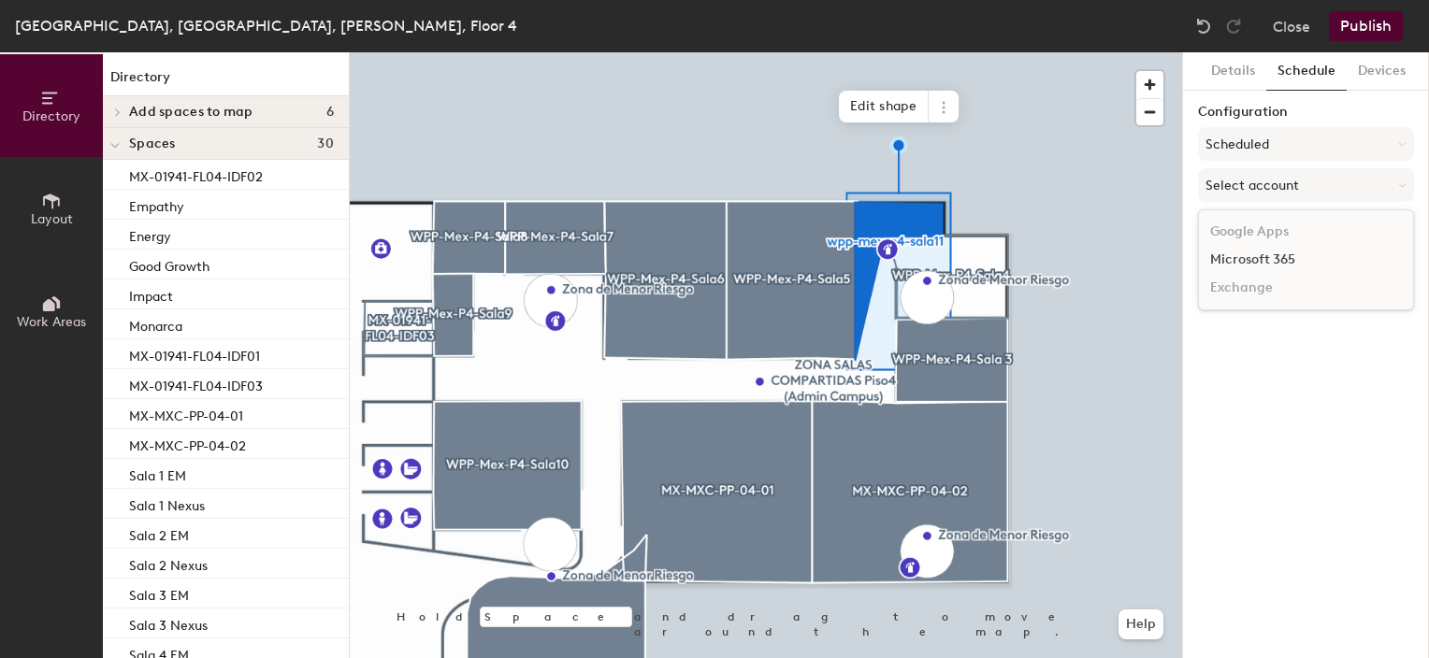
click at [1239, 260] on div "Microsoft 365" at bounding box center [1306, 260] width 214 height 28
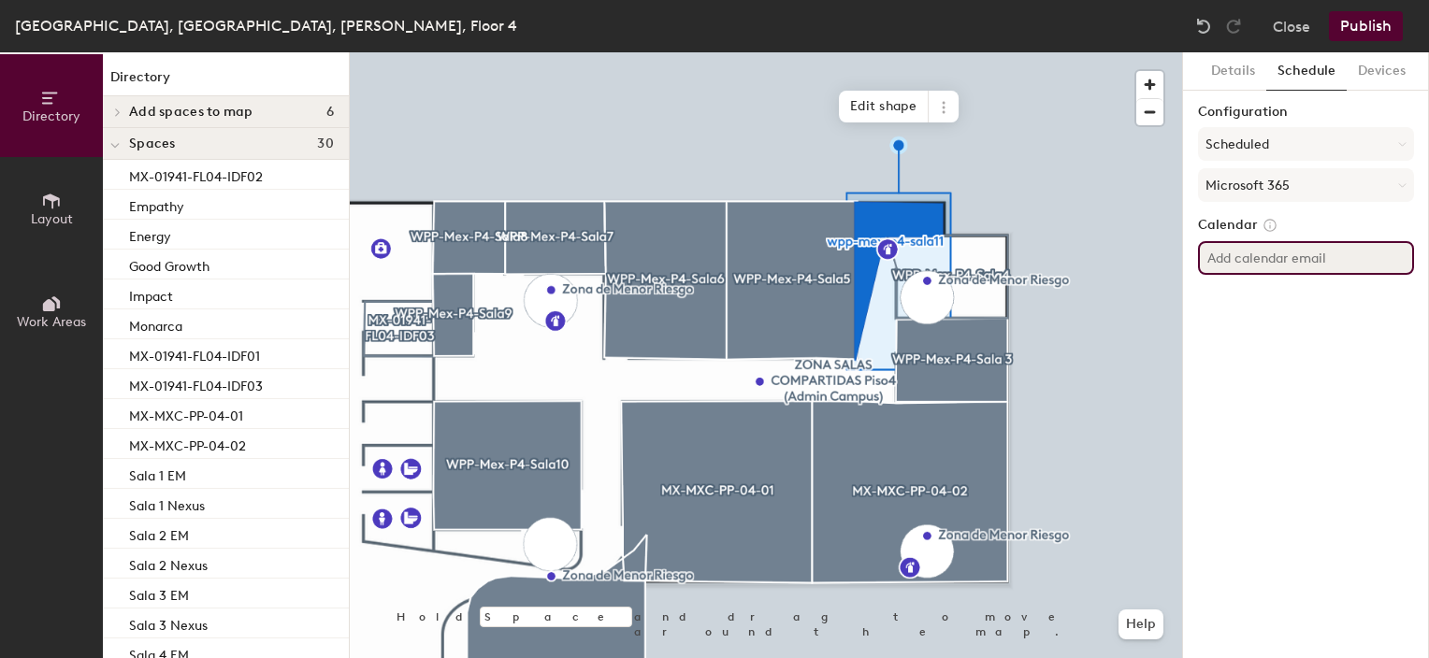
click at [1241, 260] on input at bounding box center [1306, 258] width 216 height 34
paste input "[EMAIL_ADDRESS][DOMAIN_NAME]"
type input "[EMAIL_ADDRESS][DOMAIN_NAME]"
click at [1268, 308] on div "Details Schedule Devices Configuration Scheduled Microsoft 365 Calendar [EMAIL_…" at bounding box center [1306, 355] width 246 height 606
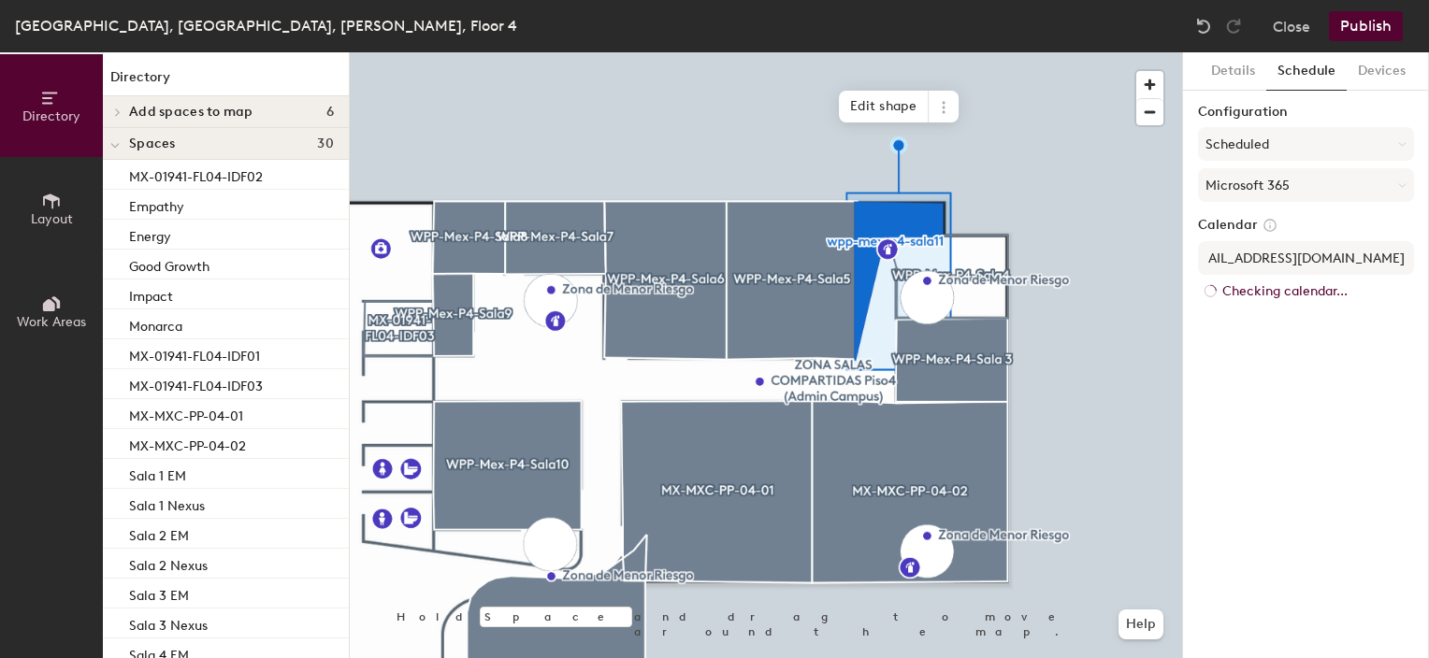
scroll to position [0, 0]
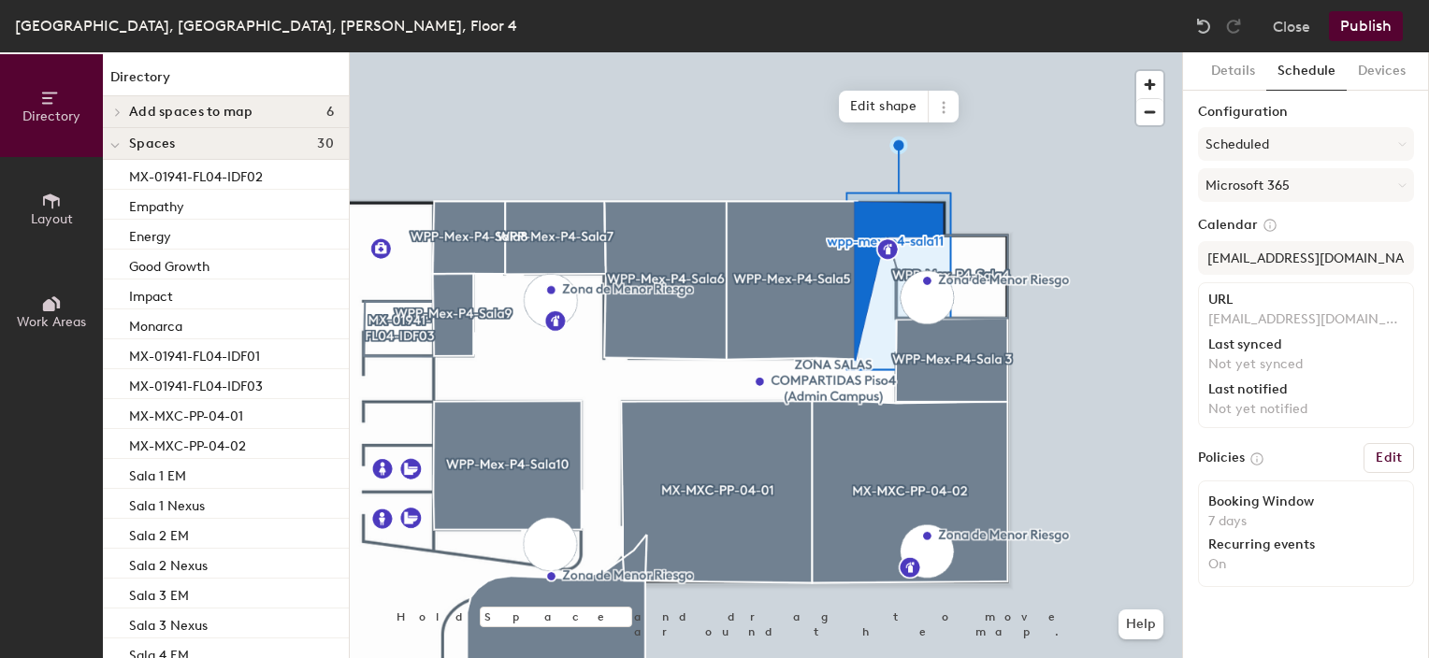
click at [1369, 13] on button "Publish" at bounding box center [1366, 26] width 74 height 30
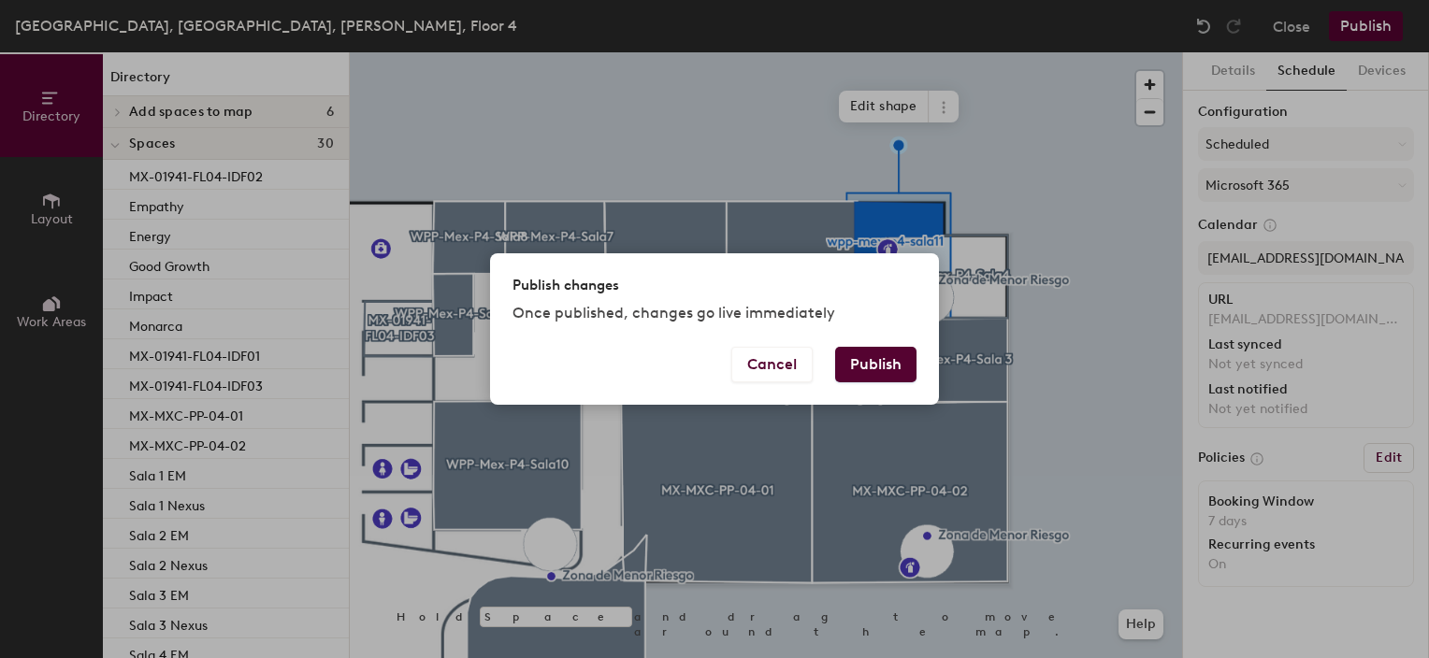
click at [867, 361] on button "Publish" at bounding box center [875, 365] width 81 height 36
